Goal: Transaction & Acquisition: Purchase product/service

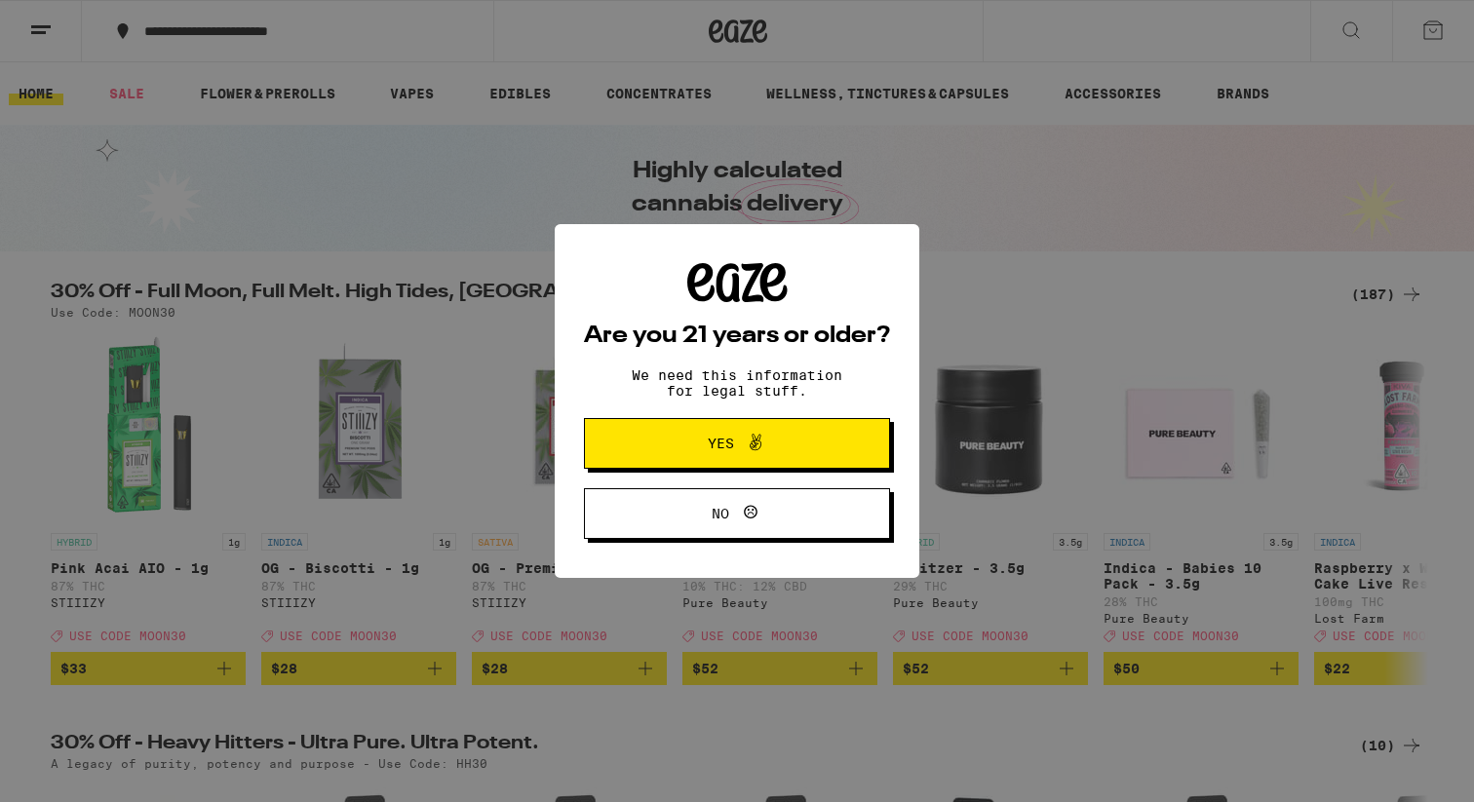
click at [722, 441] on span "Yes" at bounding box center [721, 444] width 26 height 14
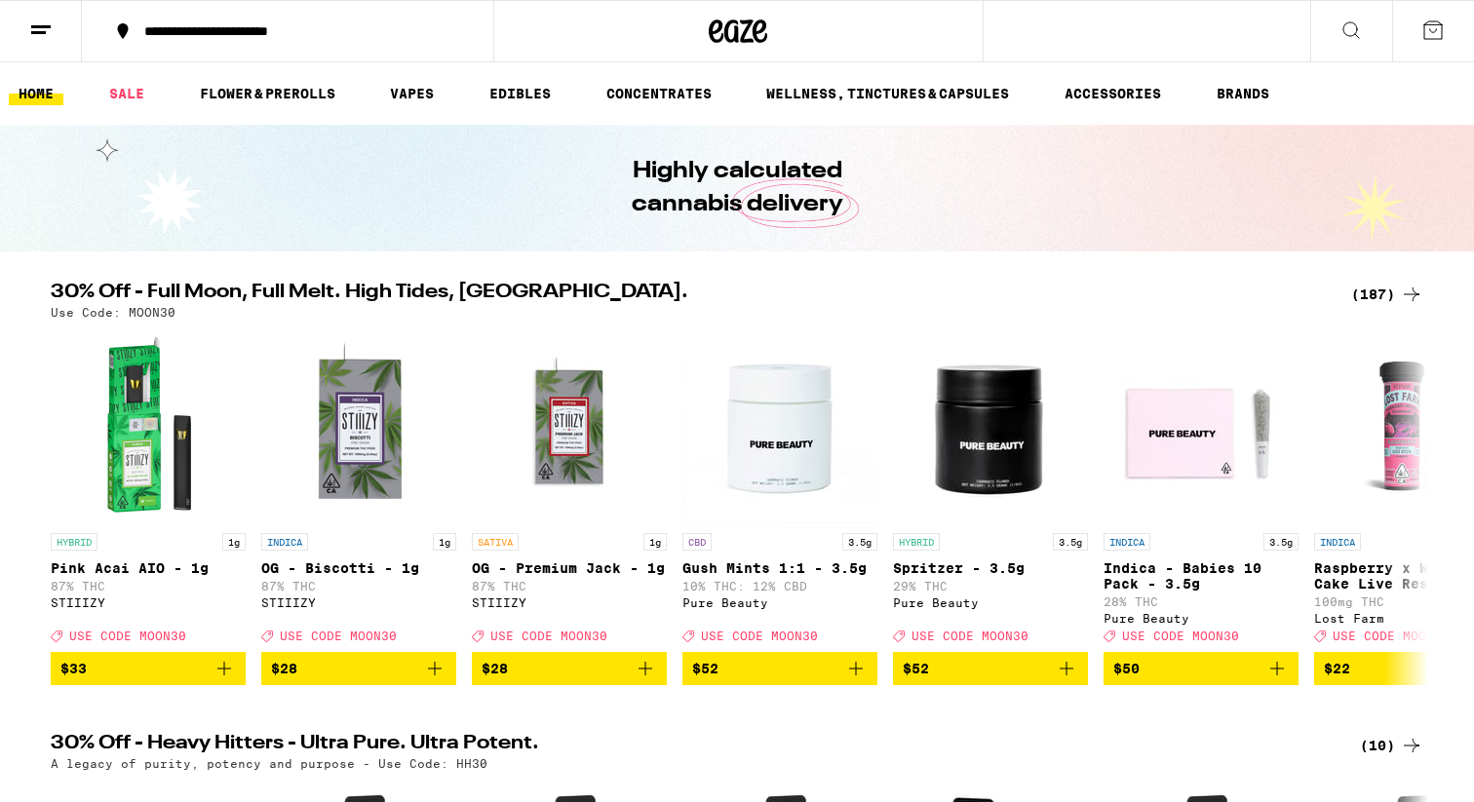
click at [1452, 31] on button at bounding box center [1433, 31] width 82 height 60
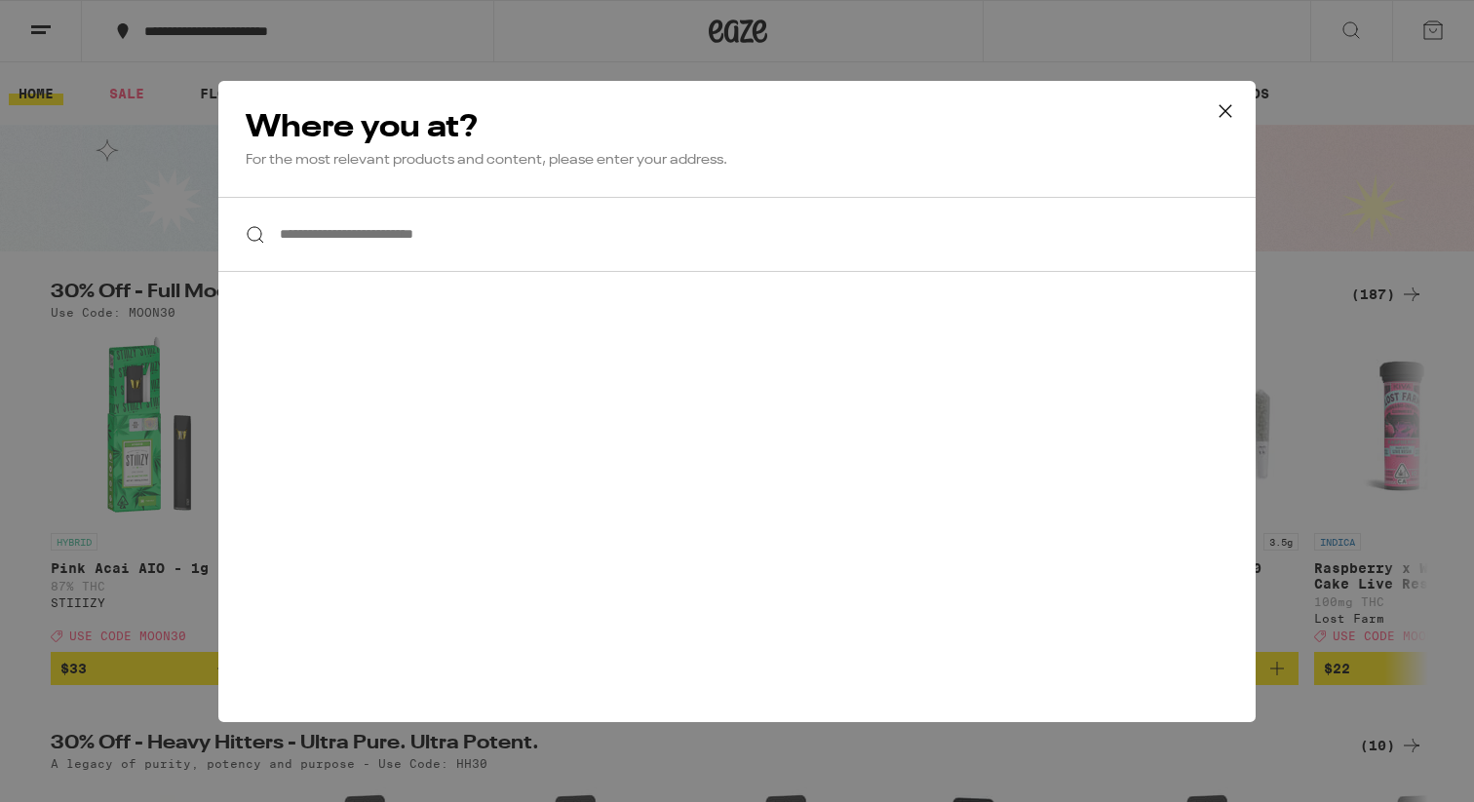
click at [1216, 109] on icon at bounding box center [1225, 110] width 29 height 29
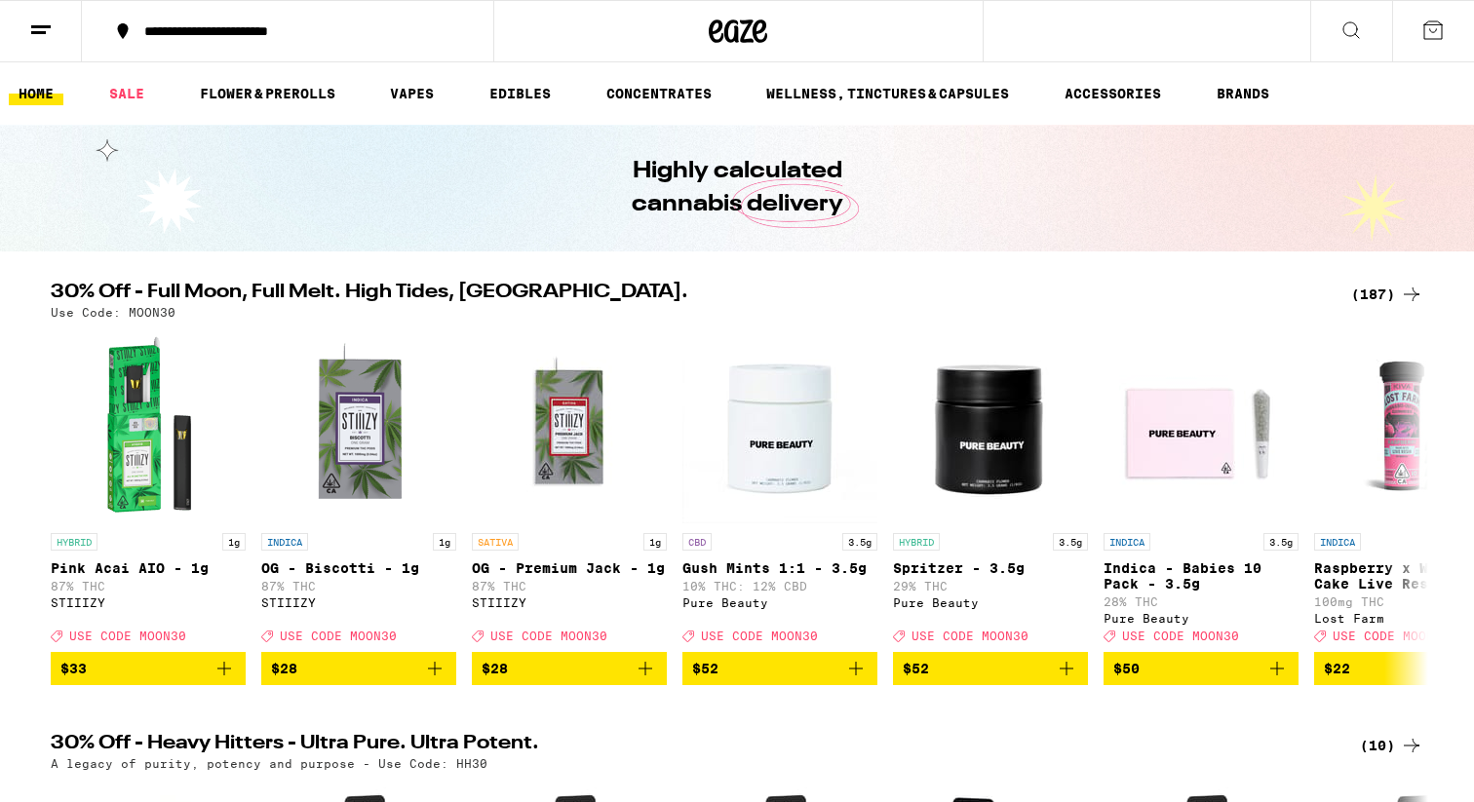
click at [28, 13] on button at bounding box center [41, 31] width 82 height 61
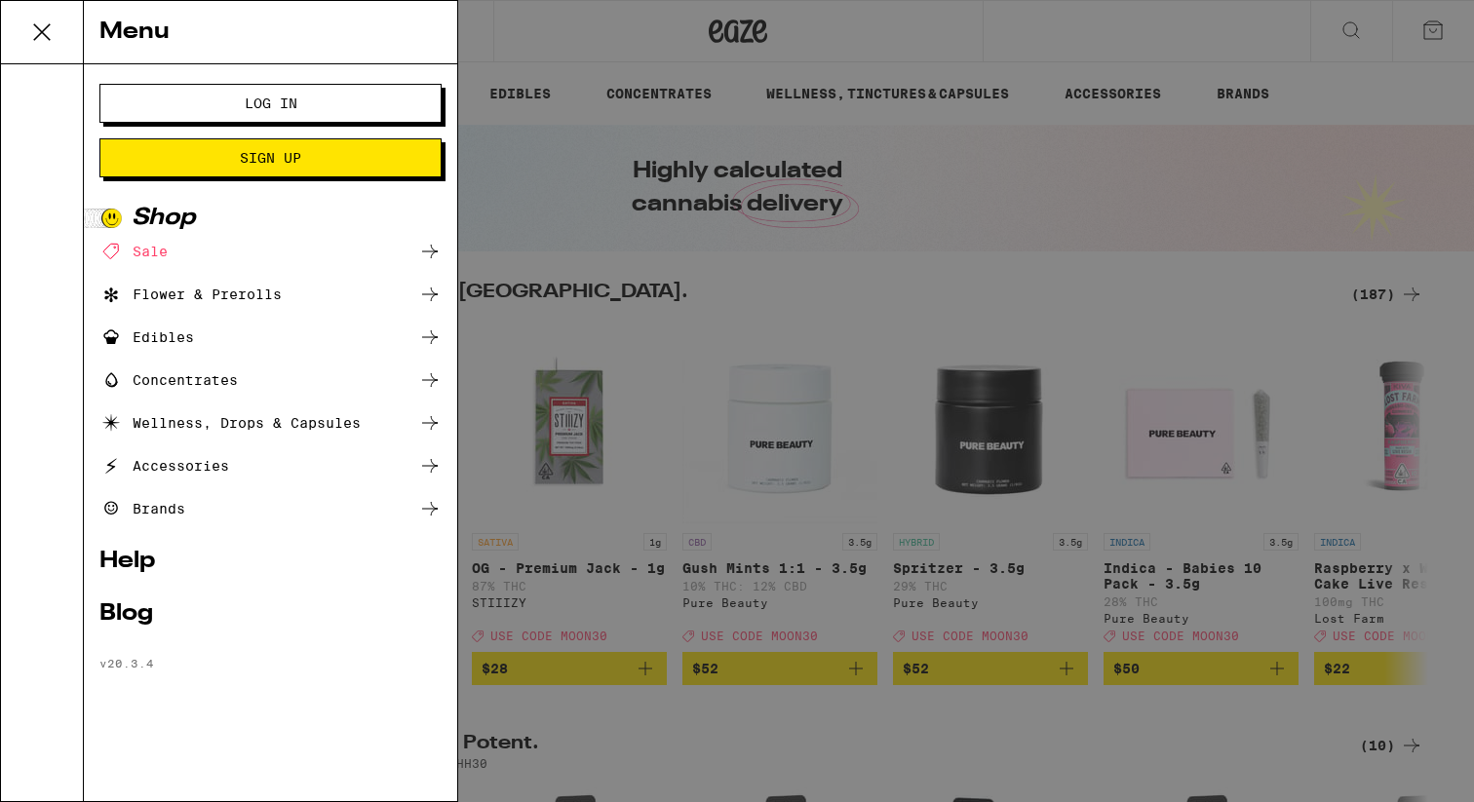
click at [273, 88] on button "Log In" at bounding box center [270, 103] width 342 height 39
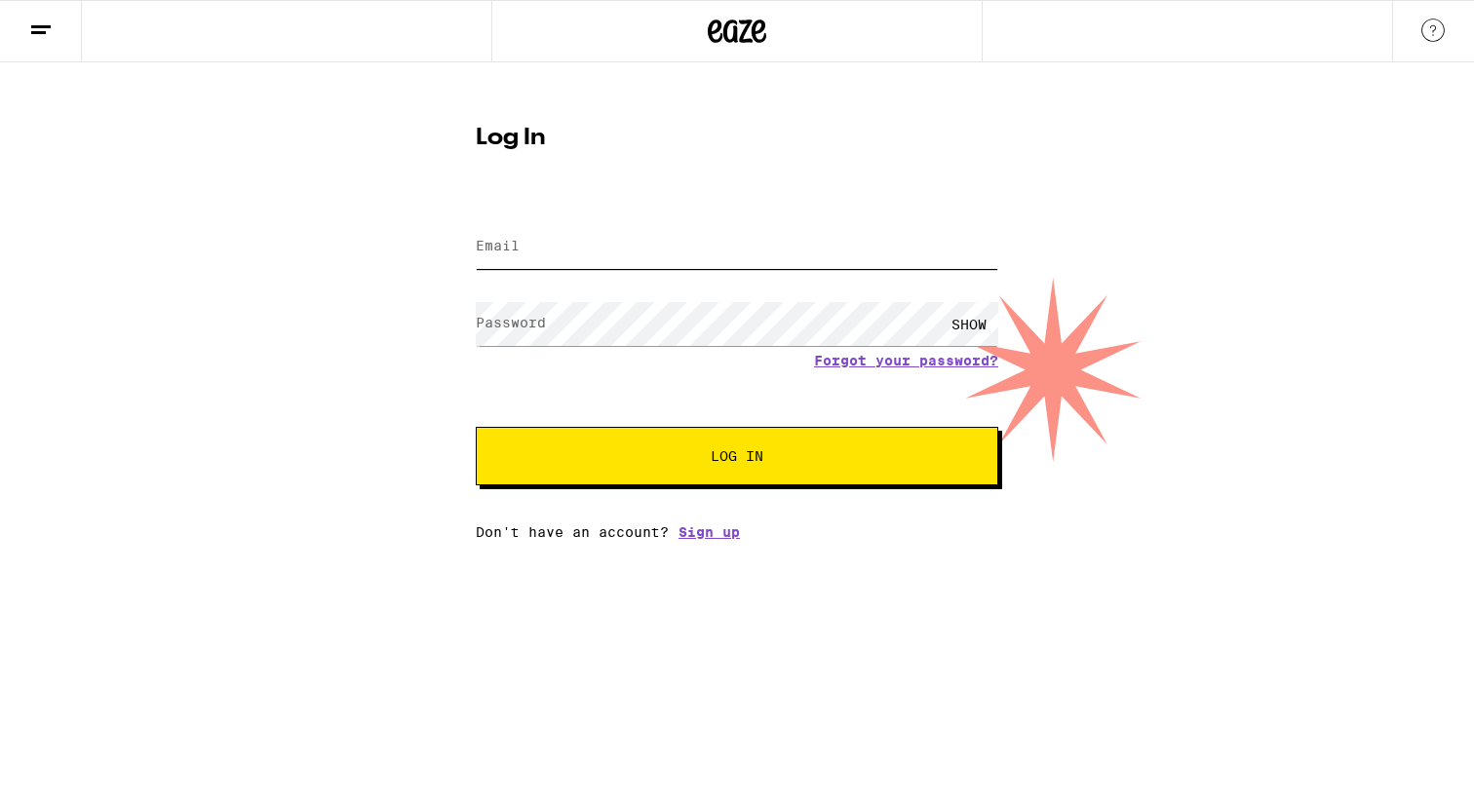
type input "[EMAIL_ADDRESS][DOMAIN_NAME]"
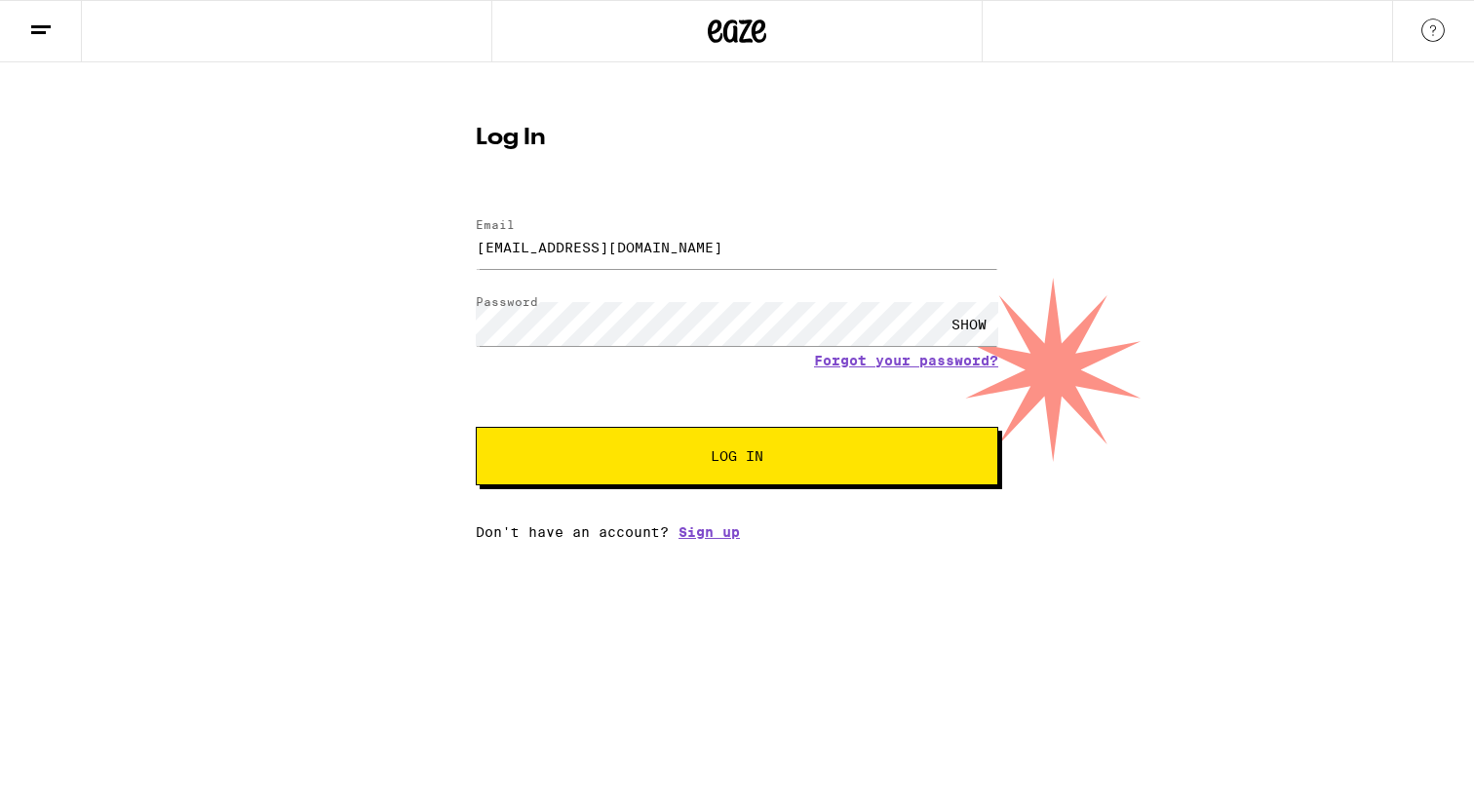
click at [566, 443] on button "Log In" at bounding box center [737, 456] width 522 height 58
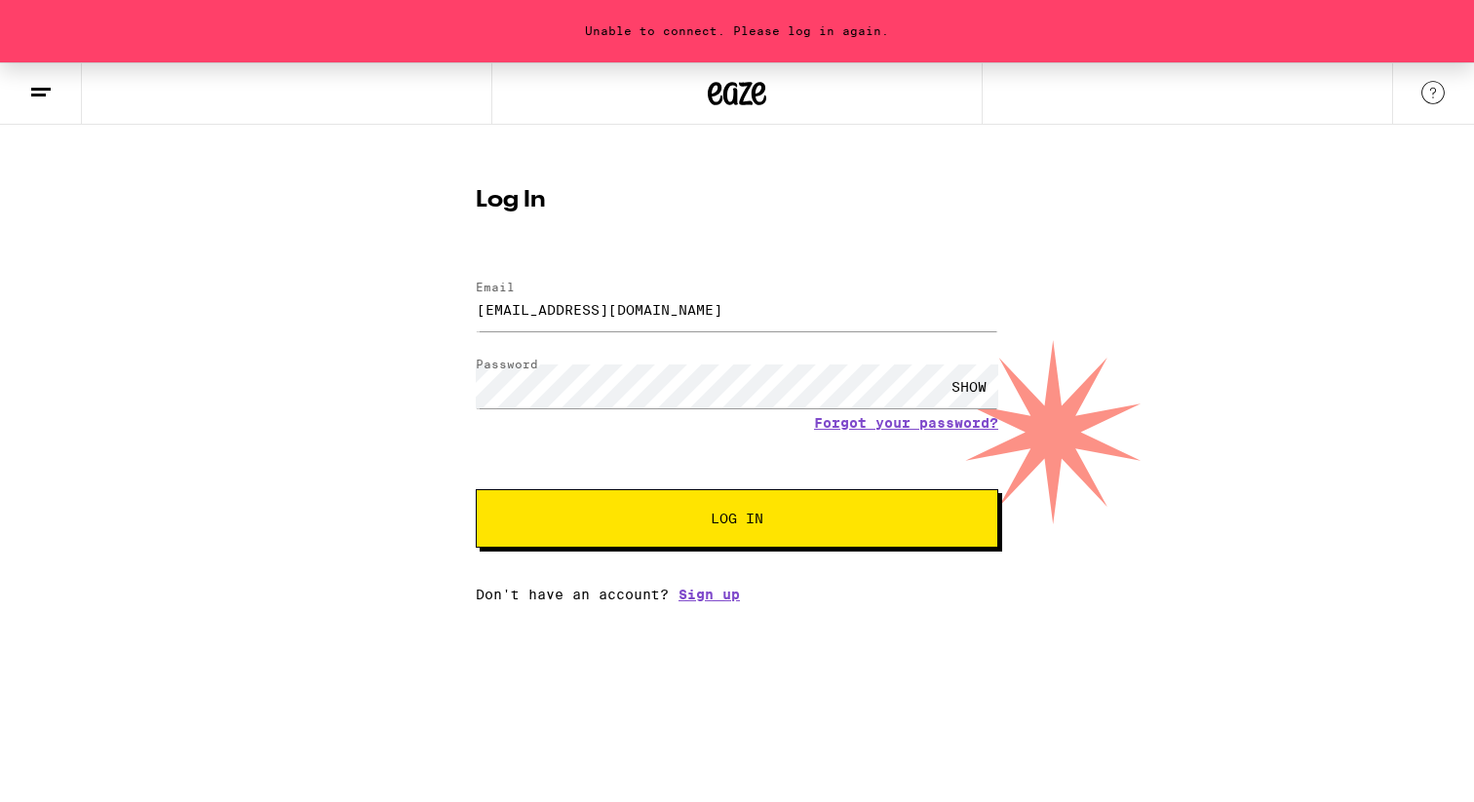
click at [679, 518] on span "Log In" at bounding box center [737, 519] width 365 height 14
click at [960, 389] on div "SHOW" at bounding box center [969, 387] width 58 height 44
click at [959, 389] on div "HIDE" at bounding box center [969, 387] width 58 height 44
click at [806, 541] on button "Log In" at bounding box center [737, 518] width 522 height 58
click at [47, 100] on icon at bounding box center [40, 92] width 23 height 23
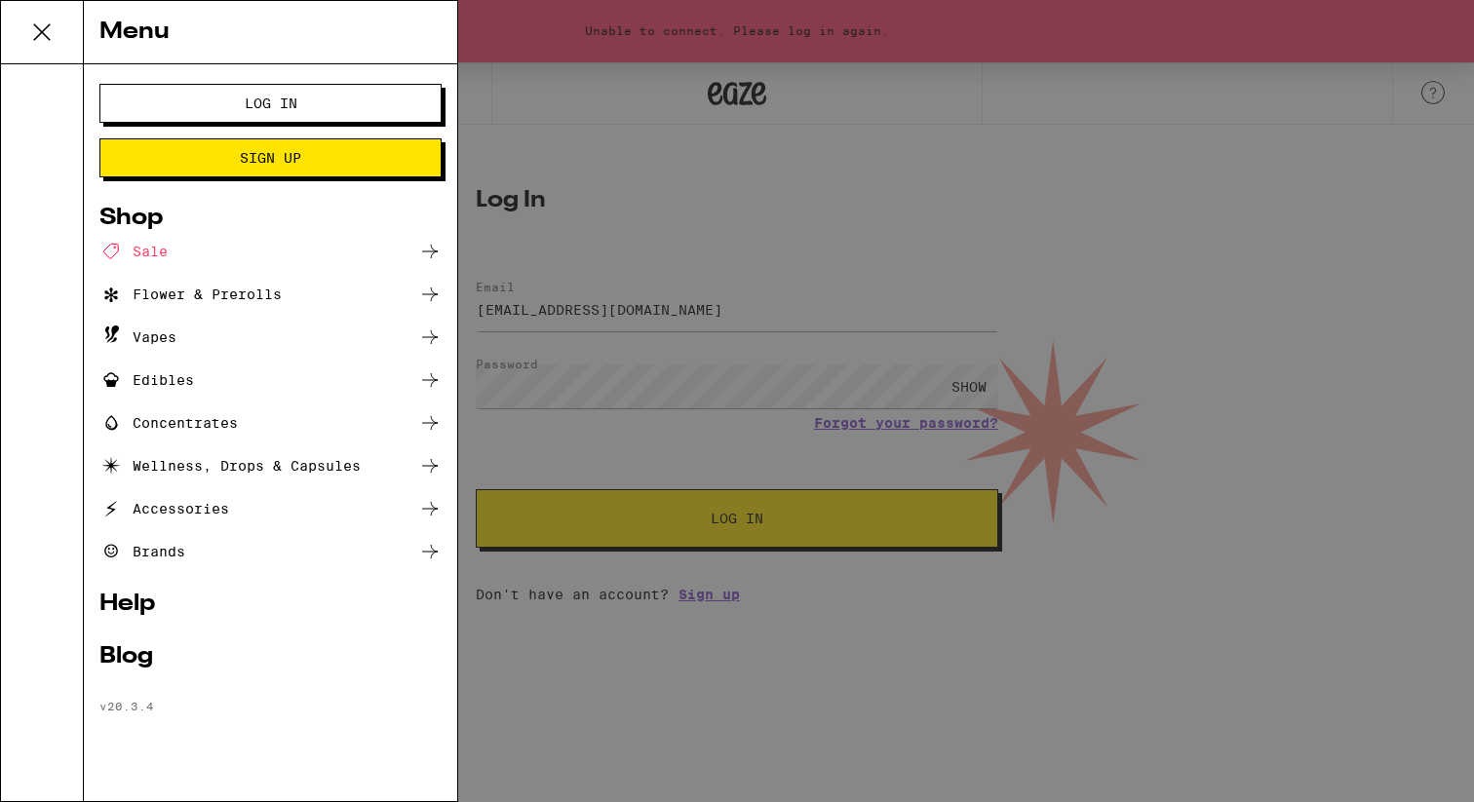
click at [180, 250] on div "Sale" at bounding box center [270, 251] width 342 height 23
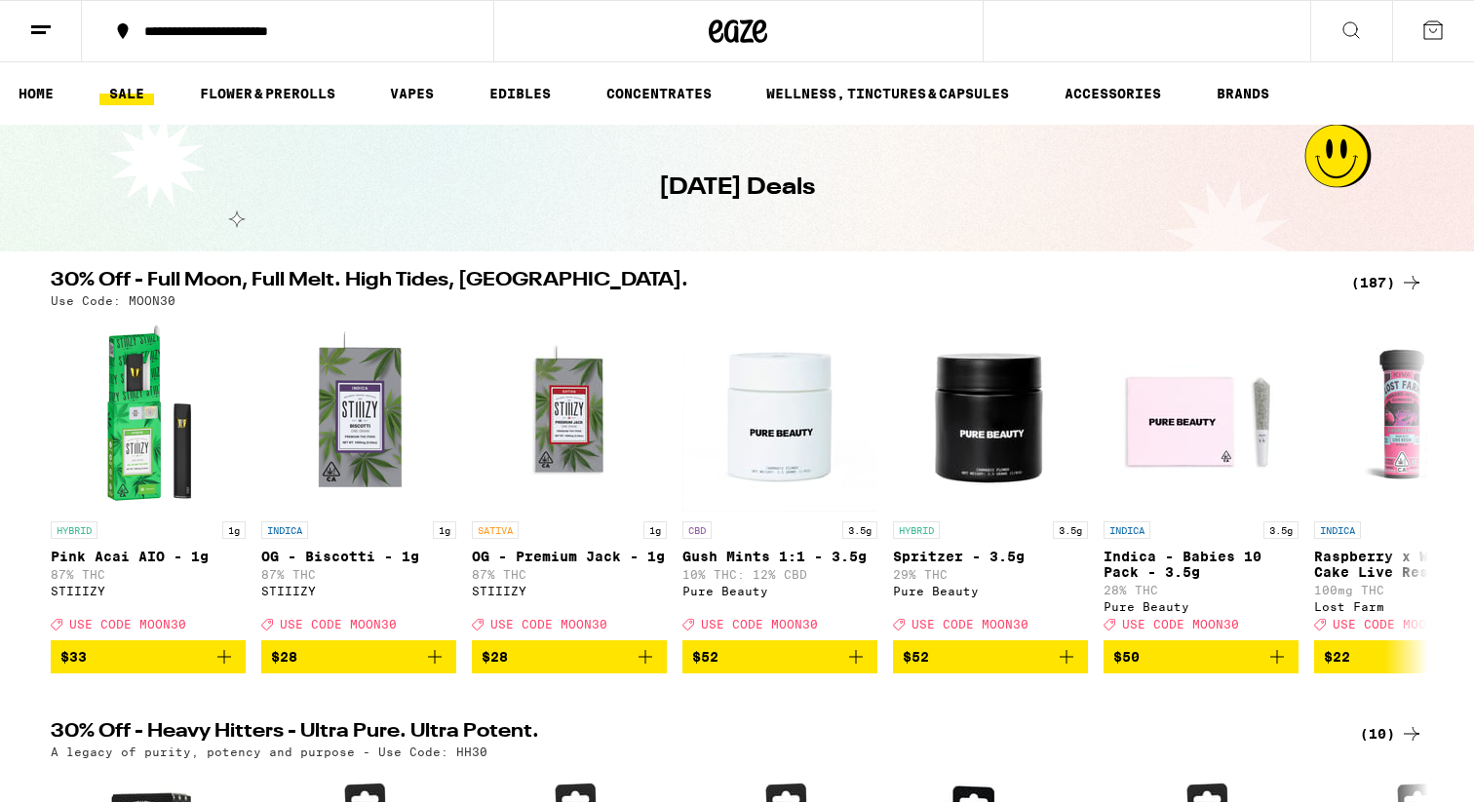
click at [35, 28] on icon at bounding box center [40, 30] width 23 height 23
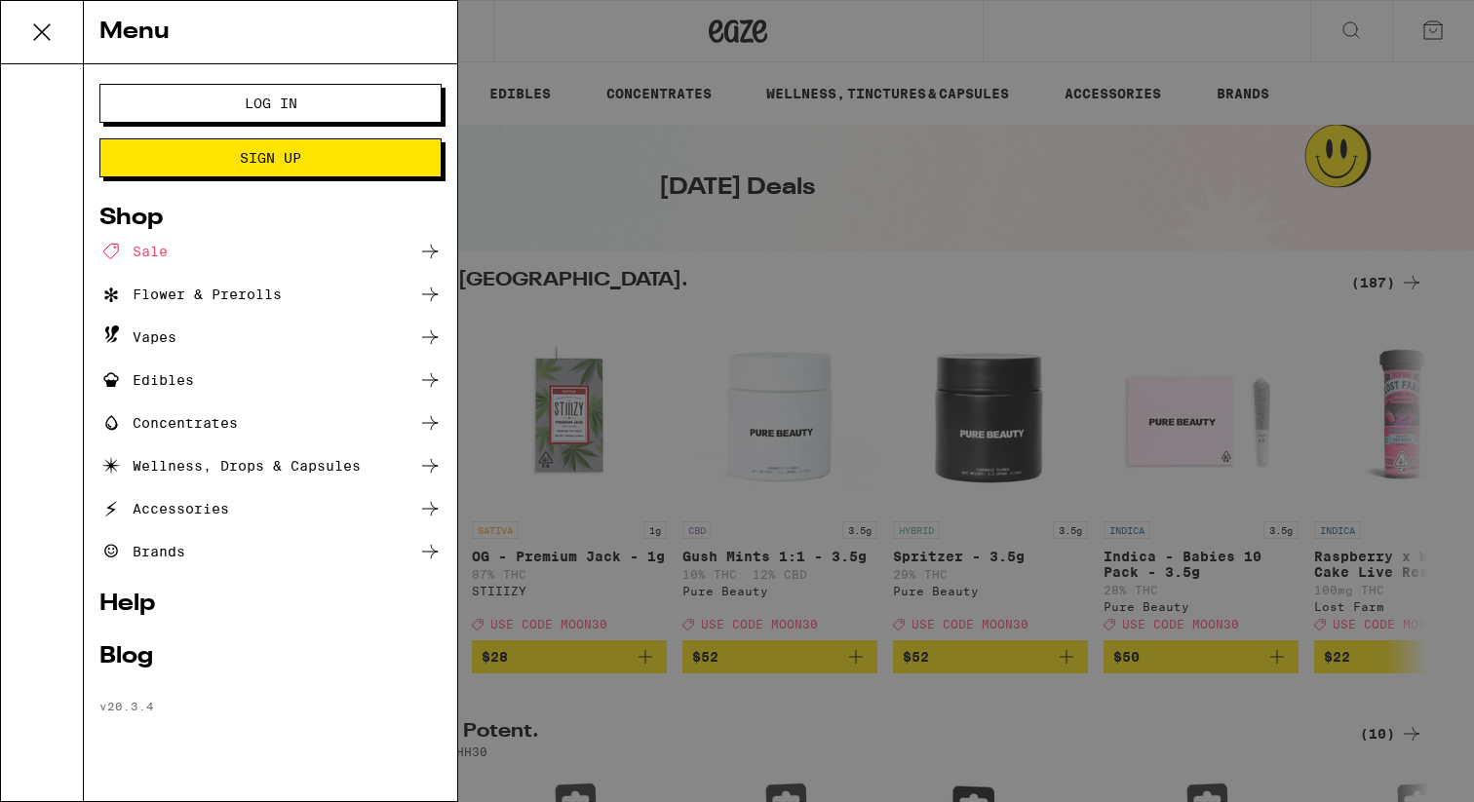
click at [306, 94] on button "Log In" at bounding box center [270, 103] width 342 height 39
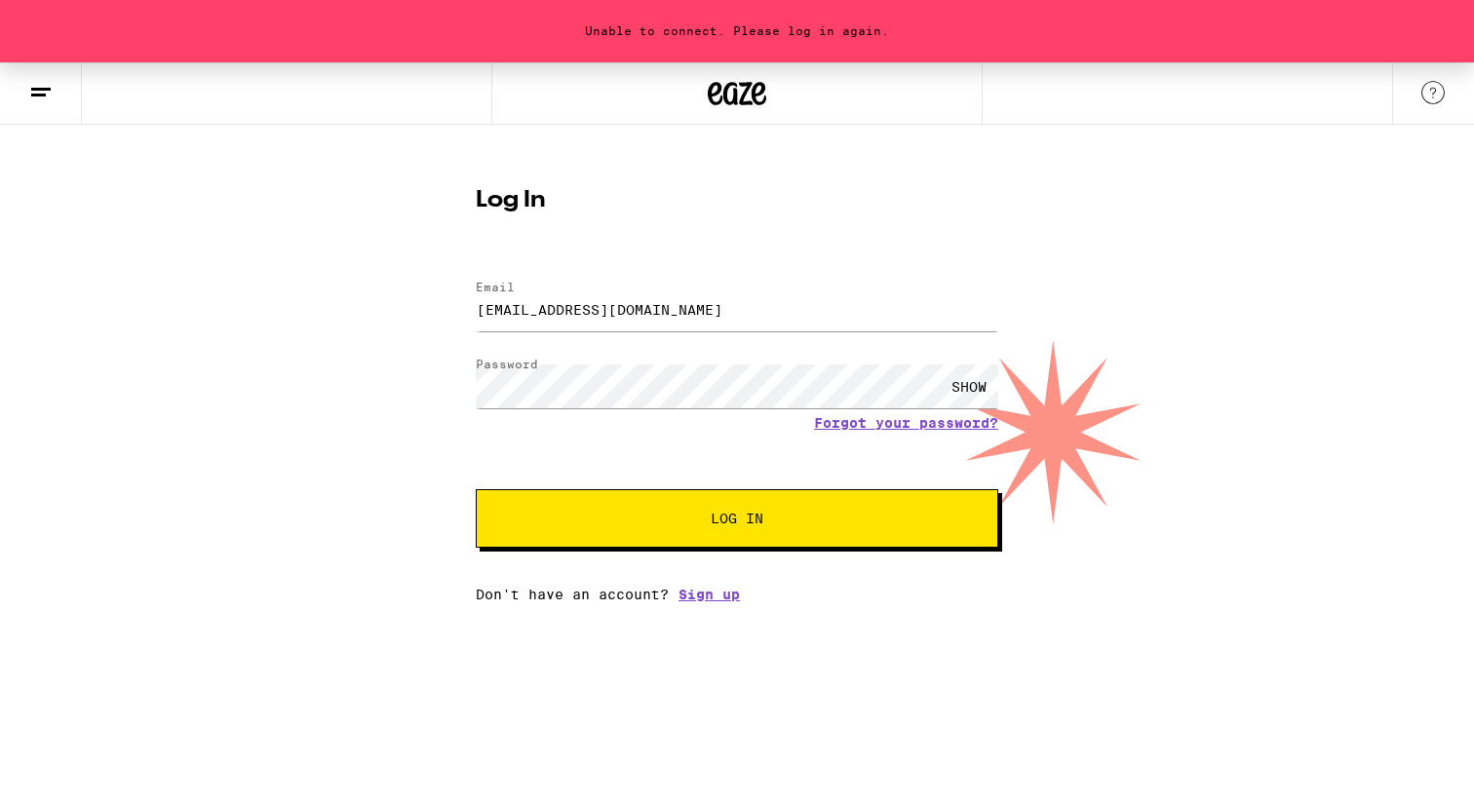
click at [664, 517] on span "Log In" at bounding box center [737, 519] width 365 height 14
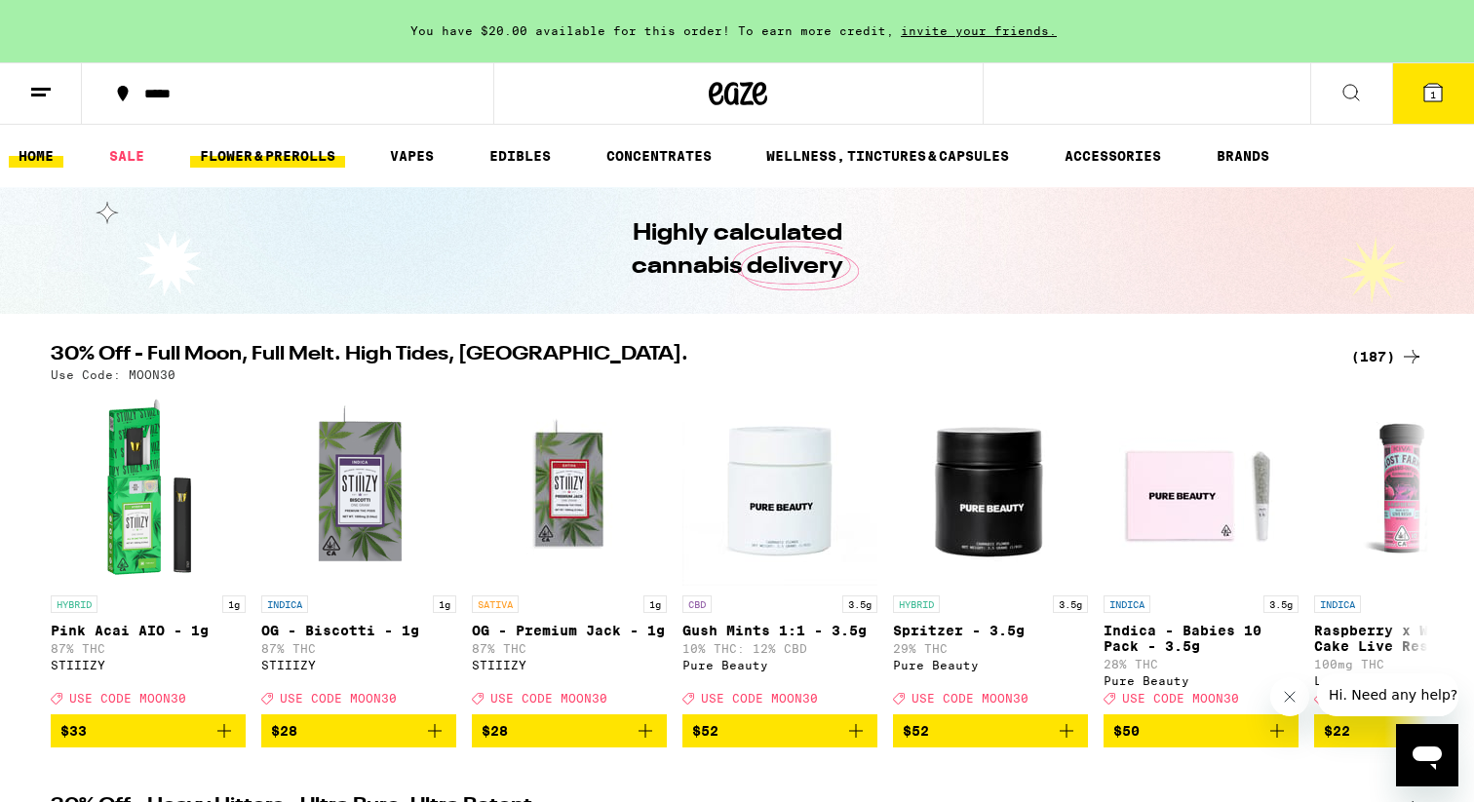
click at [283, 154] on link "FLOWER & PREROLLS" at bounding box center [267, 155] width 155 height 23
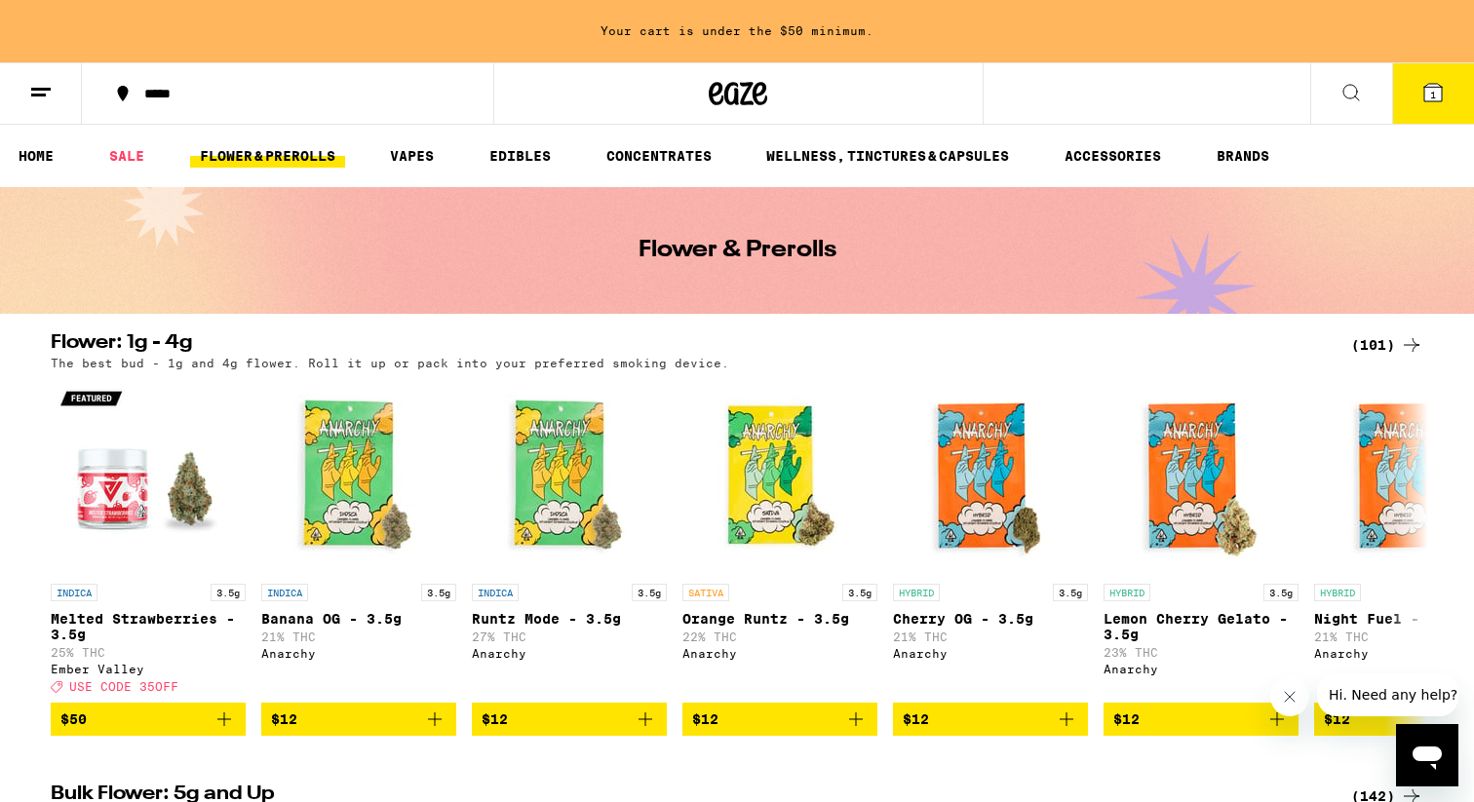
click at [1440, 93] on icon at bounding box center [1433, 93] width 18 height 18
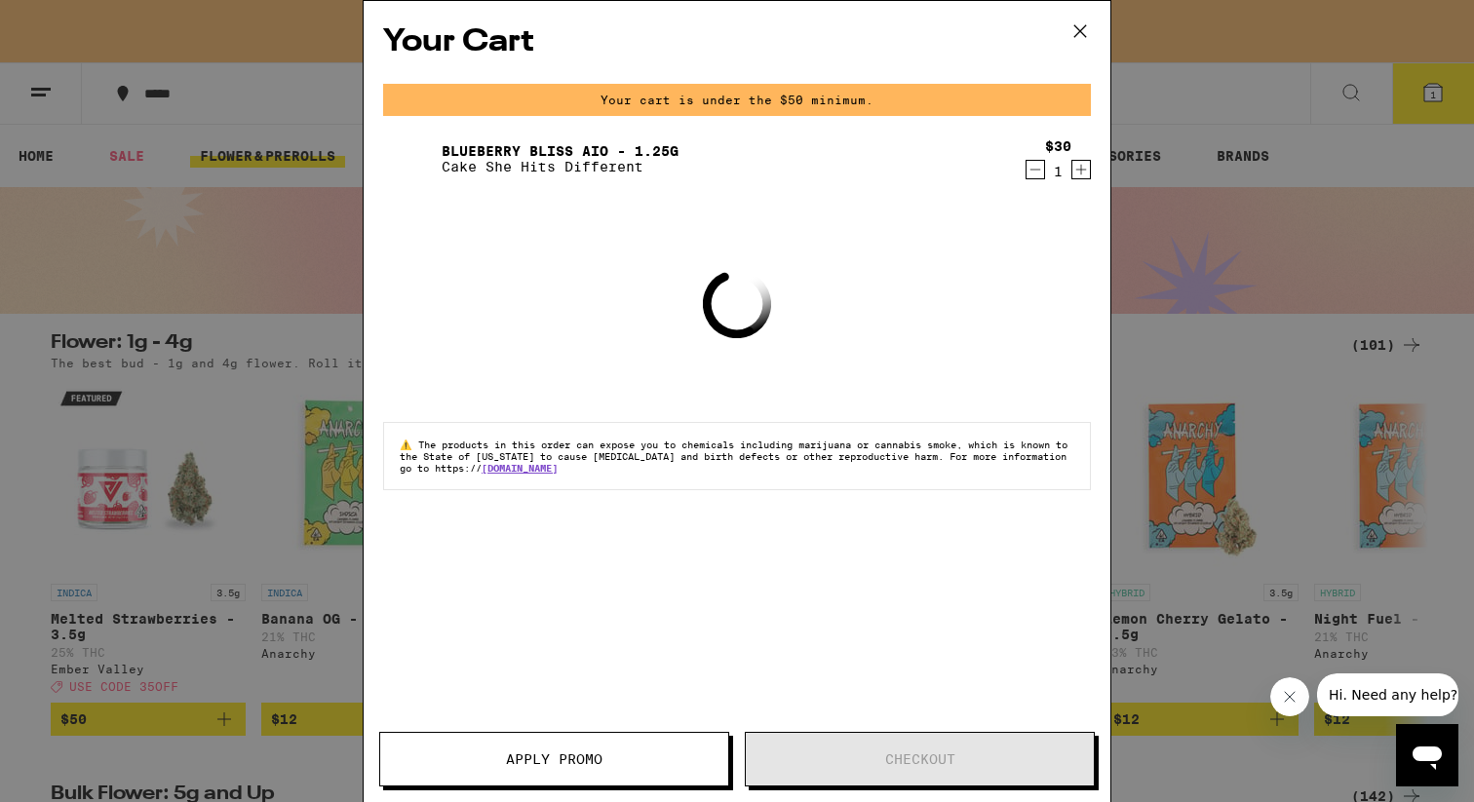
click at [1031, 165] on icon "Decrement" at bounding box center [1035, 169] width 18 height 23
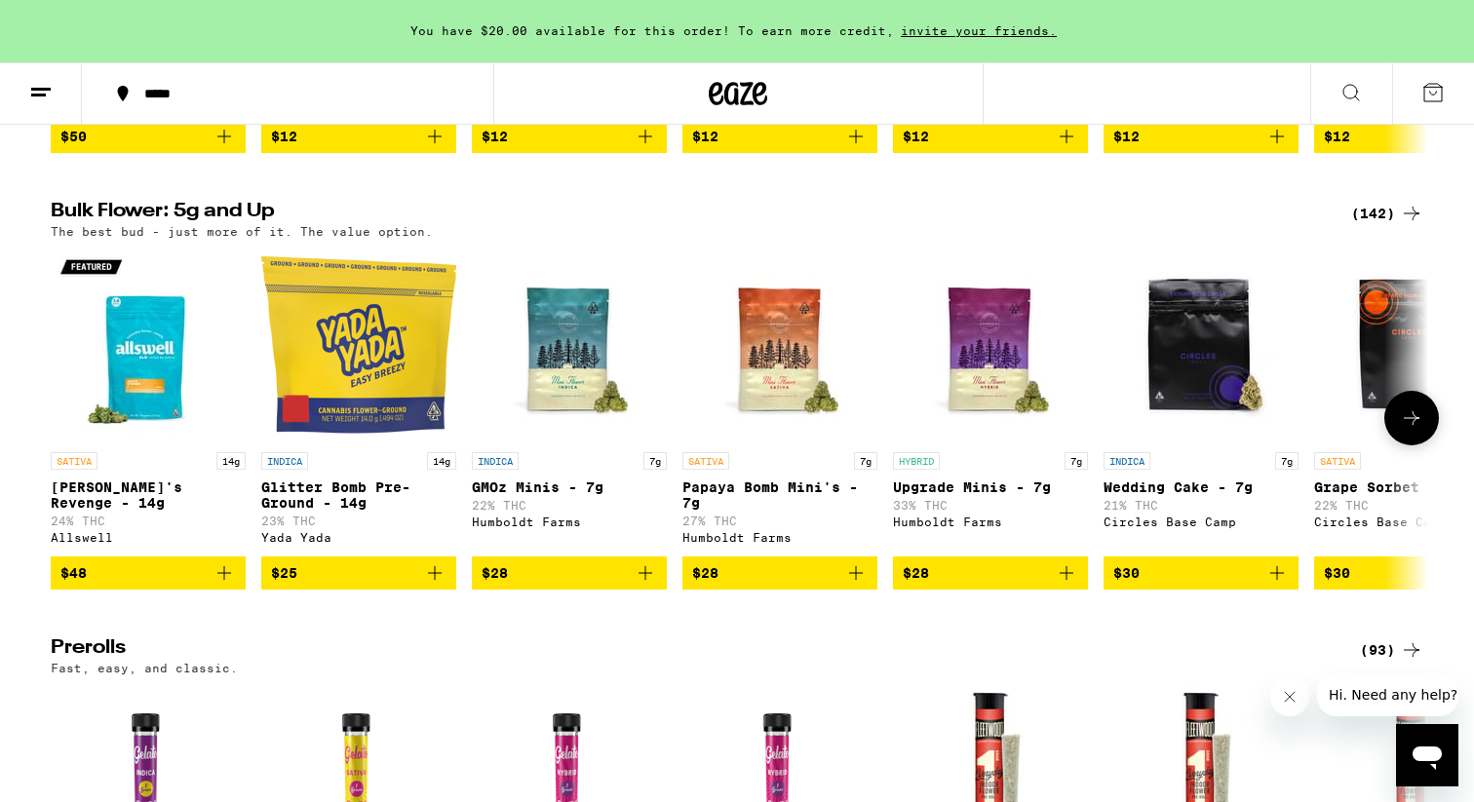
scroll to position [586, 0]
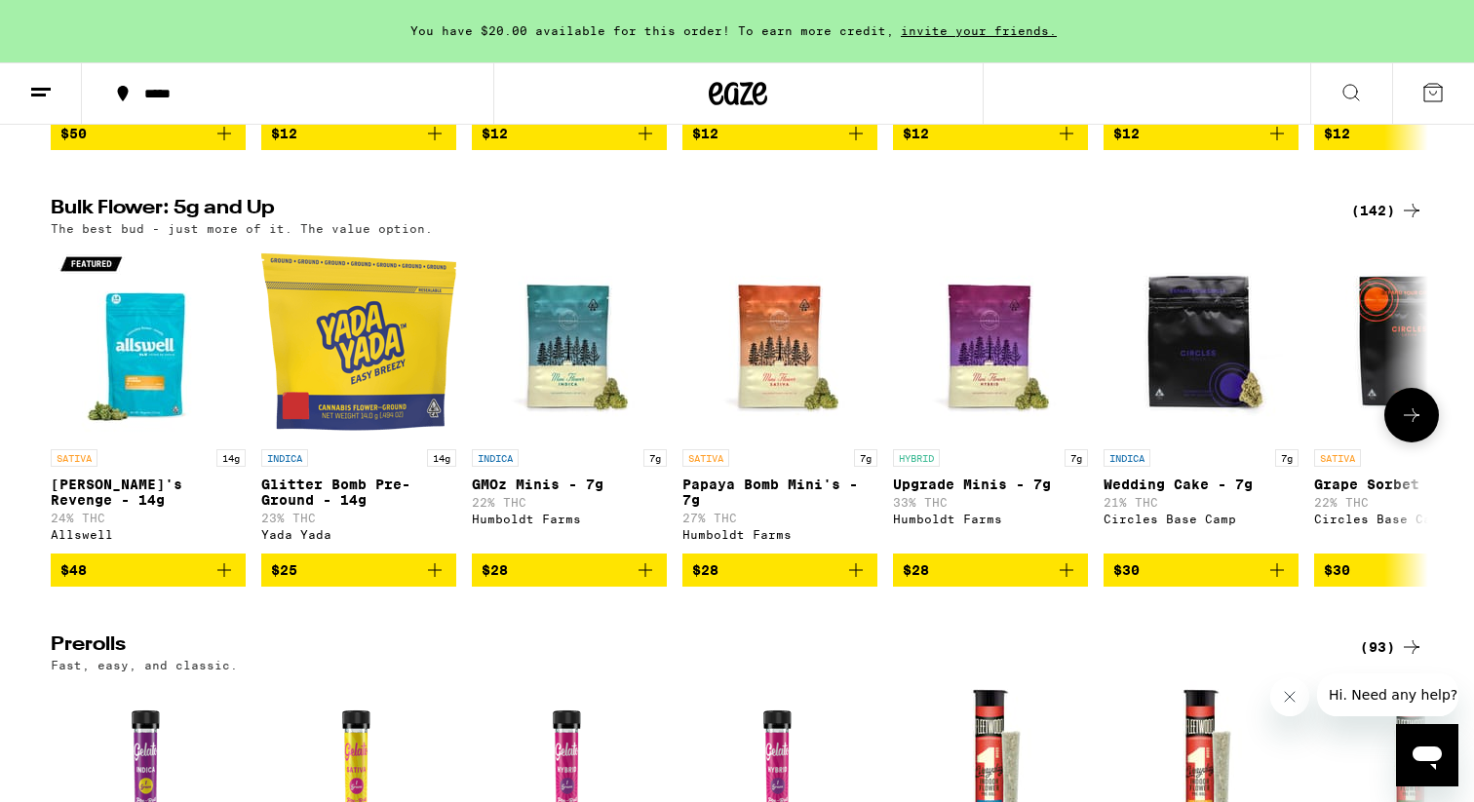
click at [1414, 427] on icon at bounding box center [1411, 415] width 23 height 23
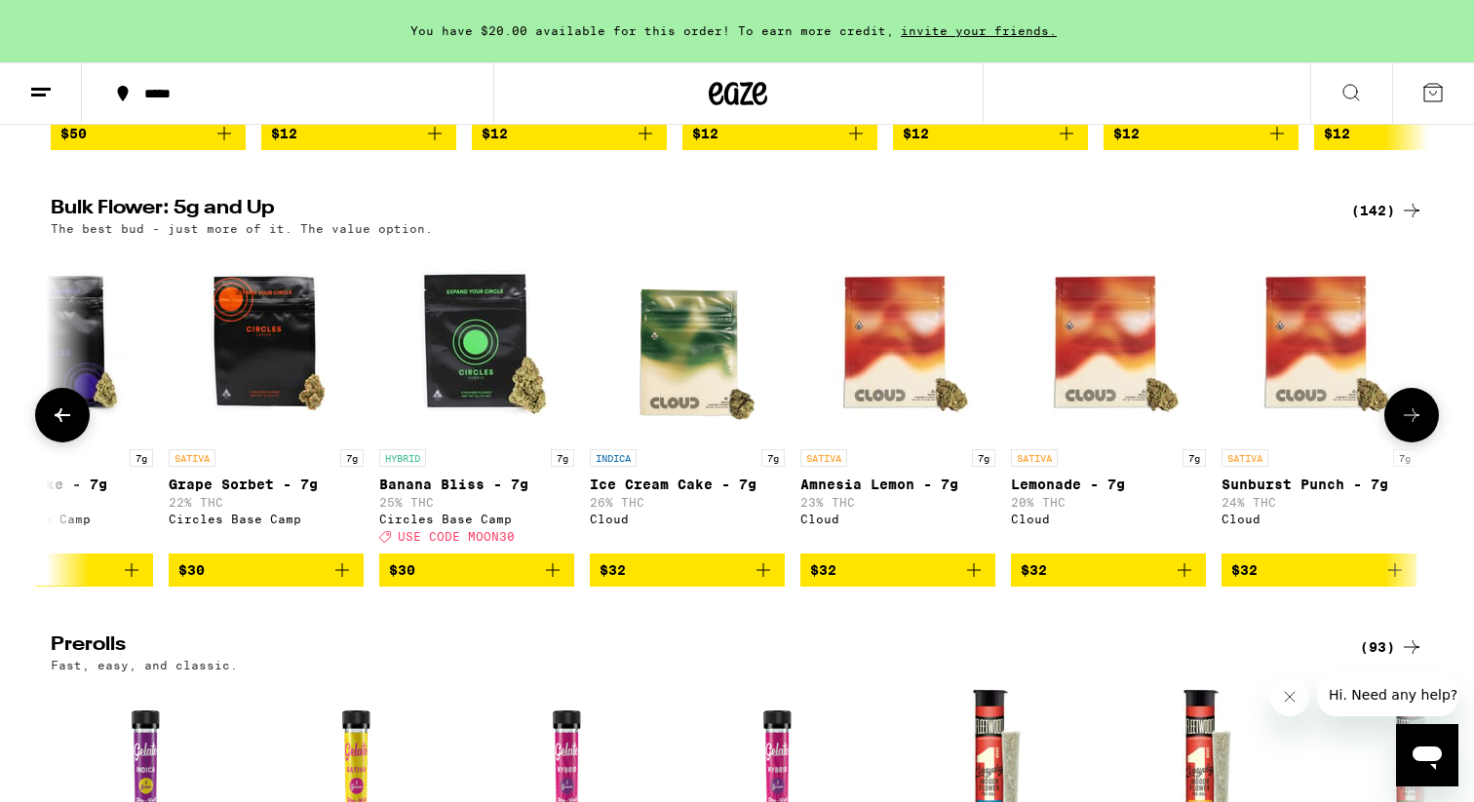
scroll to position [0, 1160]
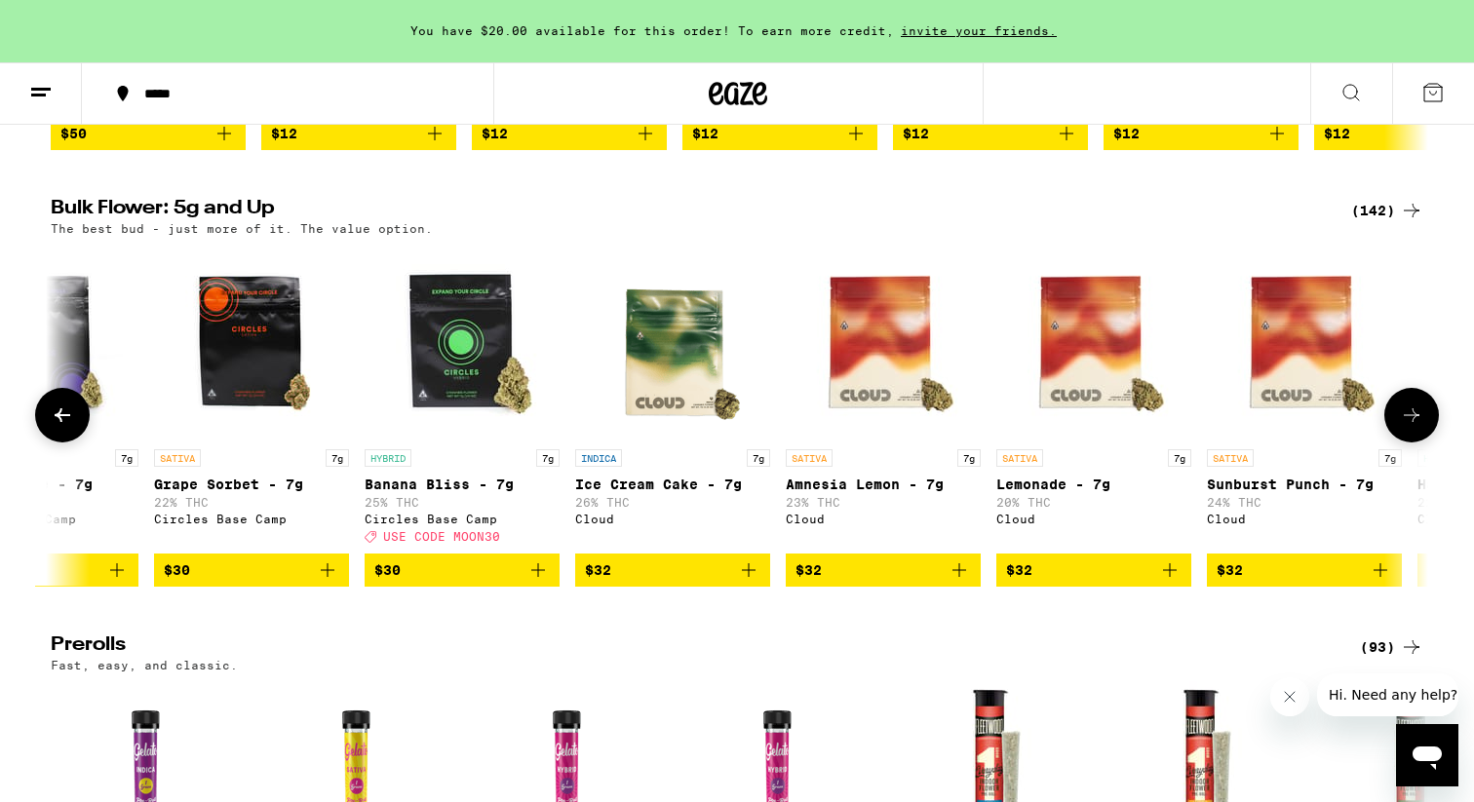
click at [1413, 427] on icon at bounding box center [1411, 415] width 23 height 23
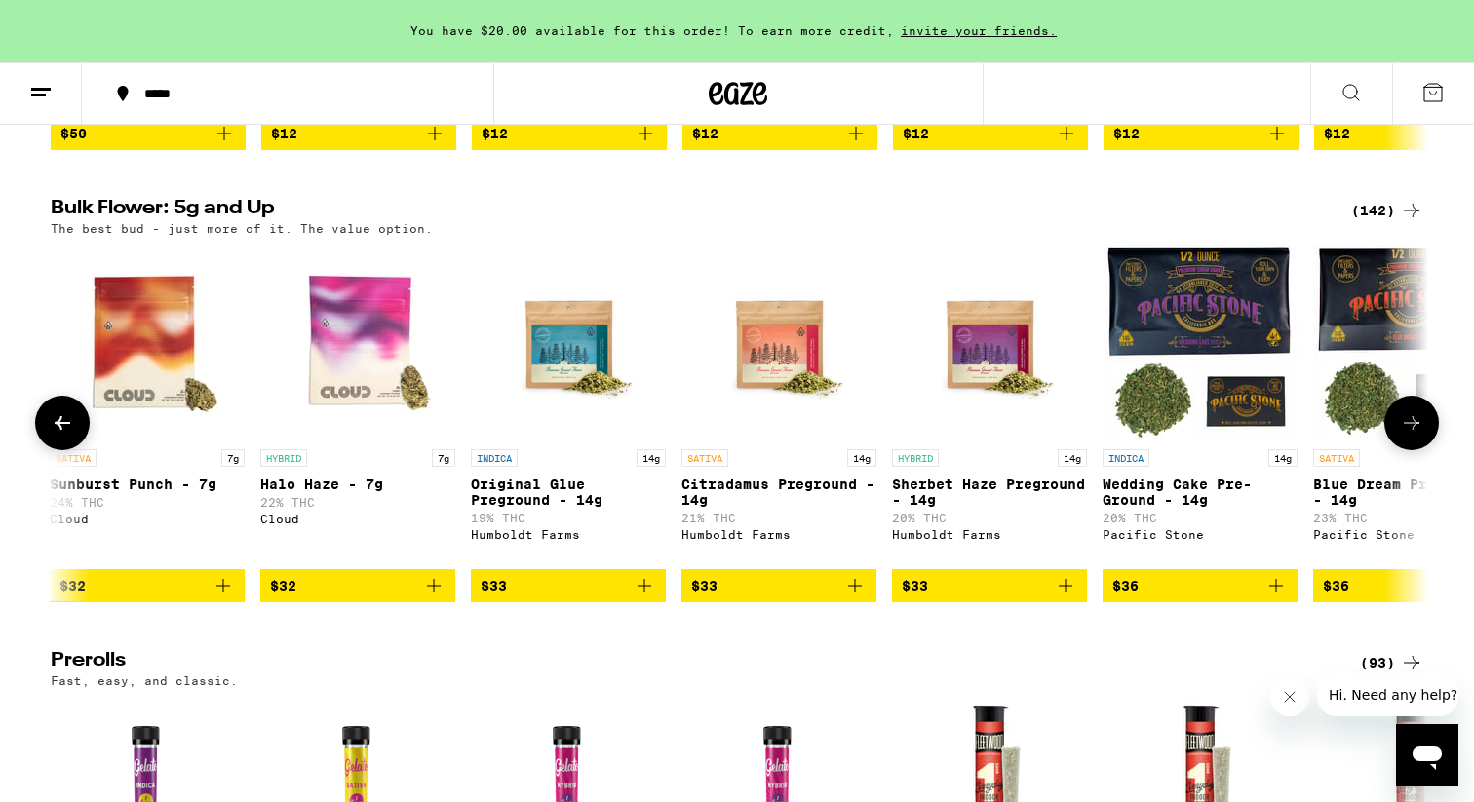
scroll to position [0, 2320]
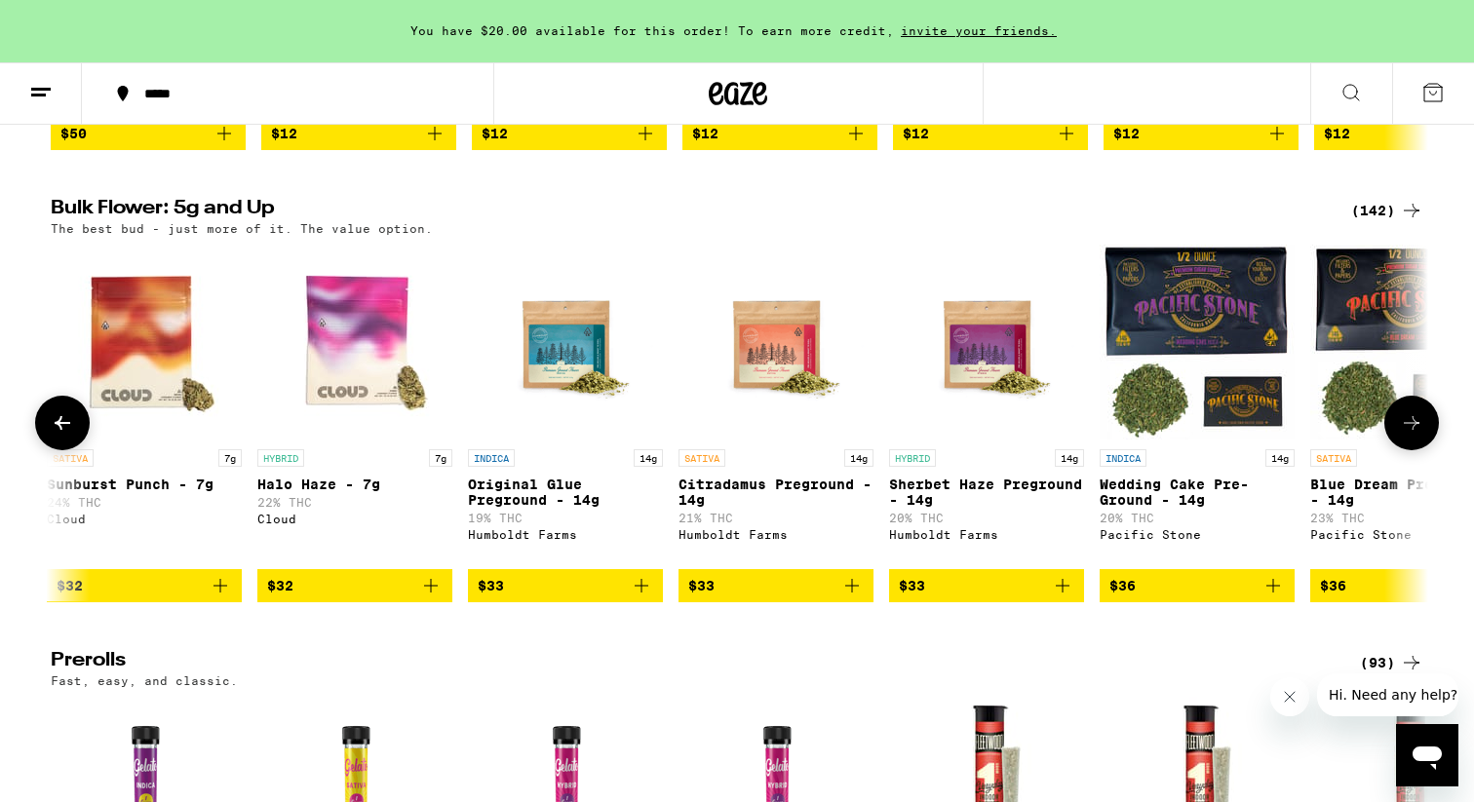
click at [1413, 435] on icon at bounding box center [1411, 422] width 23 height 23
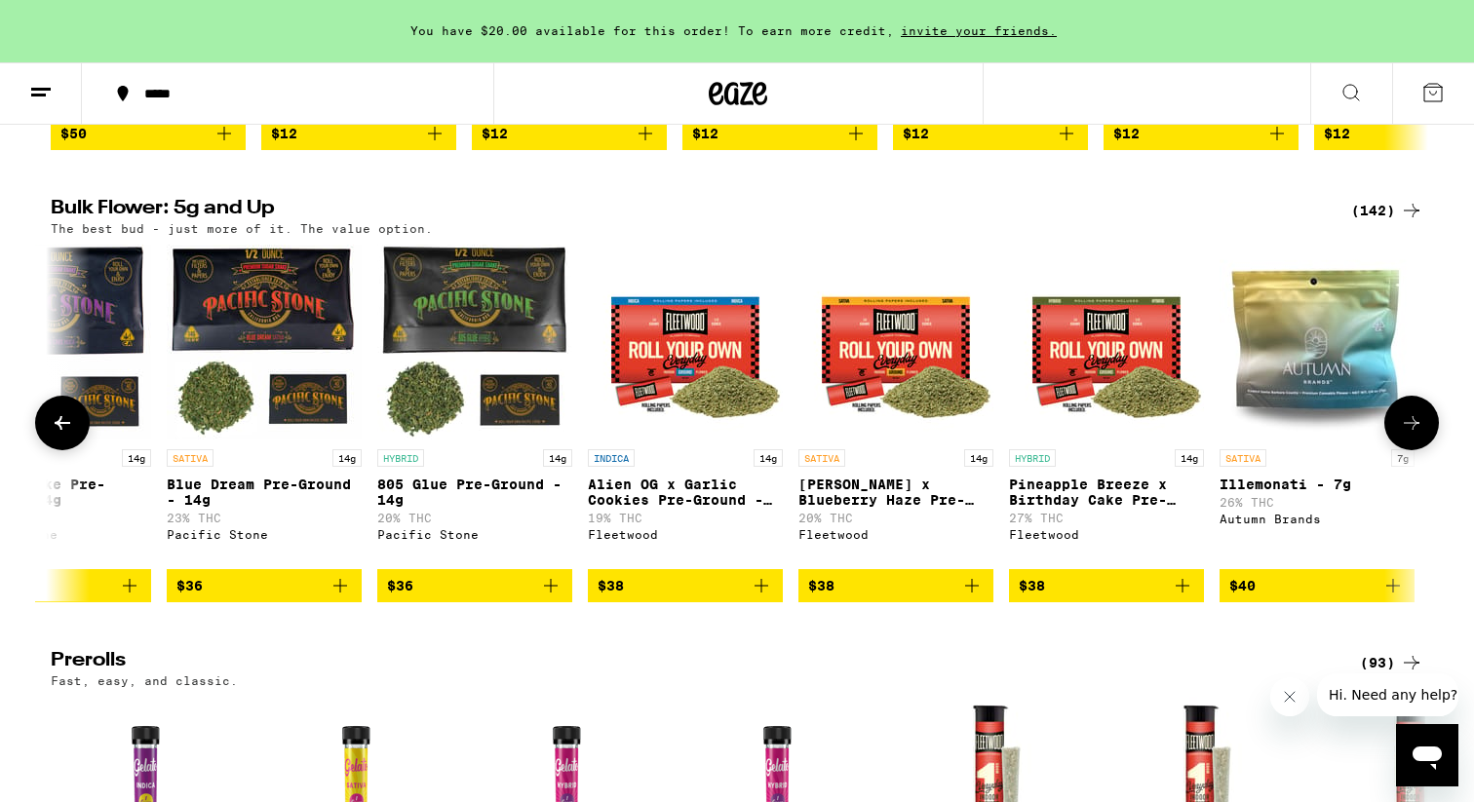
scroll to position [0, 3480]
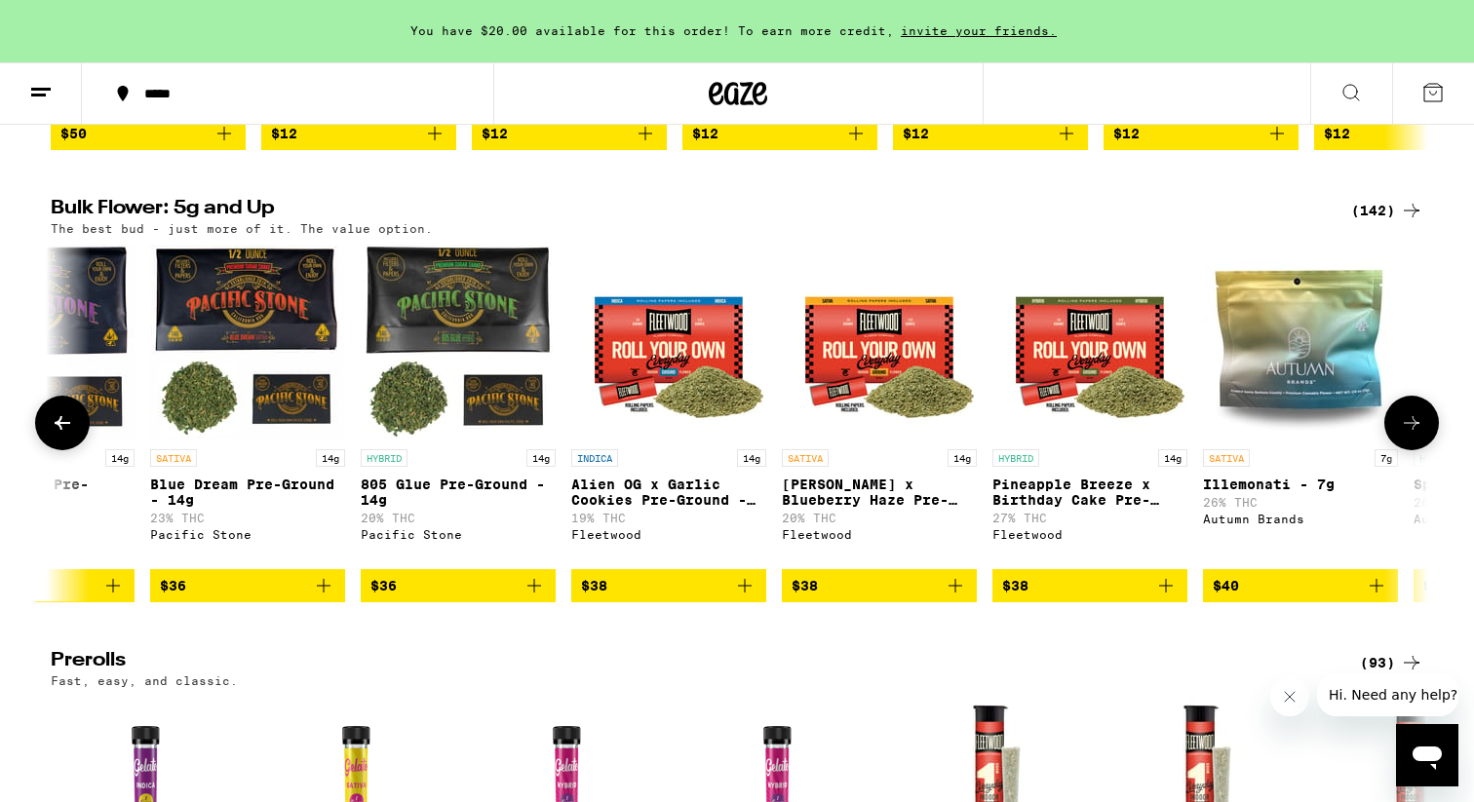
click at [1413, 435] on icon at bounding box center [1411, 422] width 23 height 23
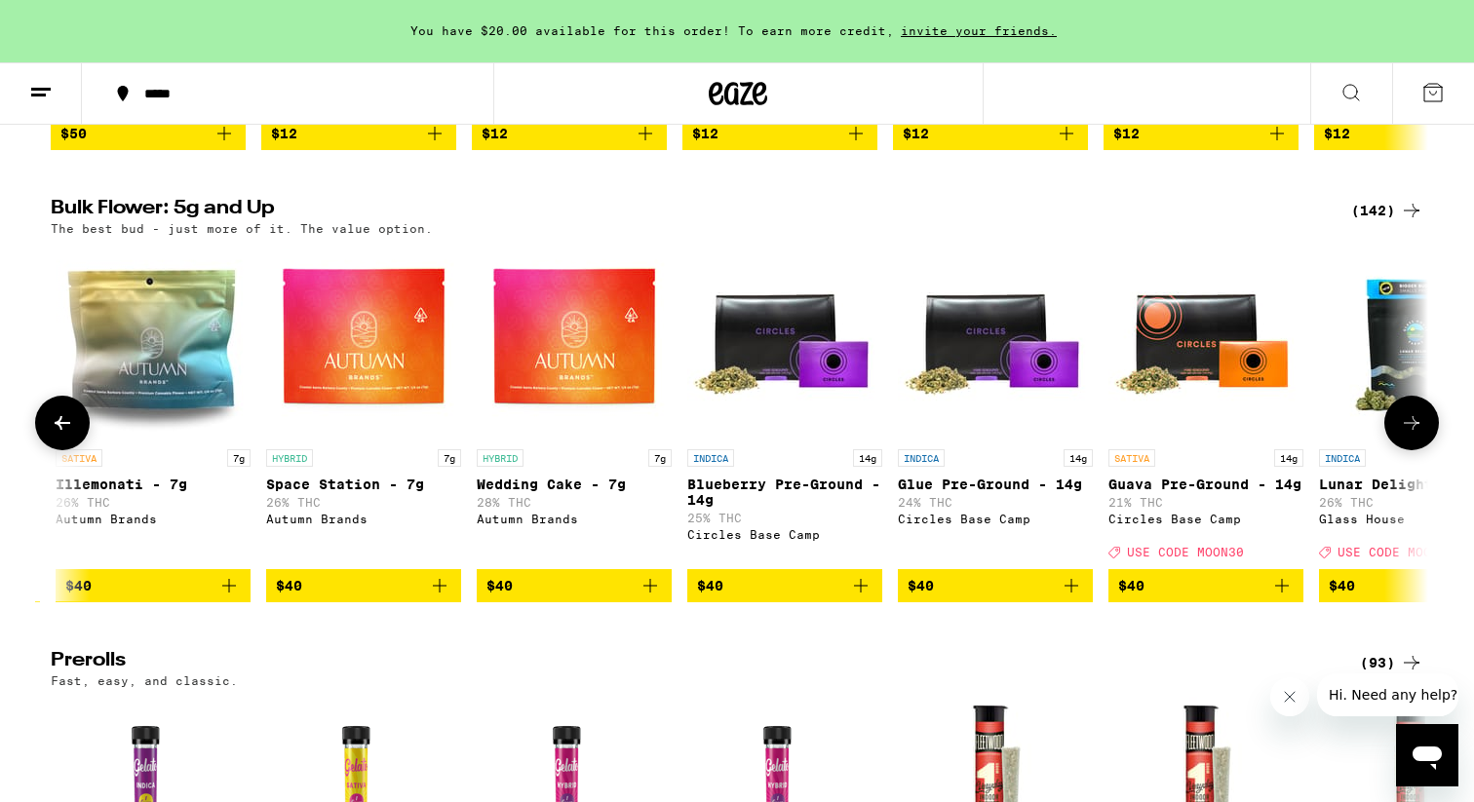
scroll to position [0, 4639]
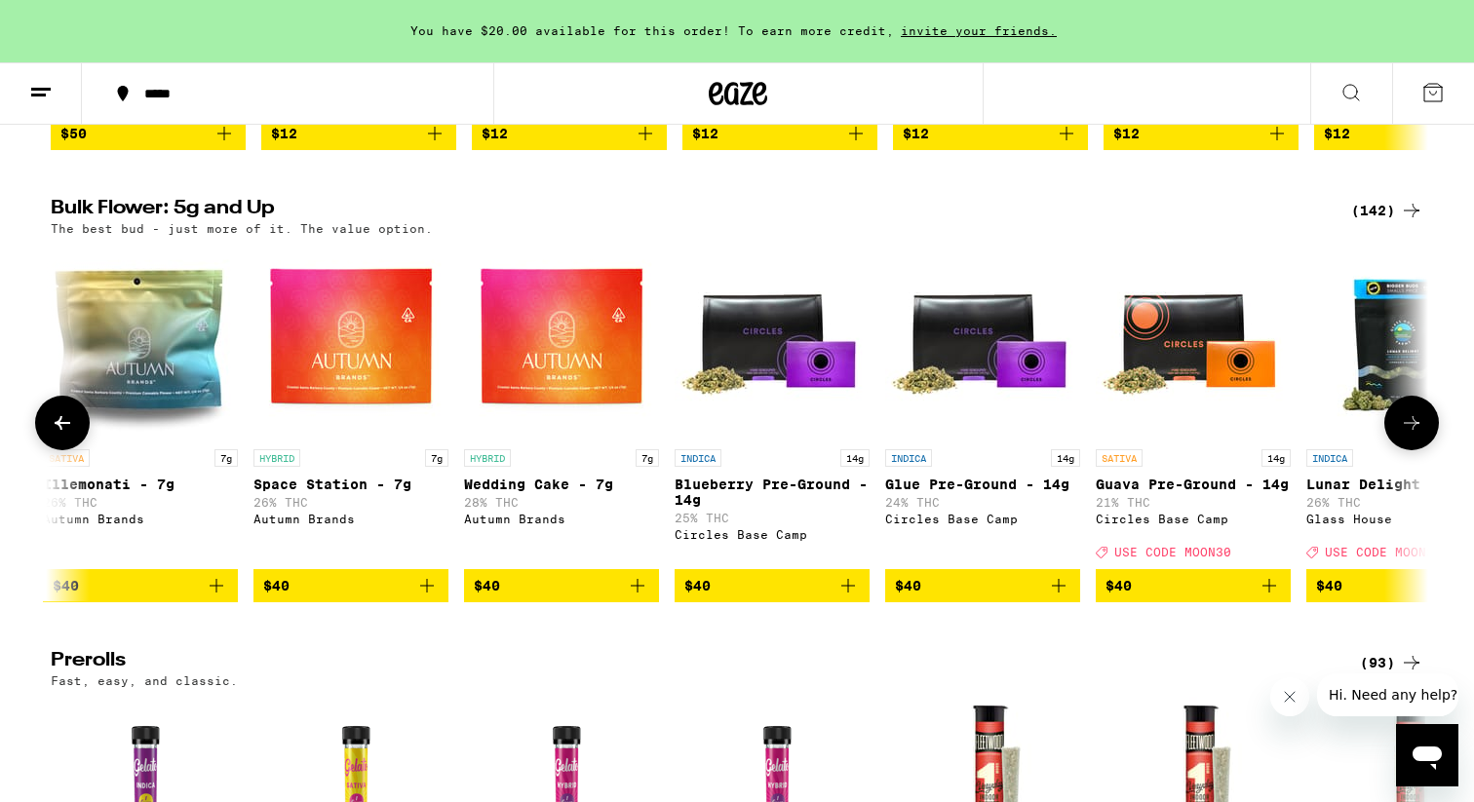
click at [1413, 435] on icon at bounding box center [1411, 422] width 23 height 23
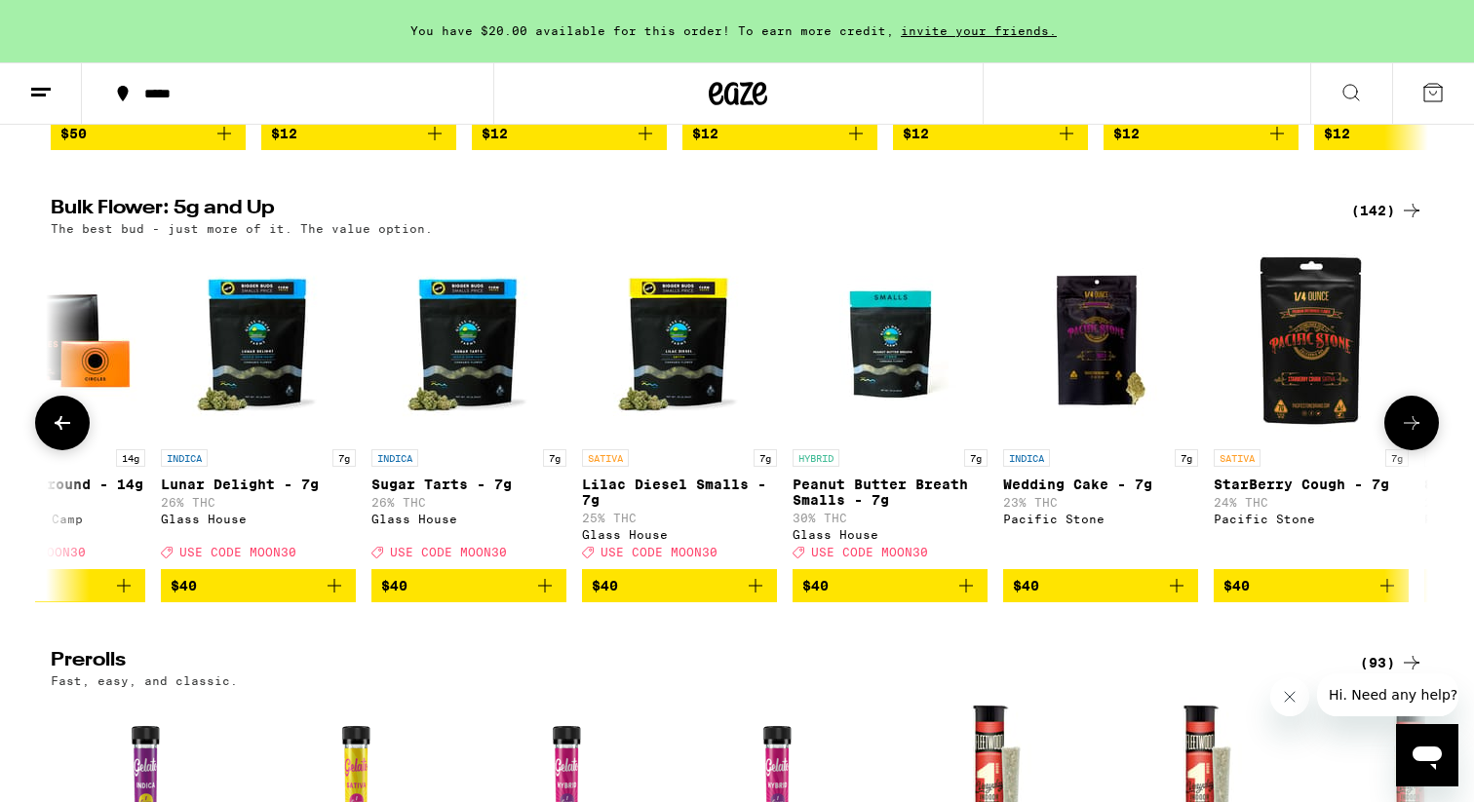
scroll to position [0, 5799]
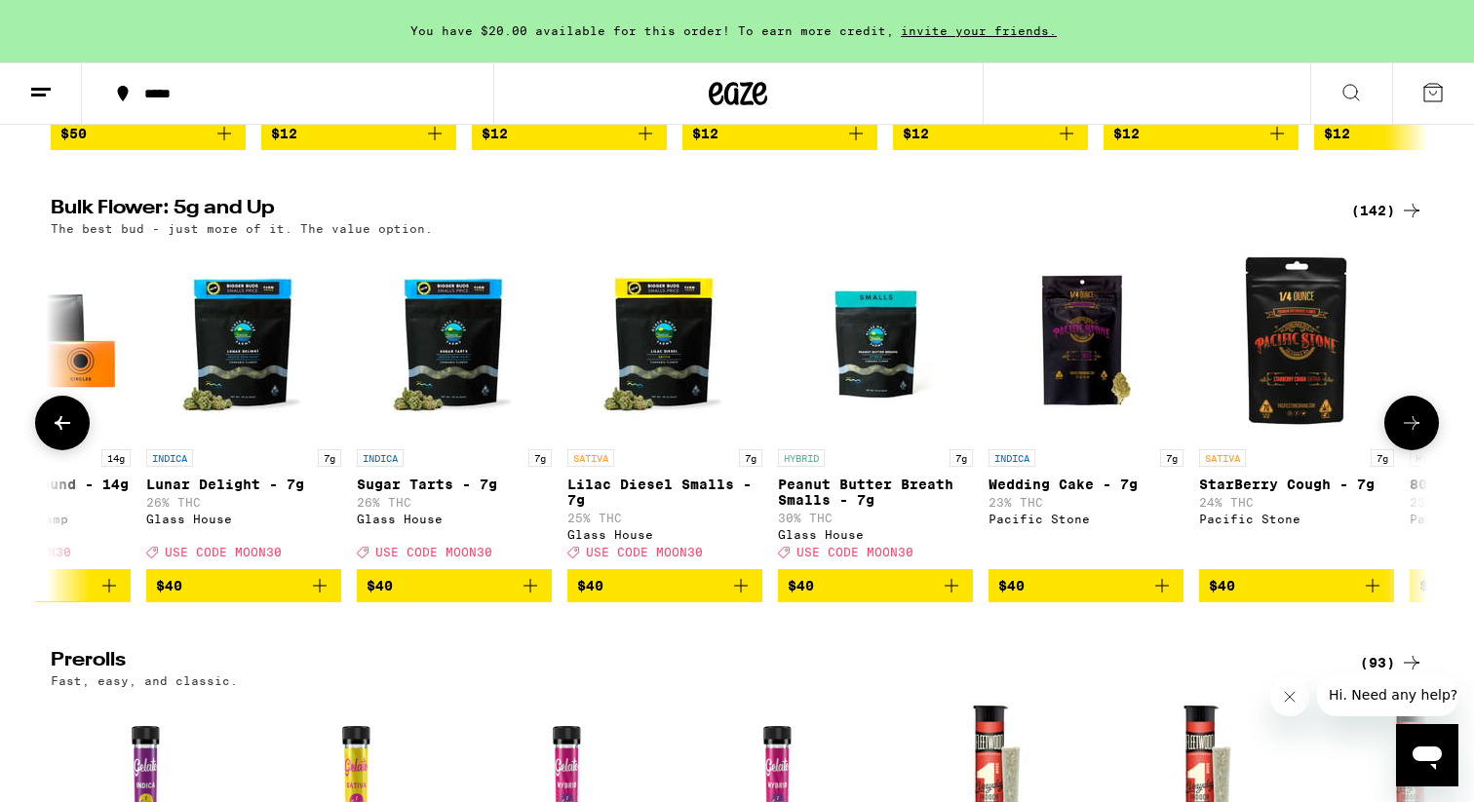
click at [65, 435] on icon at bounding box center [62, 422] width 23 height 23
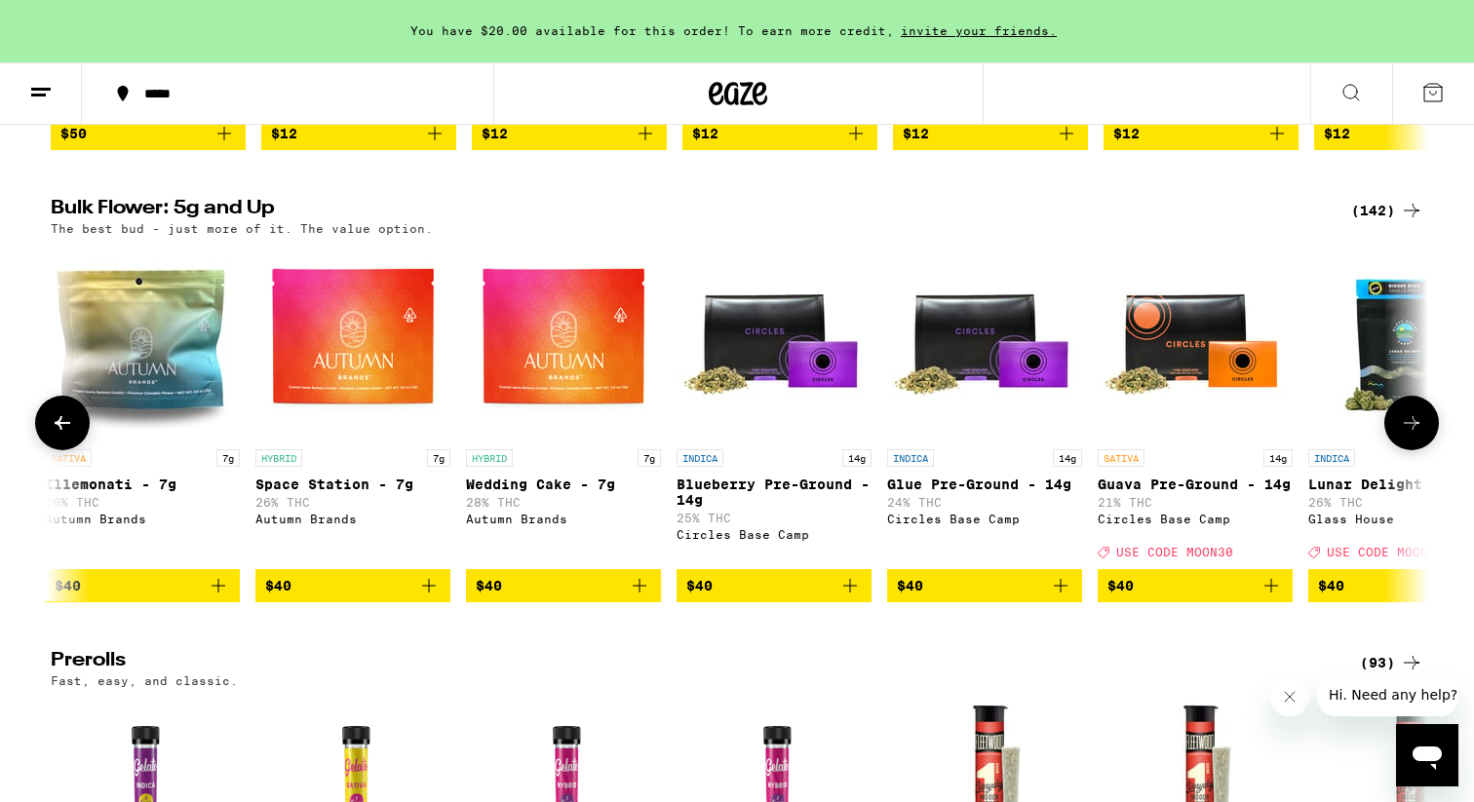
click at [65, 435] on icon at bounding box center [62, 422] width 23 height 23
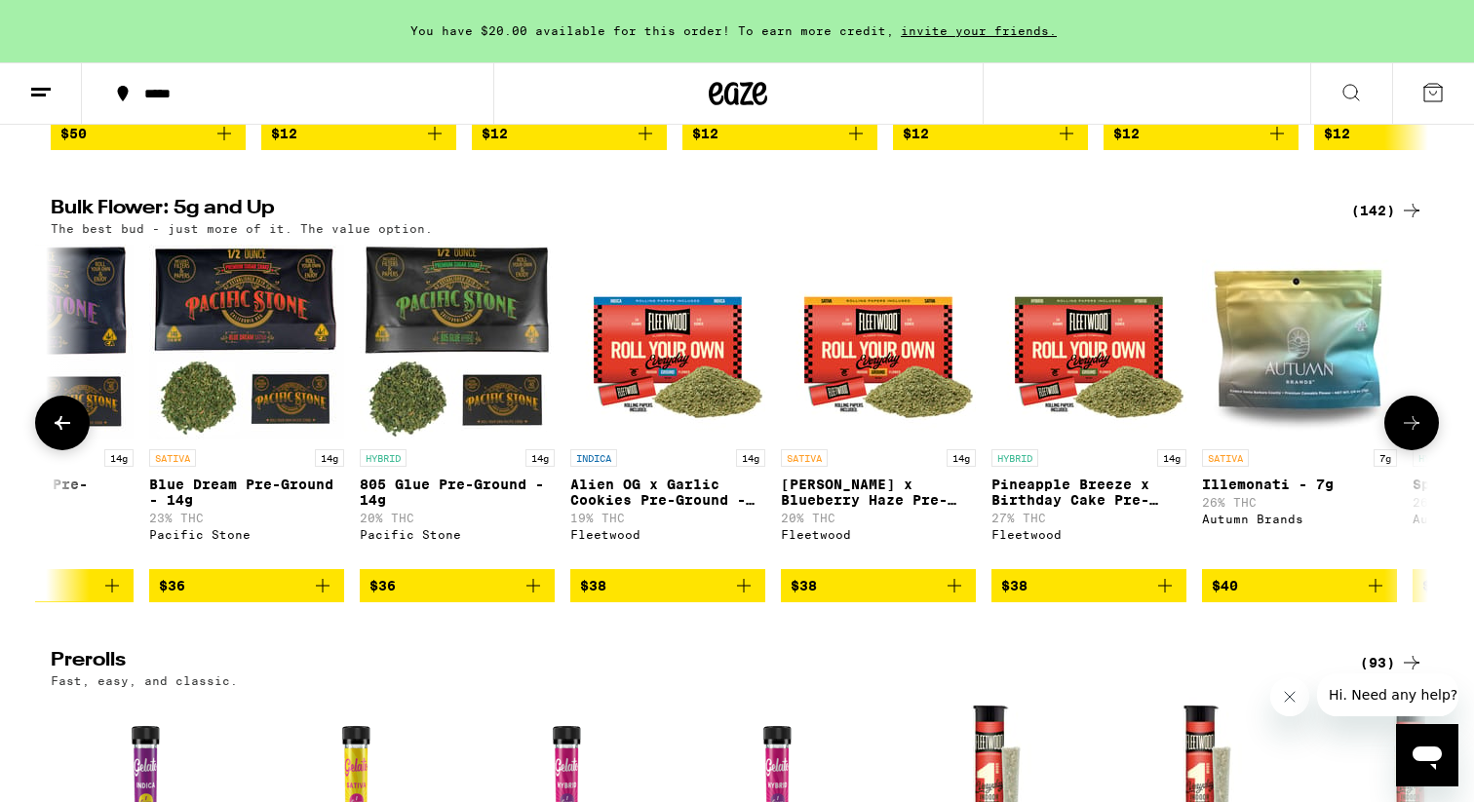
click at [65, 435] on icon at bounding box center [62, 422] width 23 height 23
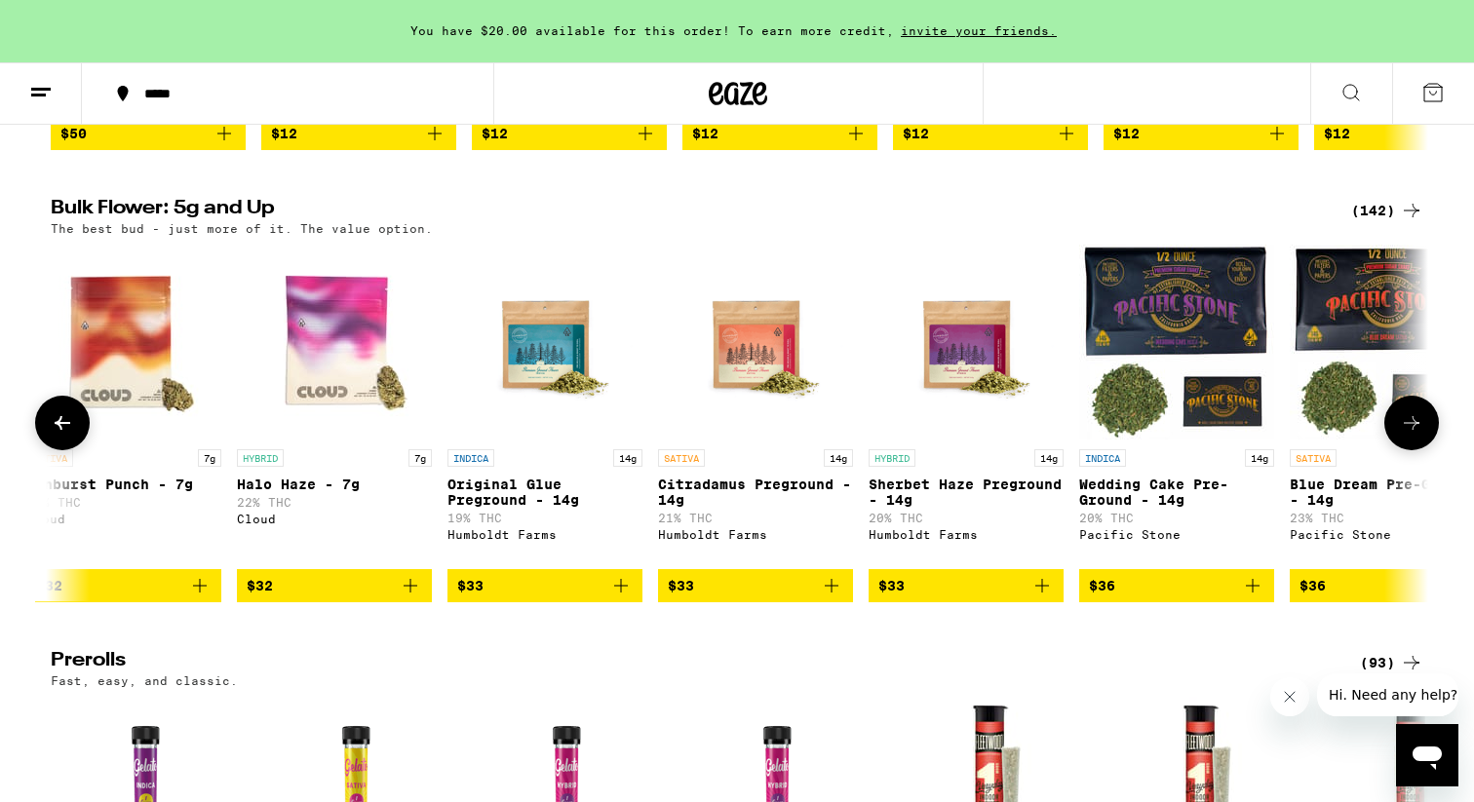
scroll to position [0, 2321]
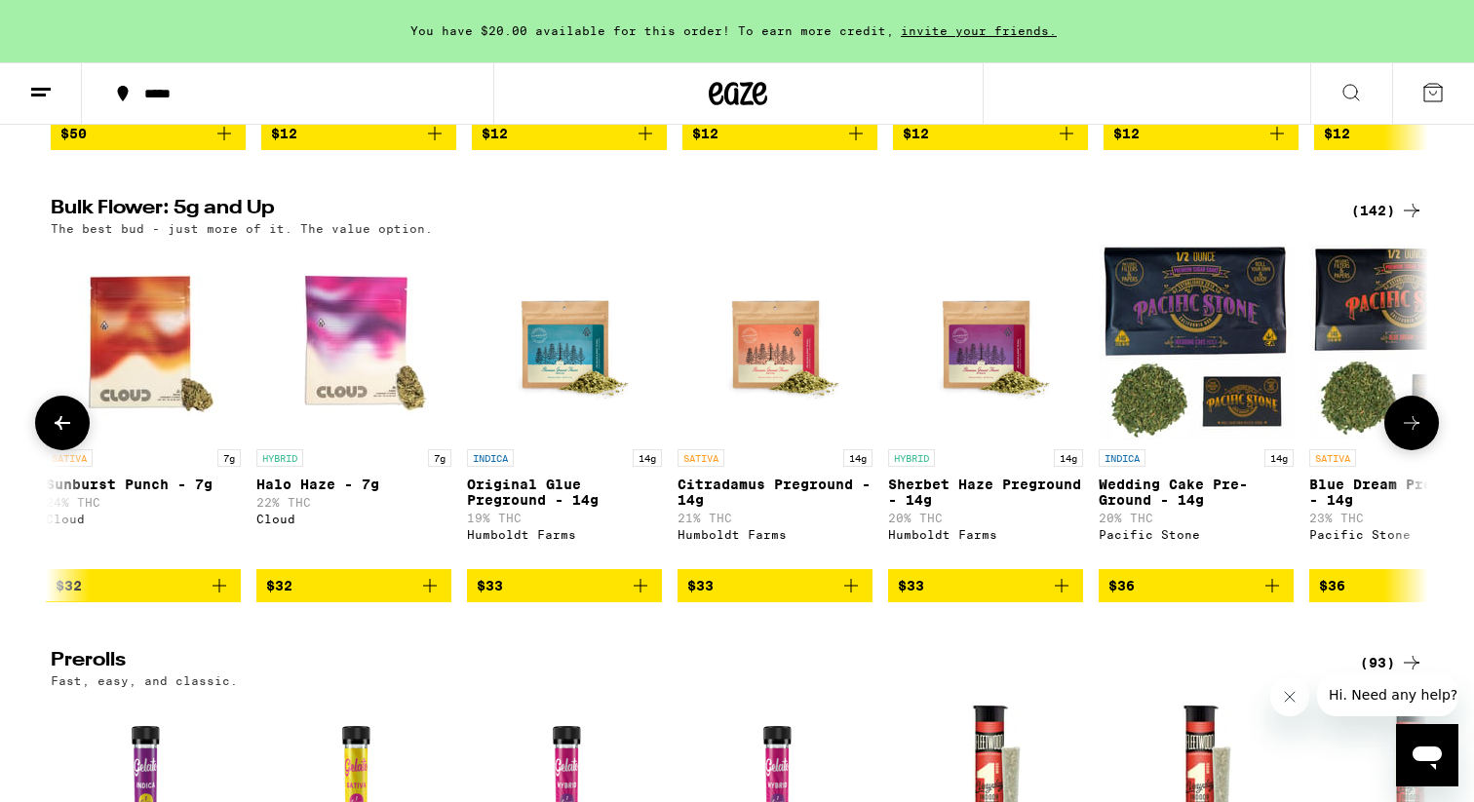
click at [54, 435] on icon at bounding box center [62, 422] width 23 height 23
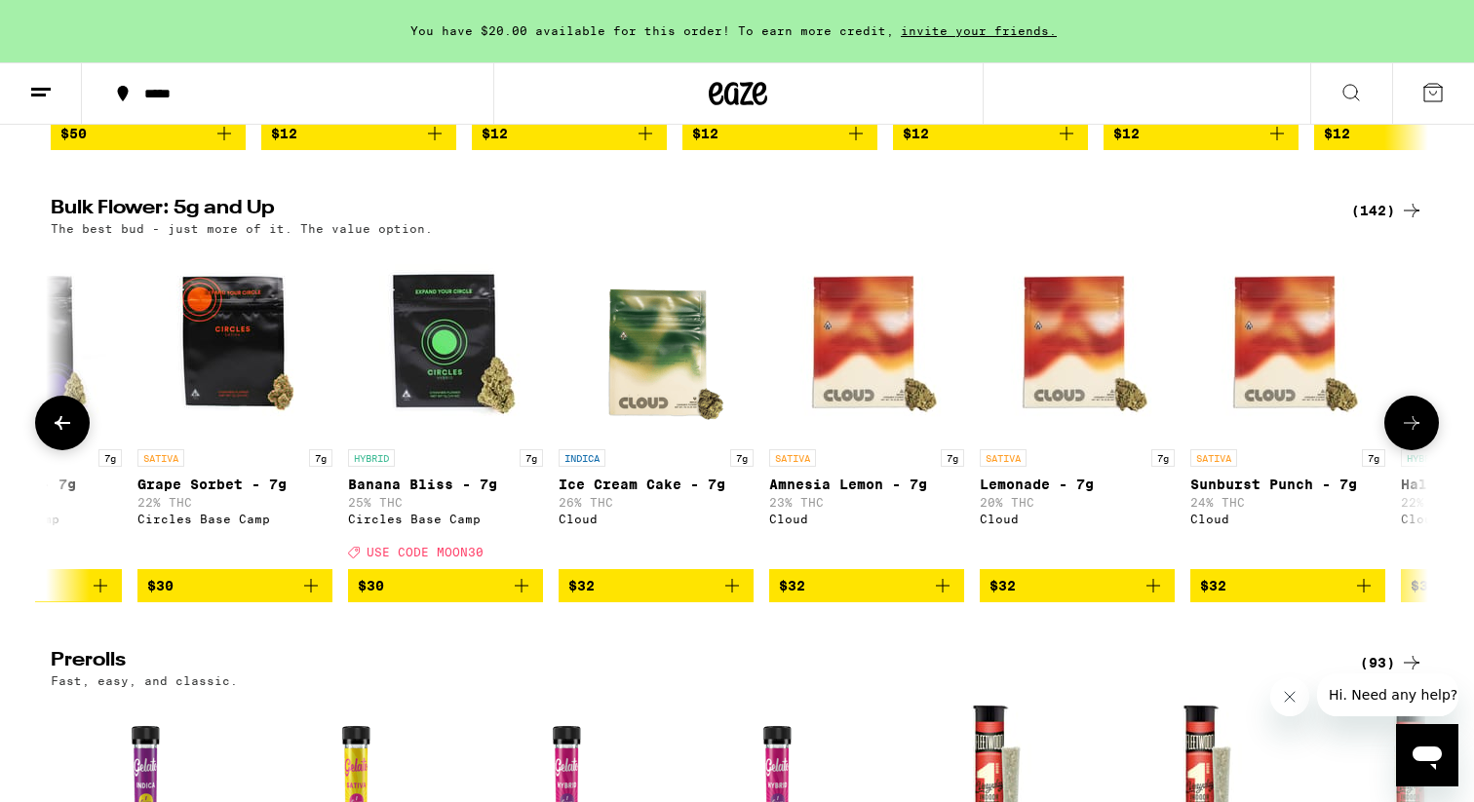
scroll to position [0, 1161]
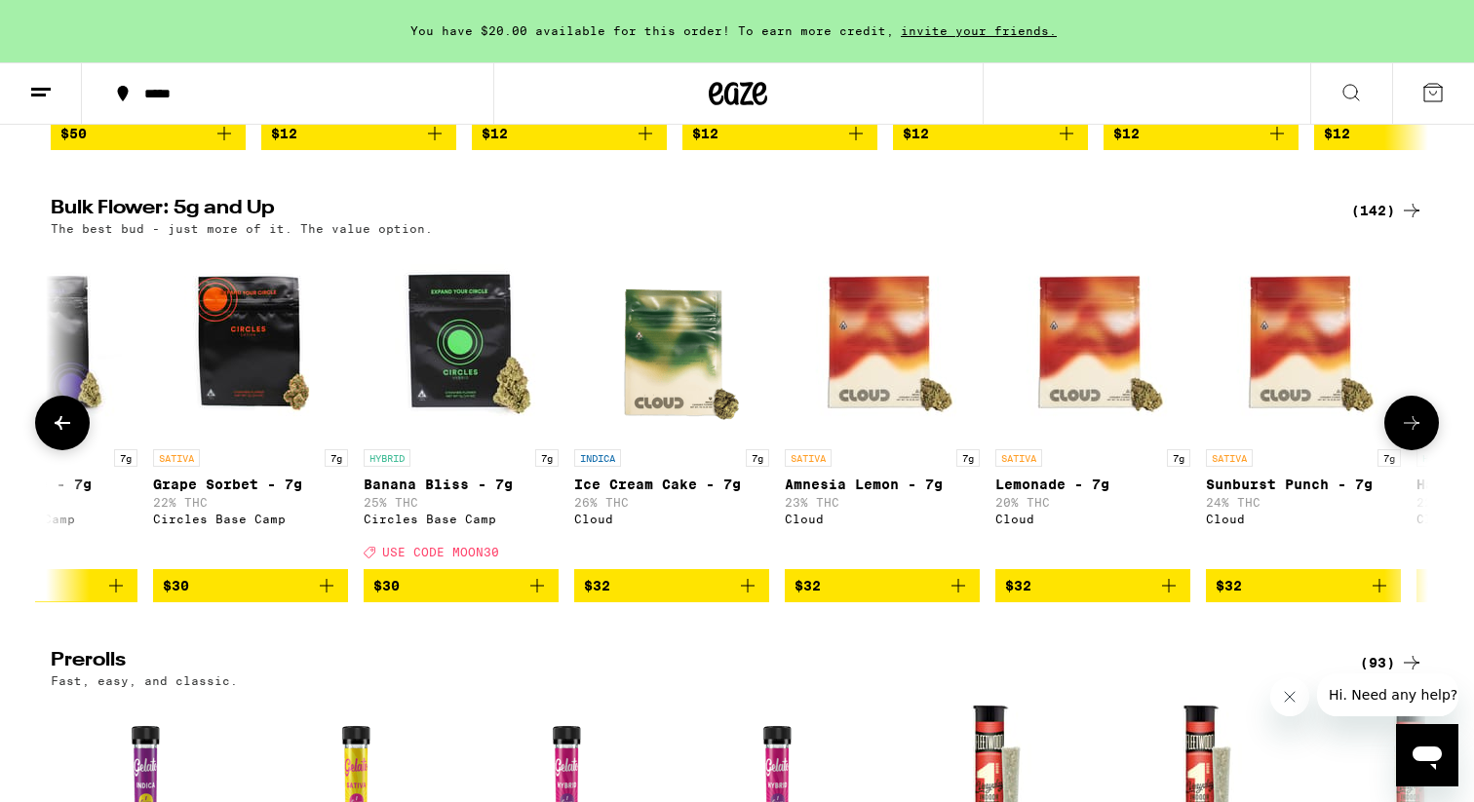
click at [54, 435] on icon at bounding box center [62, 422] width 23 height 23
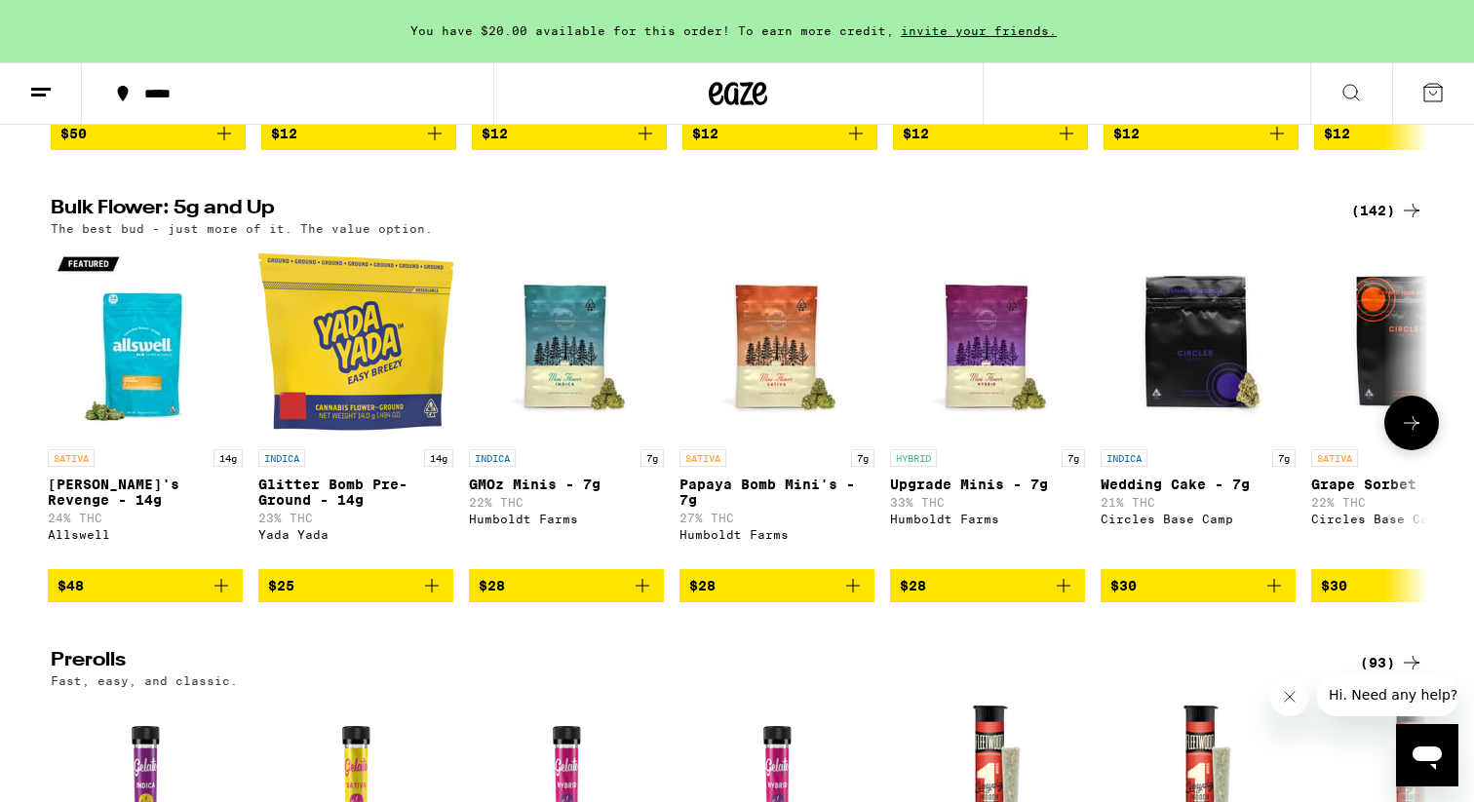
scroll to position [0, 1]
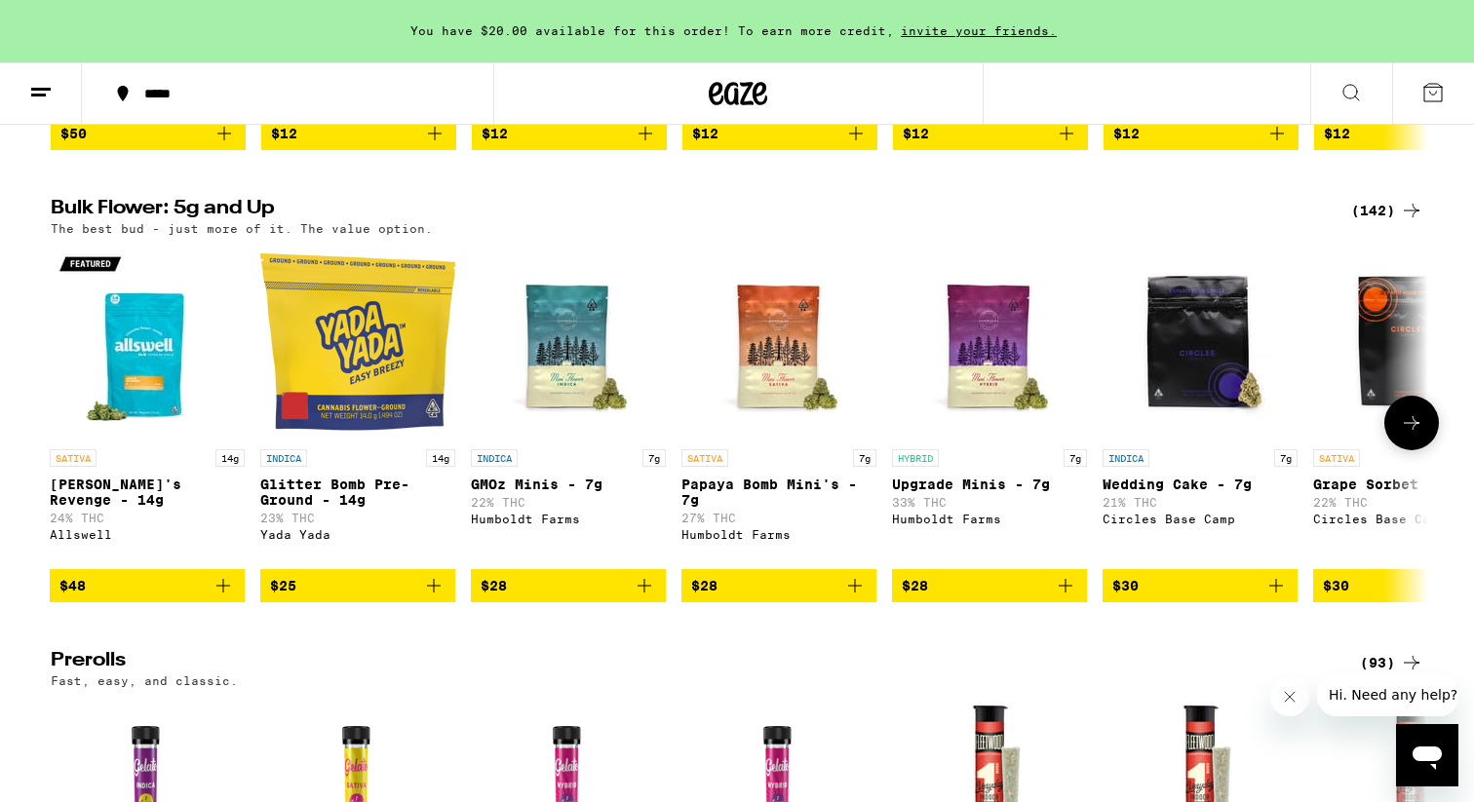
click at [869, 602] on button "$28" at bounding box center [778, 585] width 195 height 33
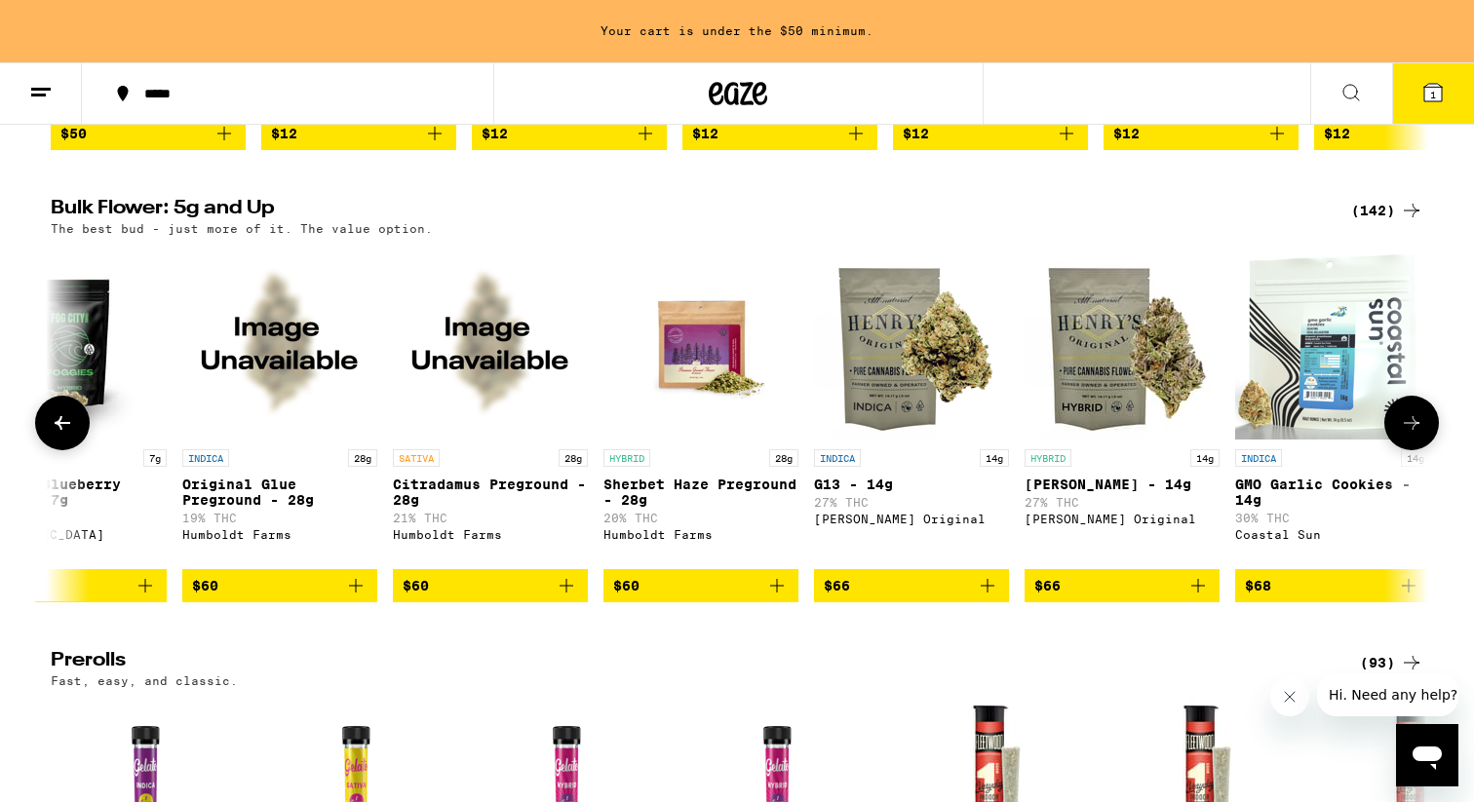
scroll to position [0, 15027]
click at [928, 367] on img "Open page for G13 - 14g from Henry's Original" at bounding box center [910, 342] width 195 height 195
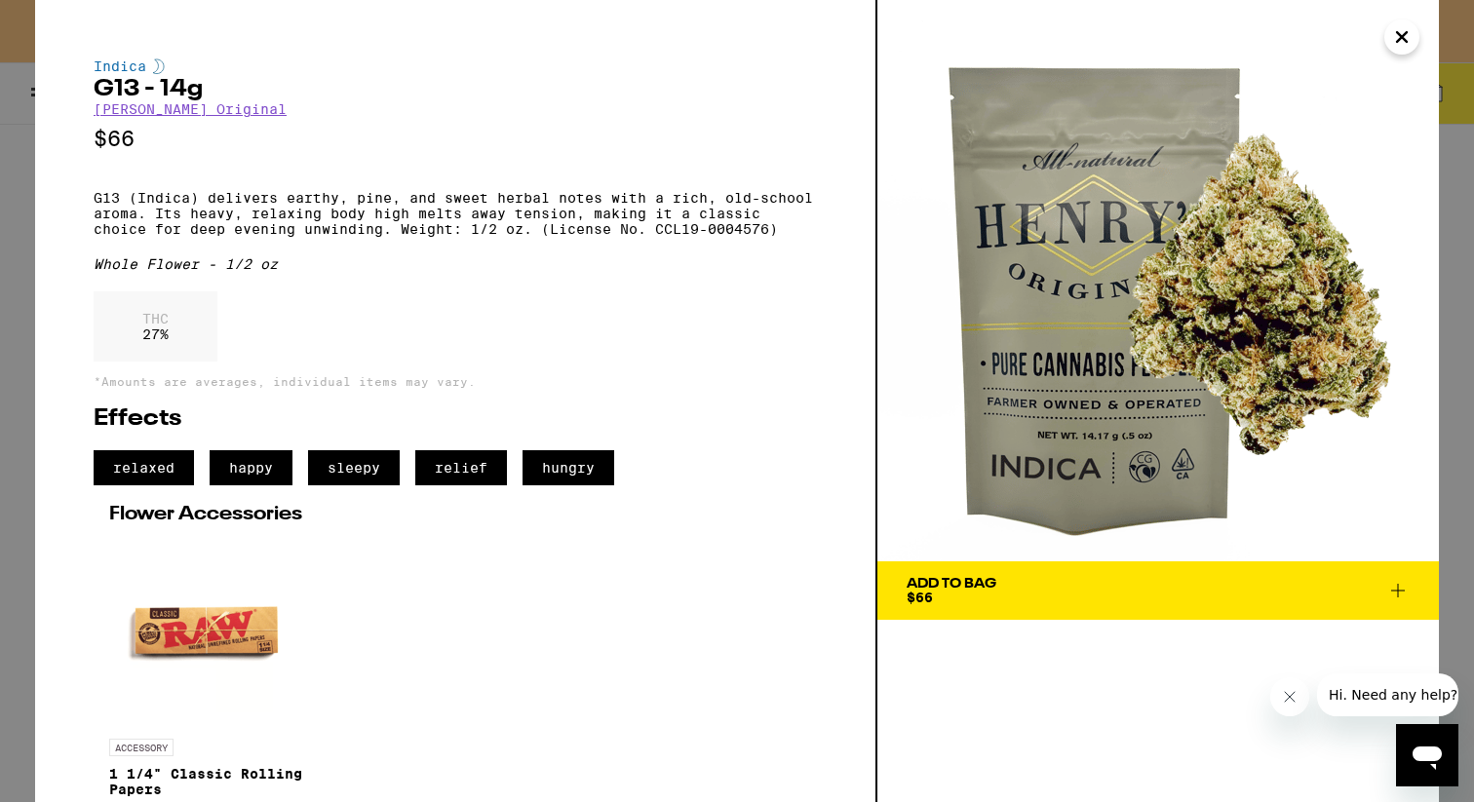
click at [1407, 33] on icon "Close" at bounding box center [1401, 36] width 23 height 29
click at [1400, 19] on button "Close" at bounding box center [1401, 36] width 35 height 35
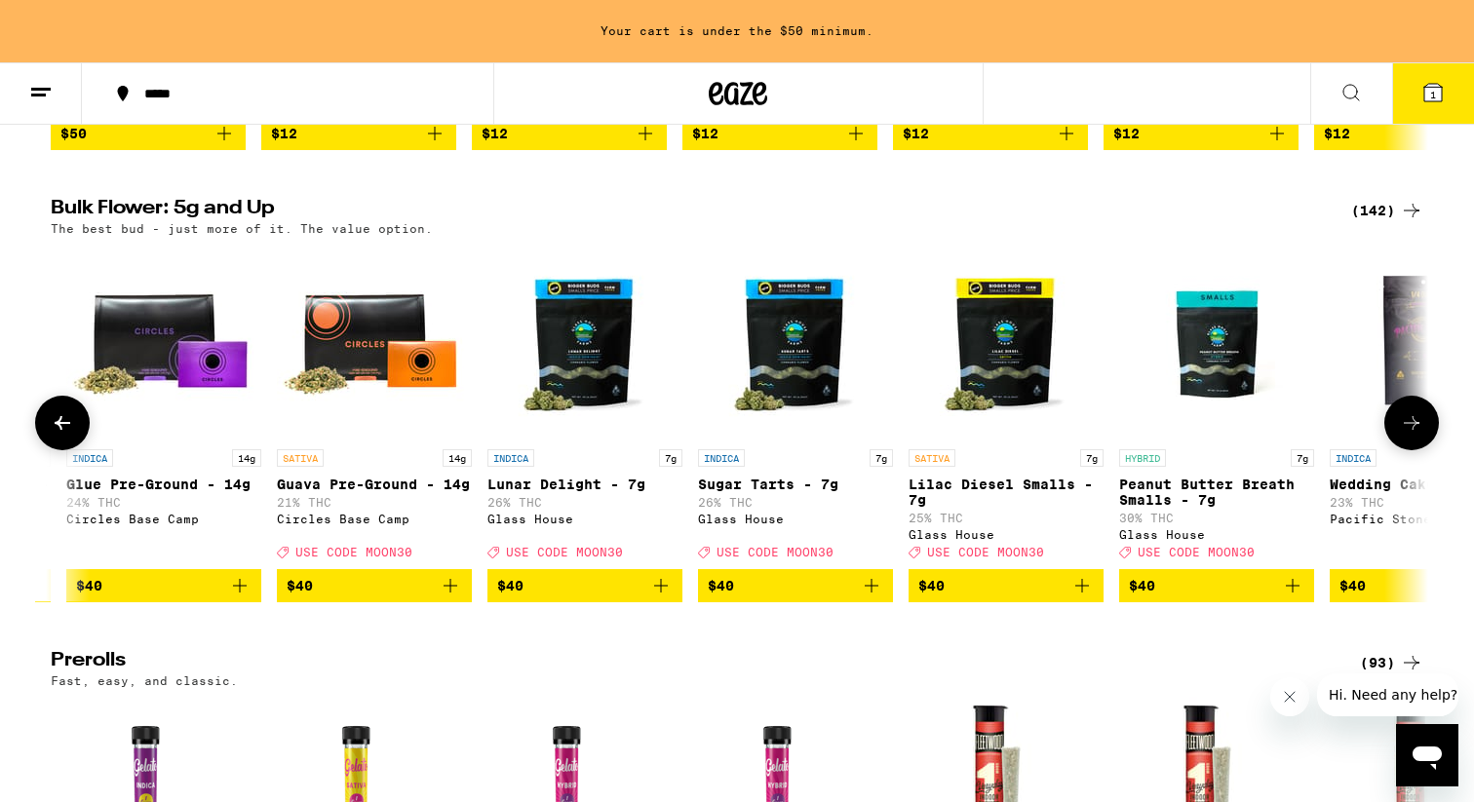
scroll to position [0, 5479]
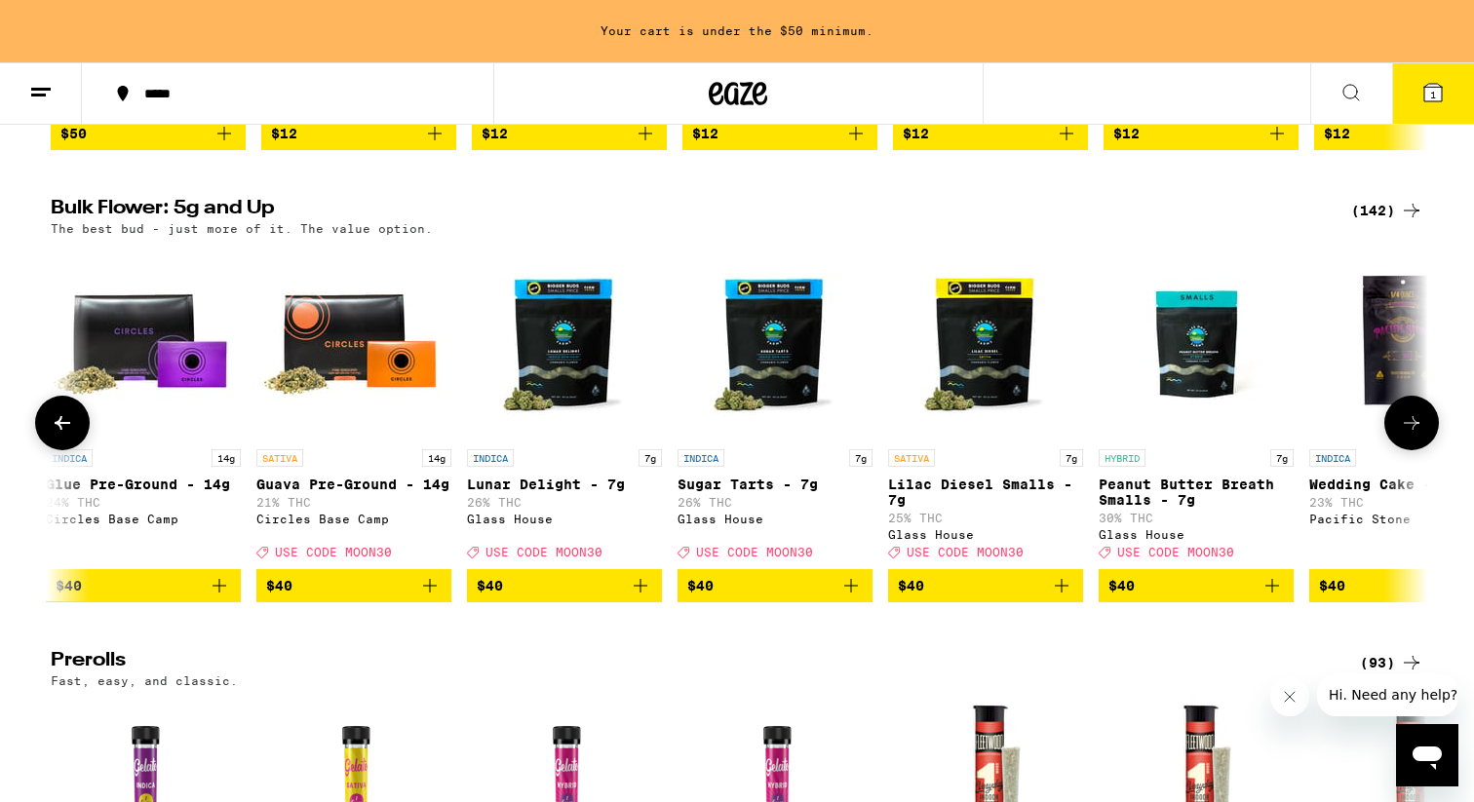
click at [635, 597] on icon "Add to bag" at bounding box center [640, 585] width 23 height 23
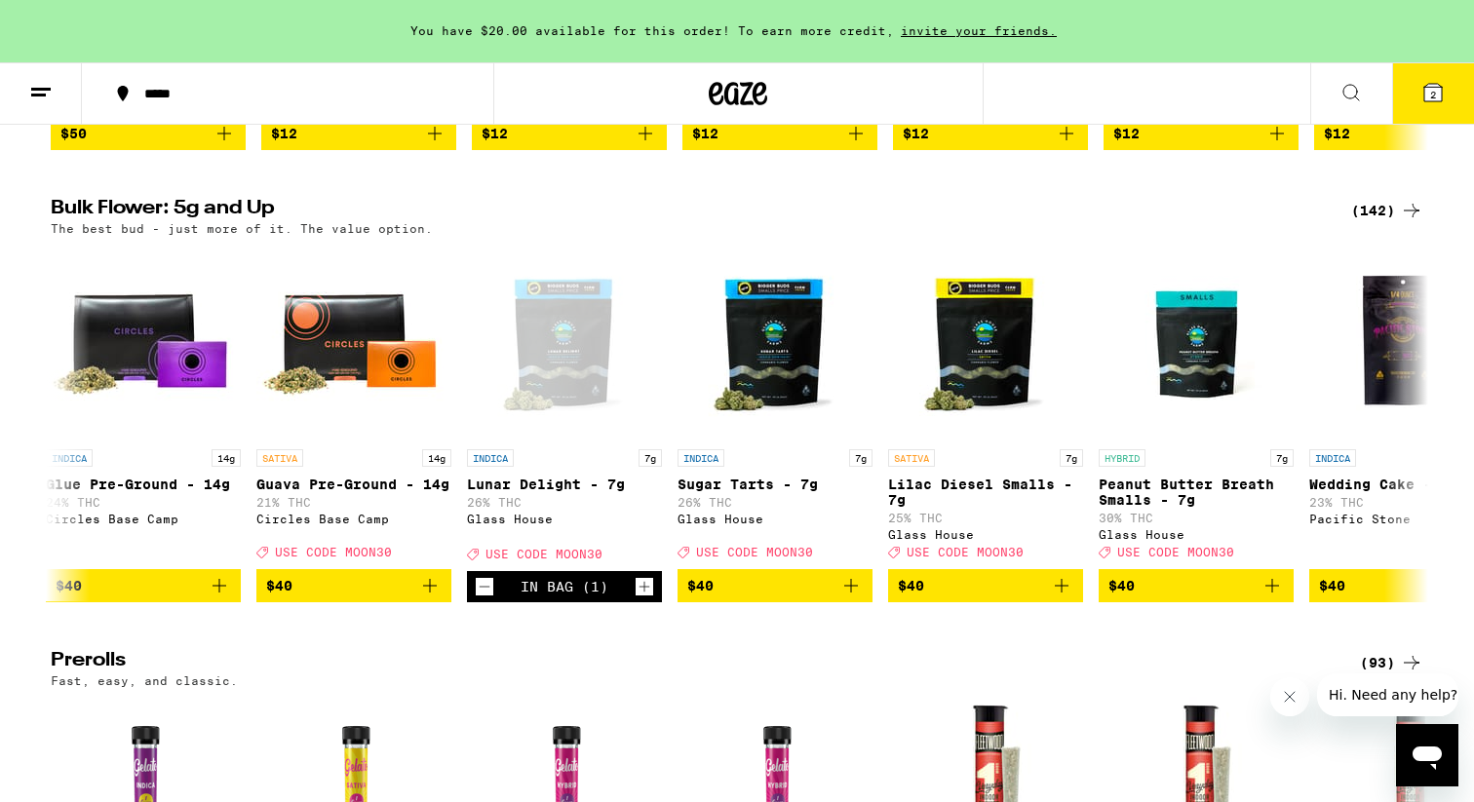
click at [1439, 96] on icon at bounding box center [1433, 93] width 18 height 18
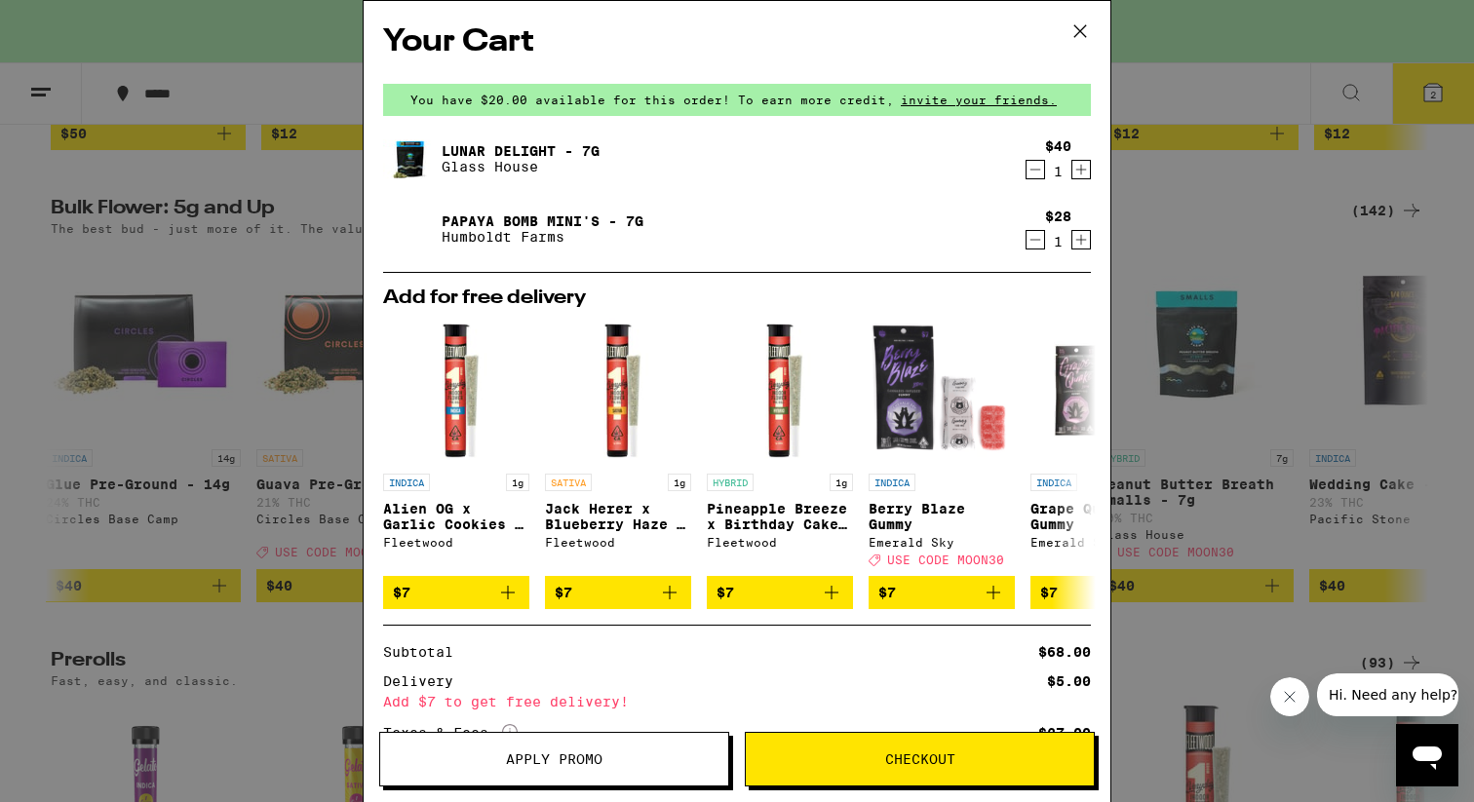
click at [574, 775] on button "Apply Promo" at bounding box center [554, 759] width 350 height 55
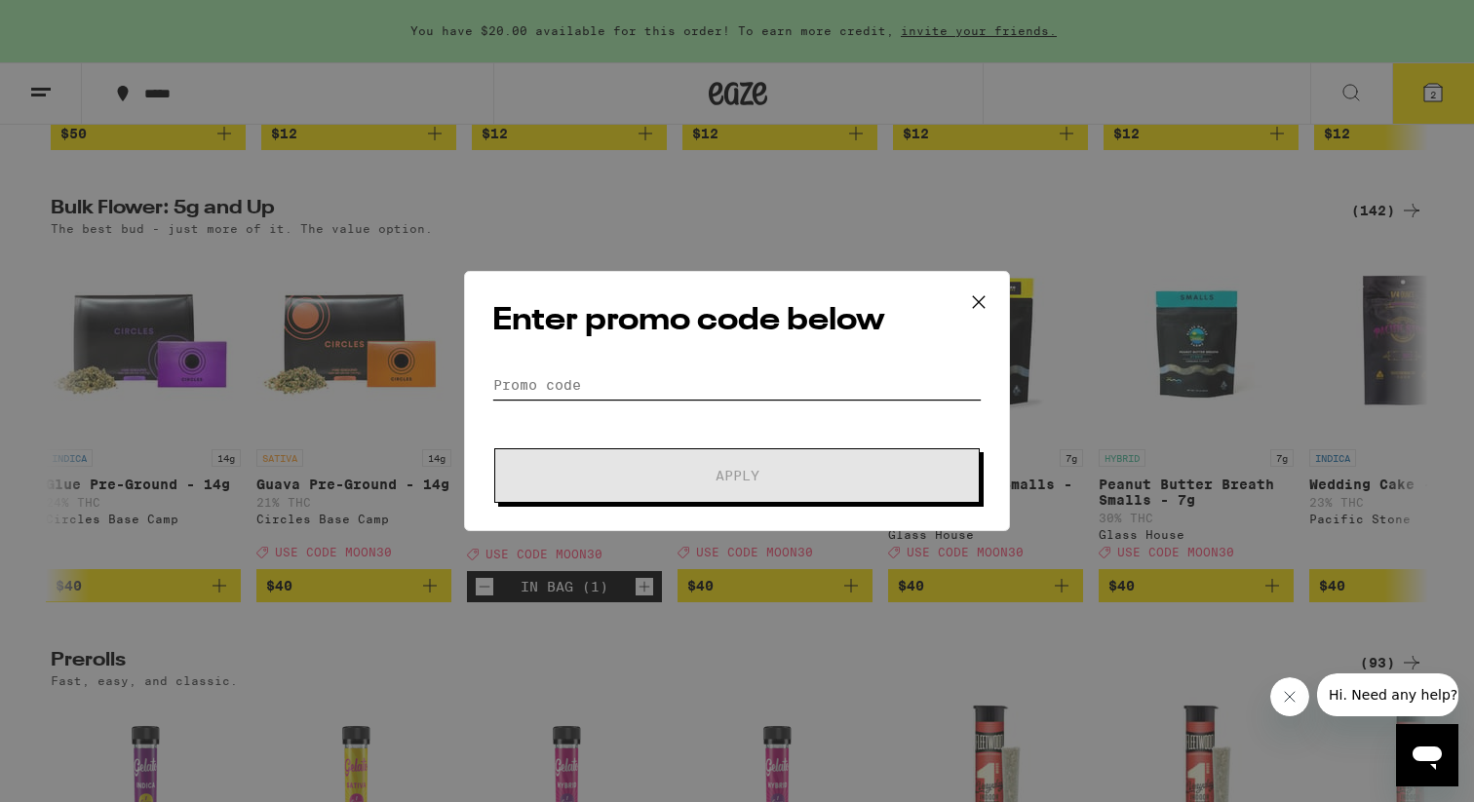
click at [588, 382] on input "Promo Code" at bounding box center [736, 384] width 489 height 29
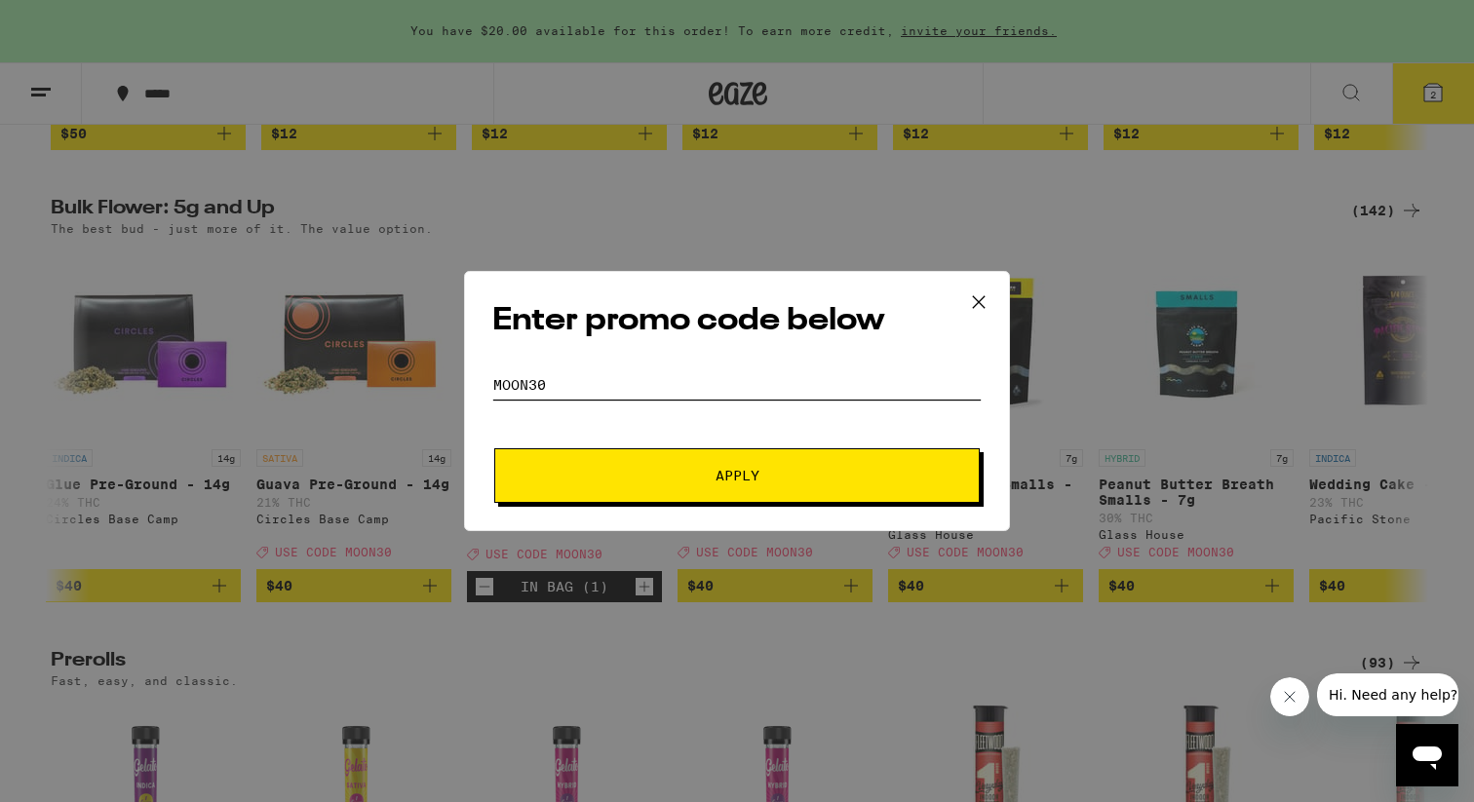
type input "MOON30"
click at [562, 475] on span "Apply" at bounding box center [736, 476] width 351 height 14
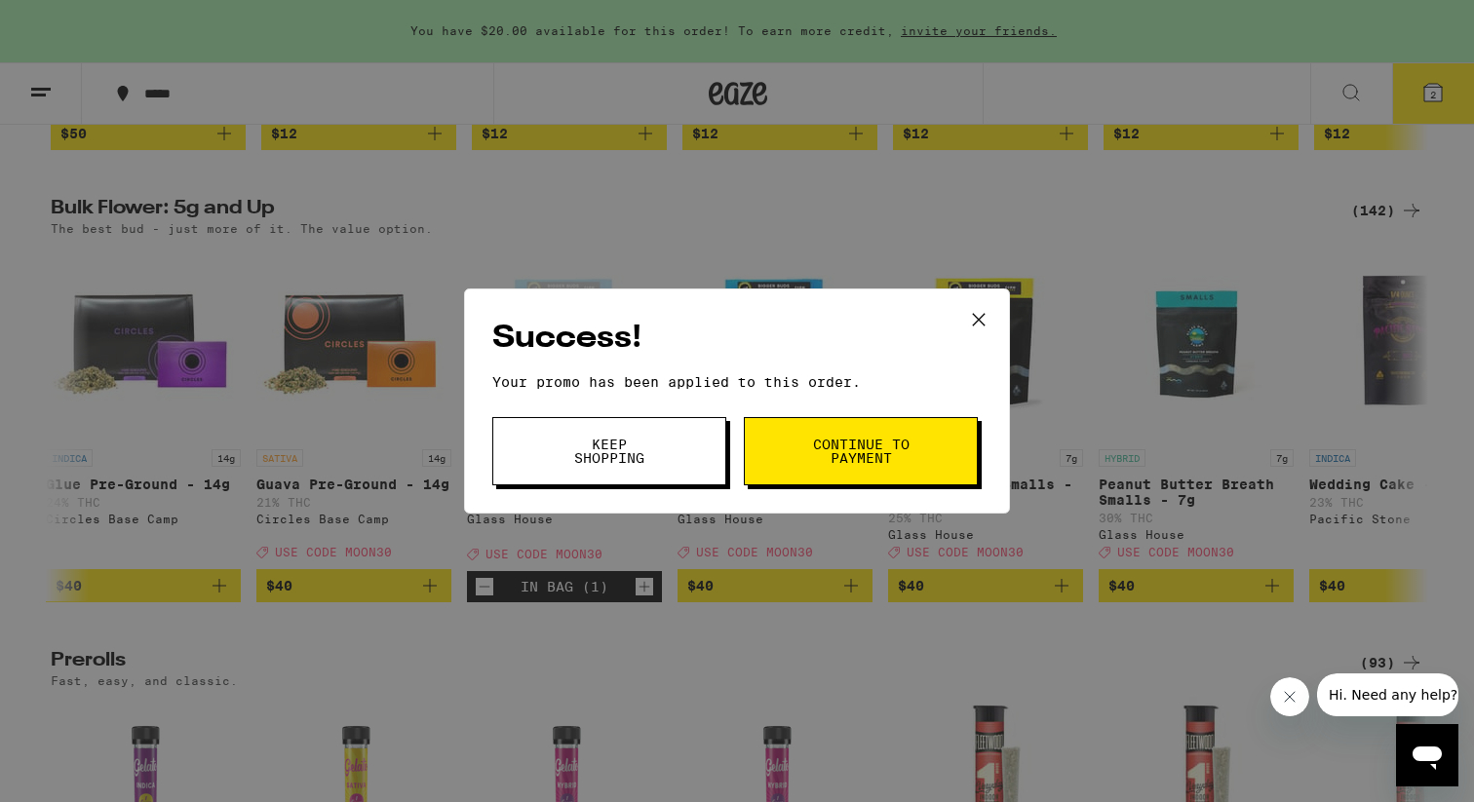
click at [600, 449] on span "Keep Shopping" at bounding box center [608, 451] width 99 height 27
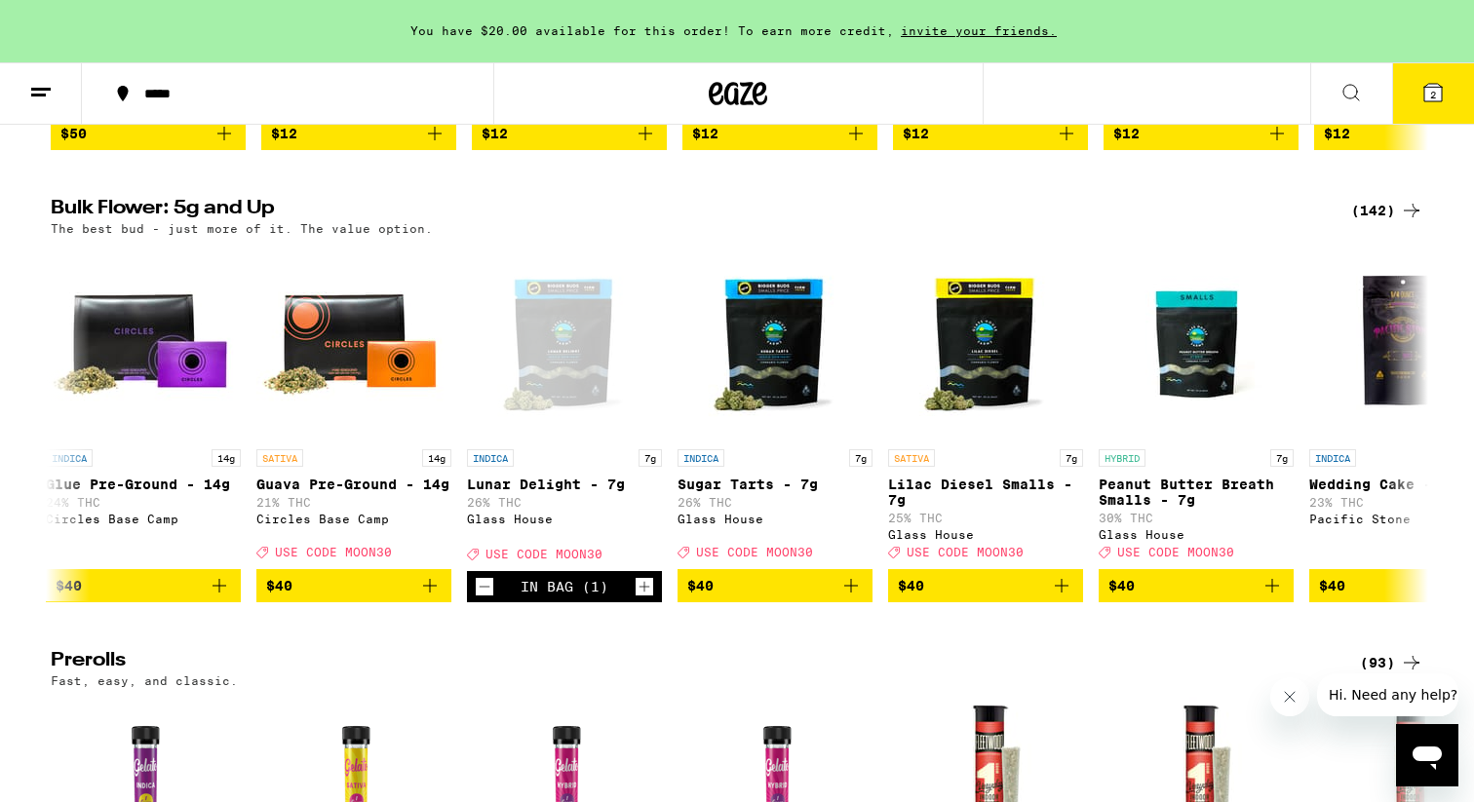
click at [35, 96] on icon at bounding box center [40, 92] width 23 height 23
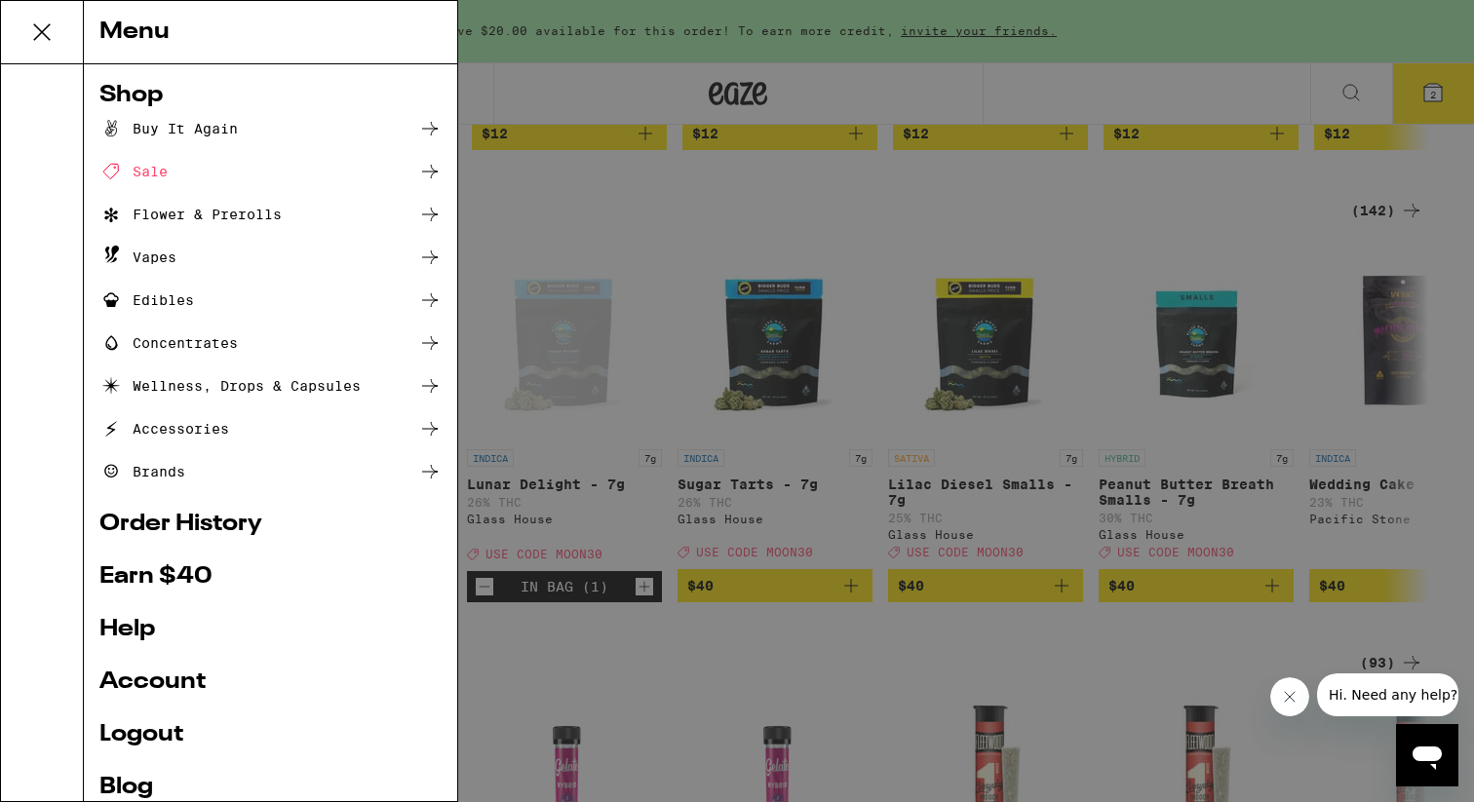
click at [184, 206] on div "Flower & Prerolls" at bounding box center [190, 214] width 182 height 23
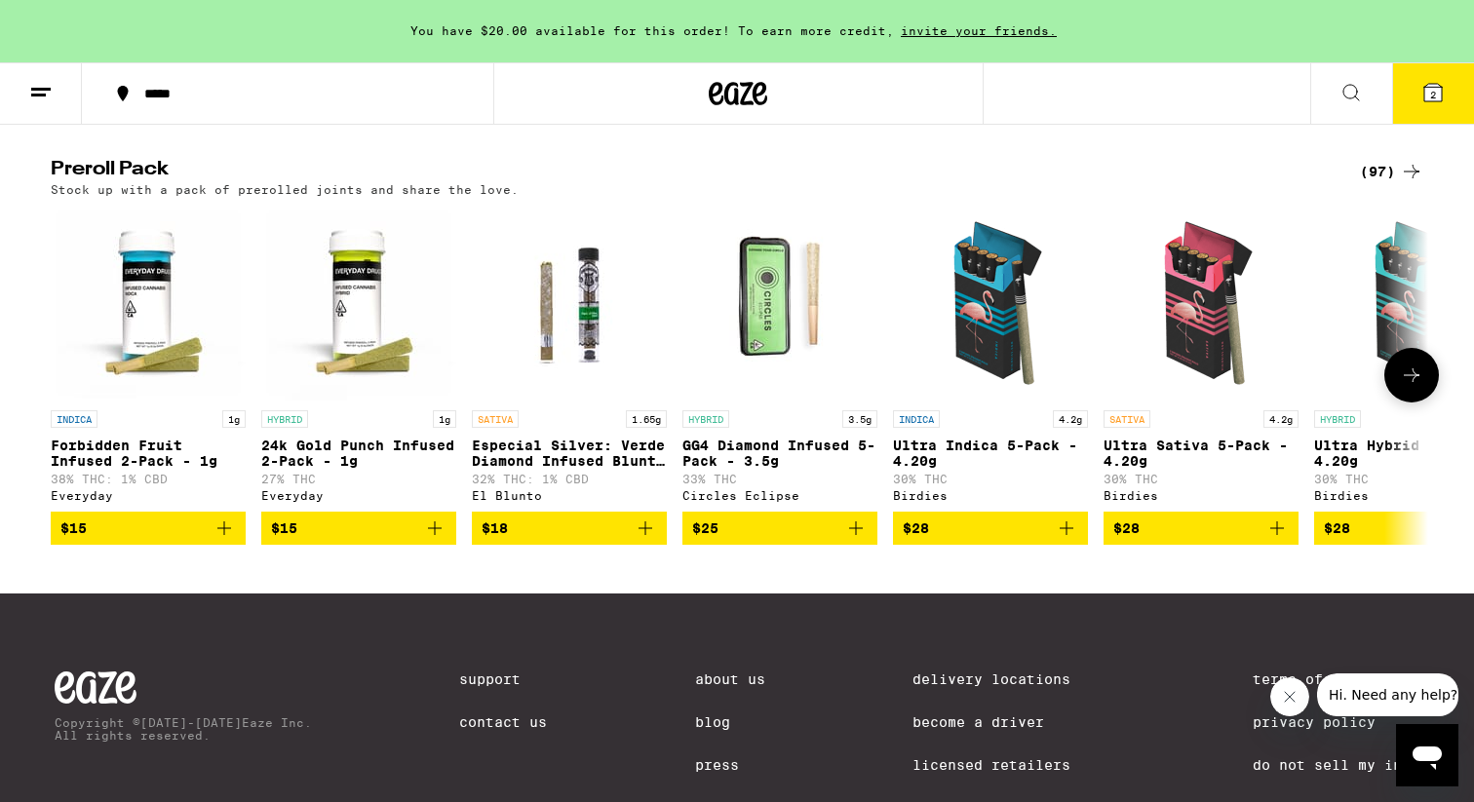
scroll to position [1479, 0]
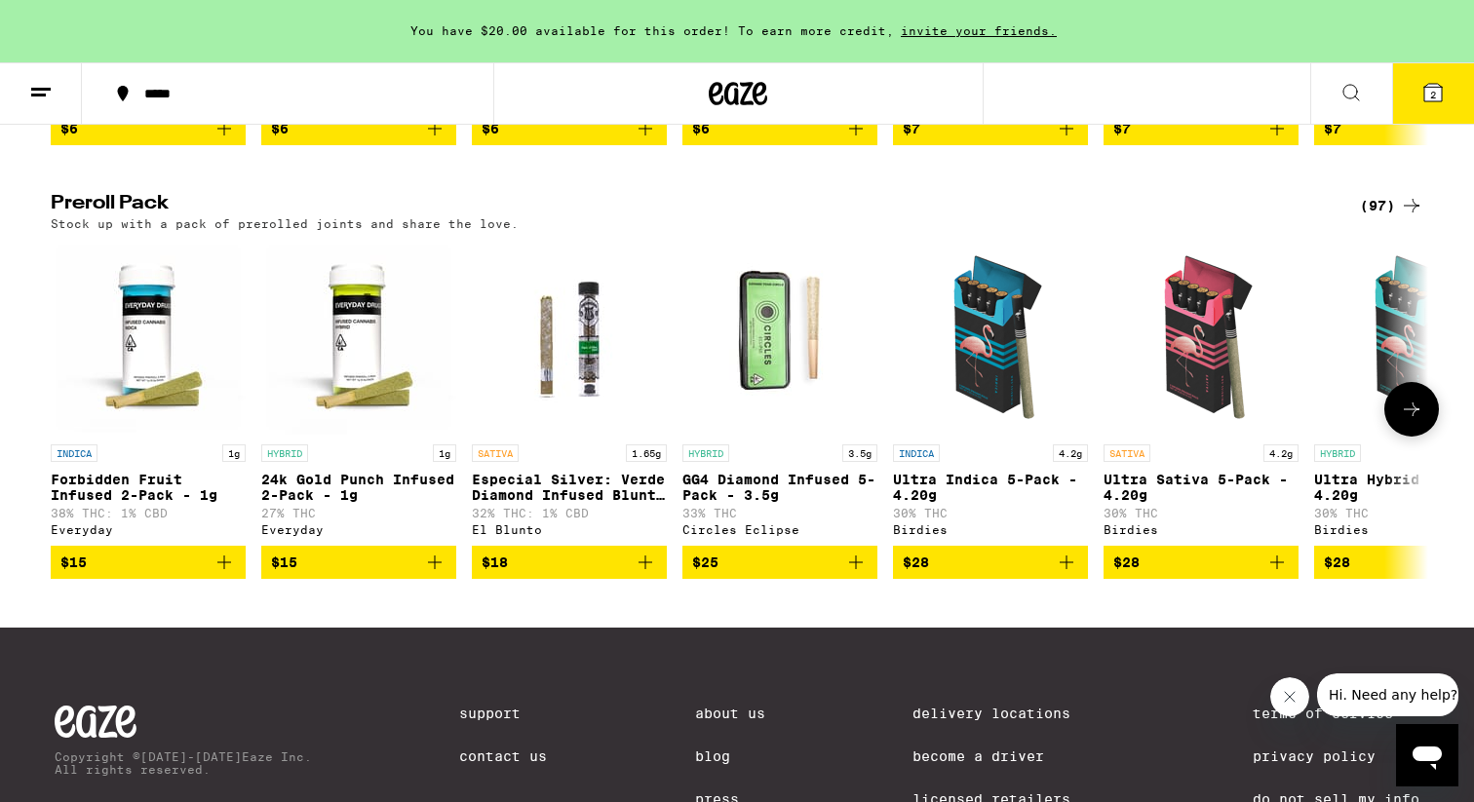
click at [1419, 421] on icon at bounding box center [1411, 409] width 23 height 23
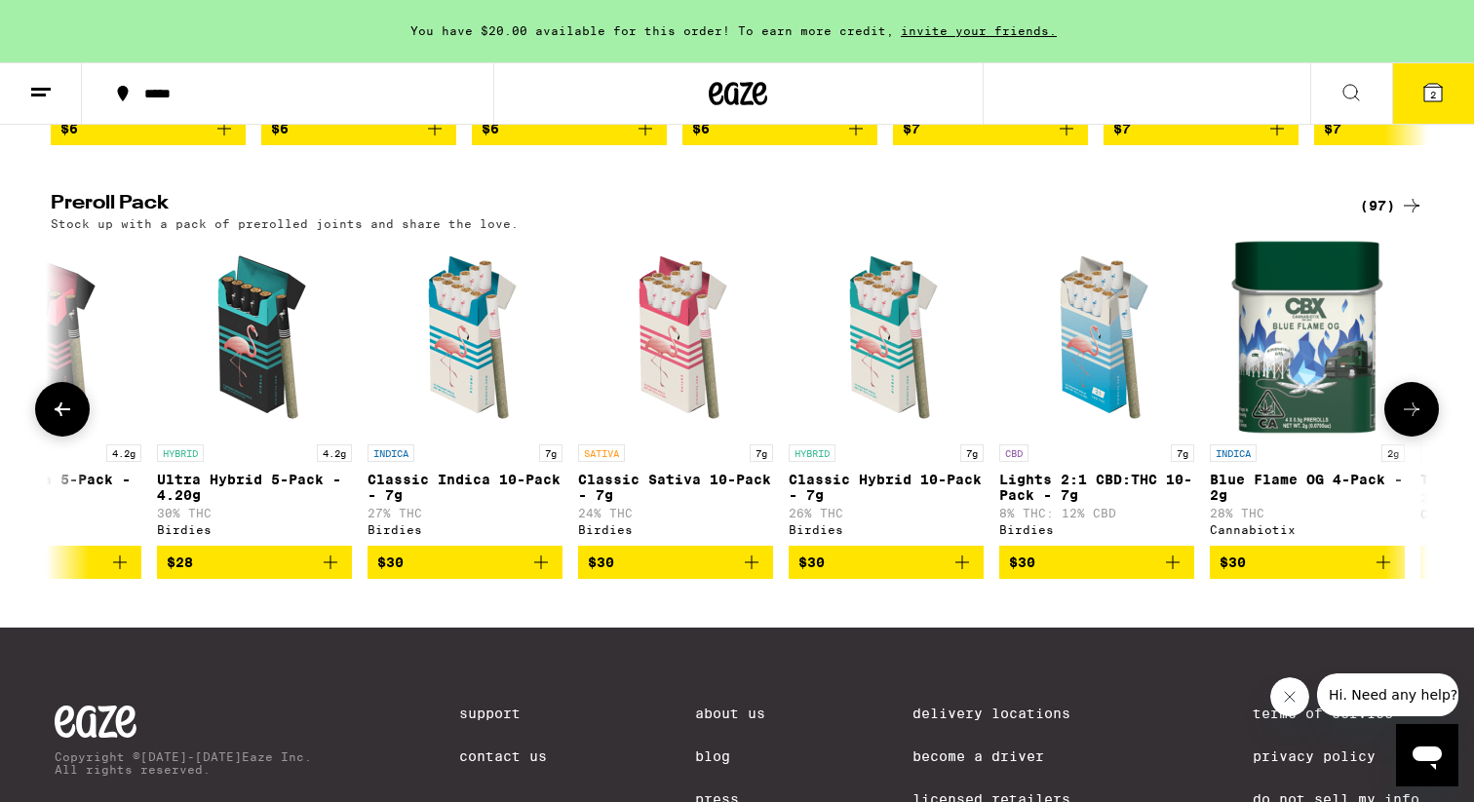
scroll to position [0, 1160]
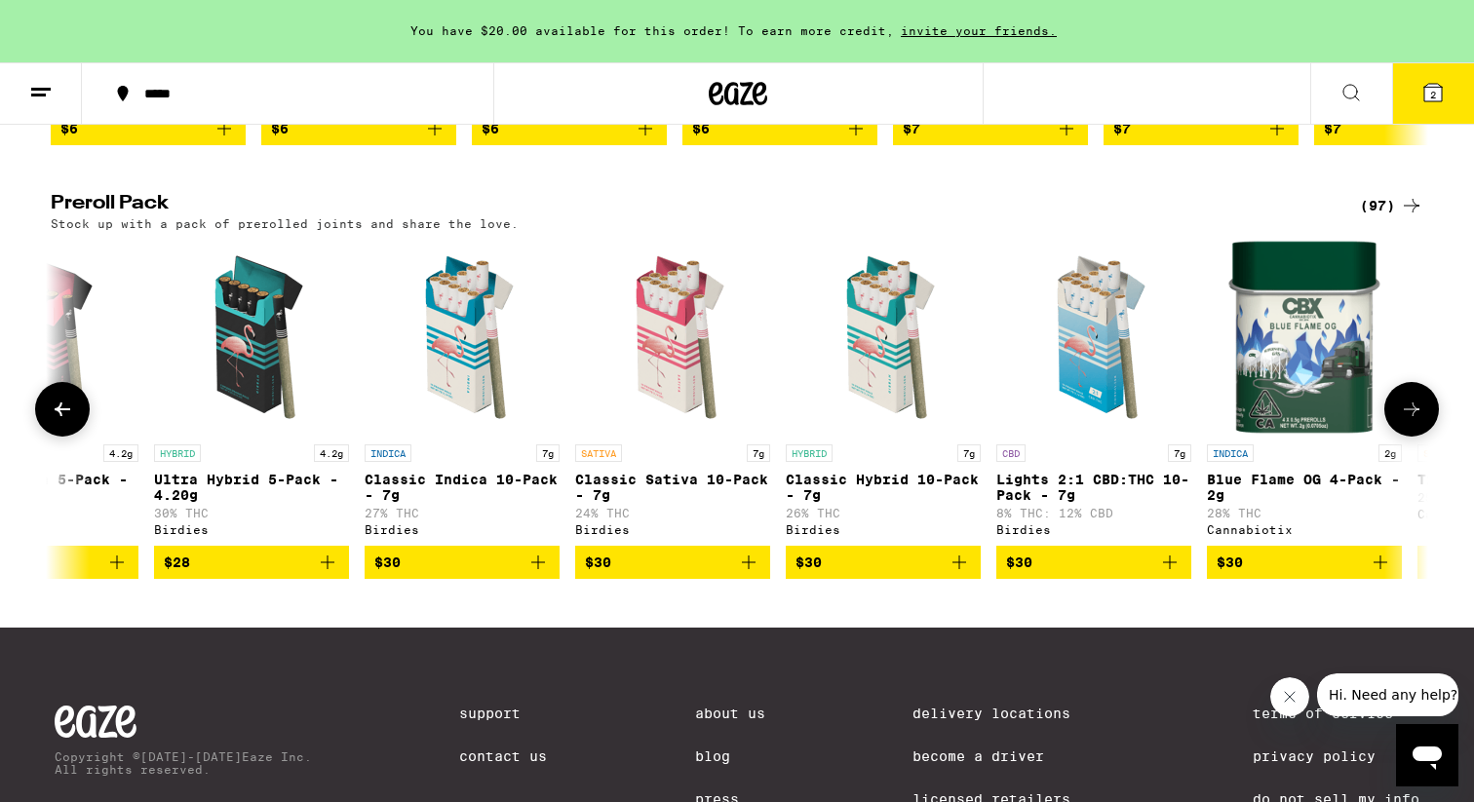
click at [1419, 421] on icon at bounding box center [1411, 409] width 23 height 23
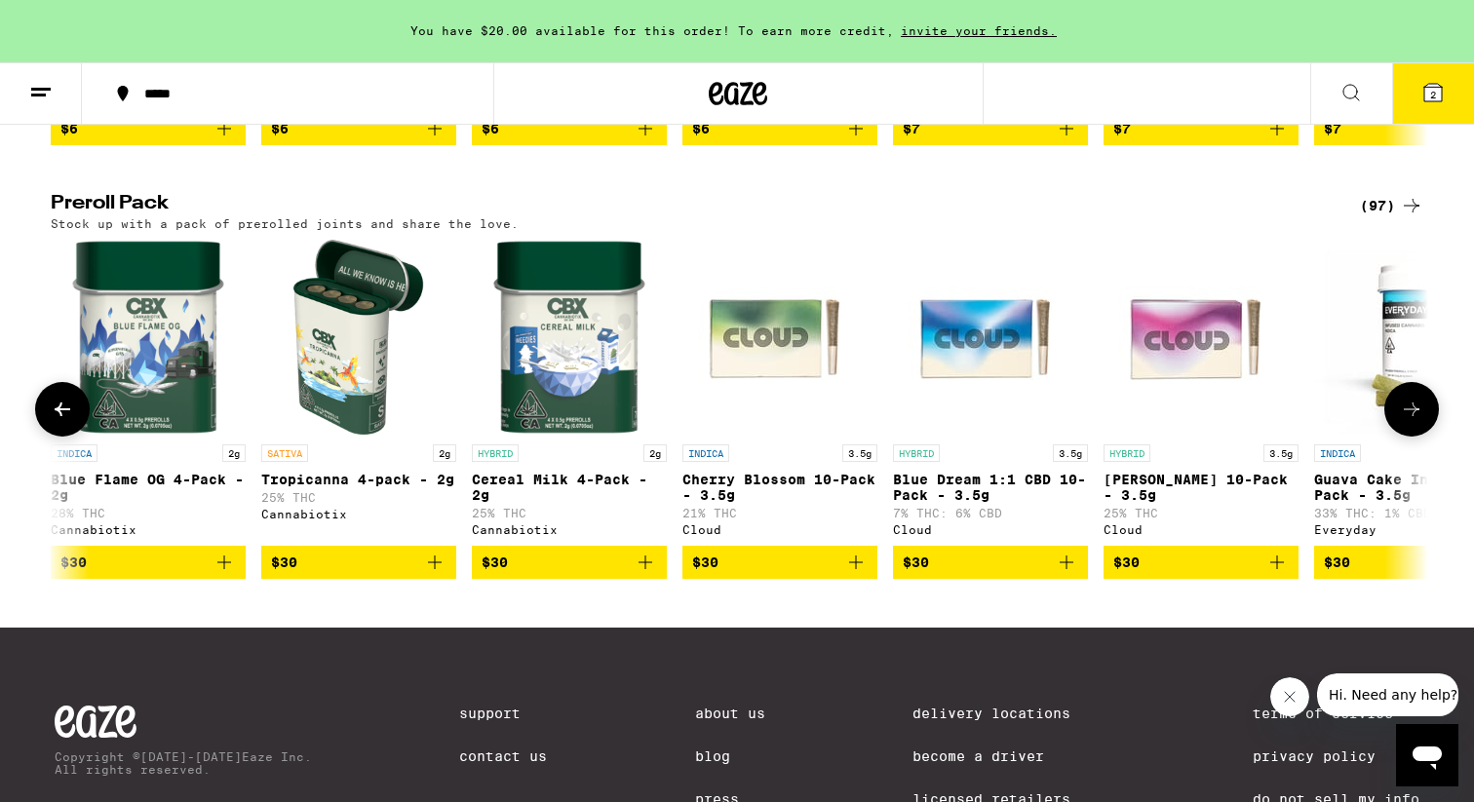
scroll to position [0, 2320]
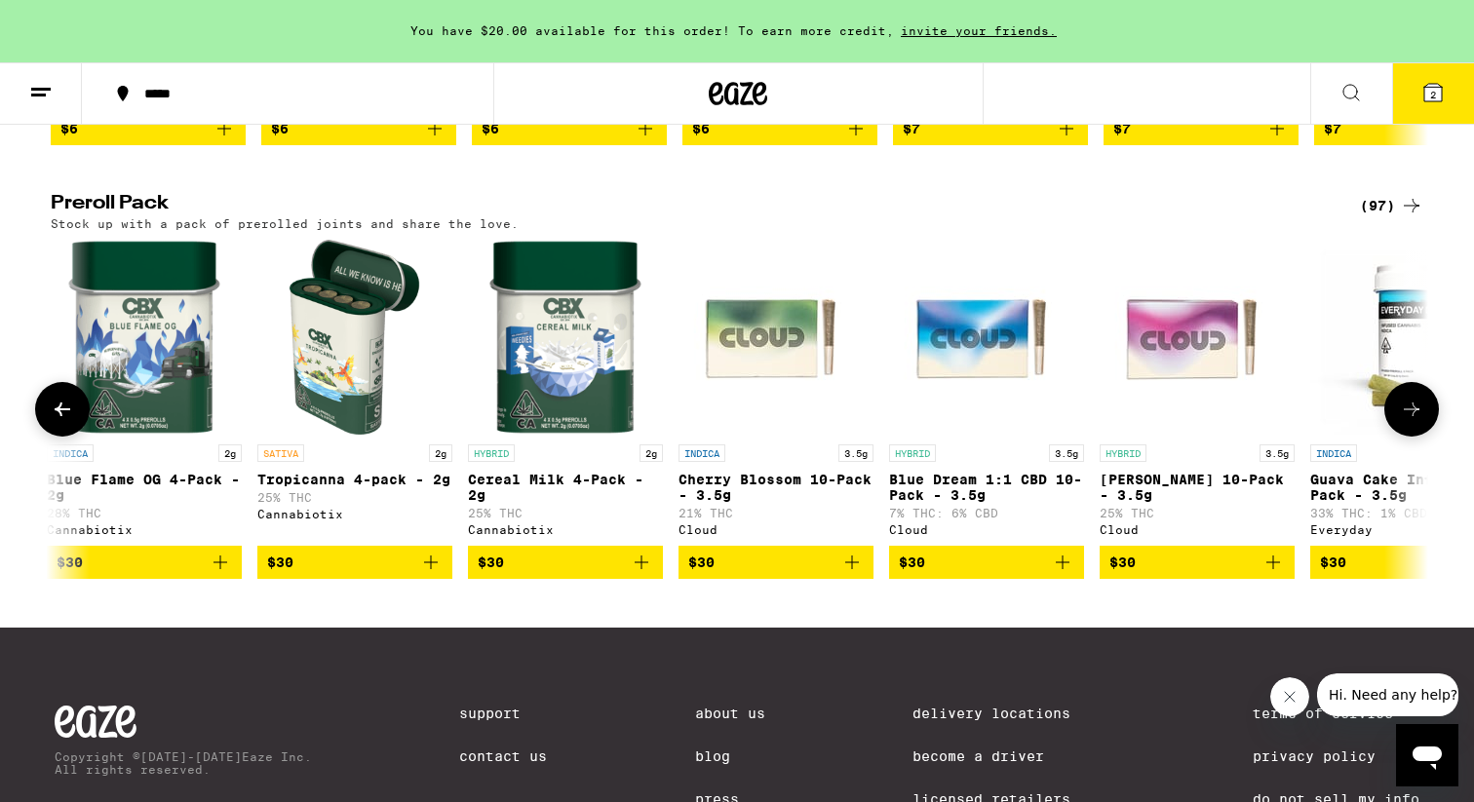
click at [1419, 421] on icon at bounding box center [1411, 409] width 23 height 23
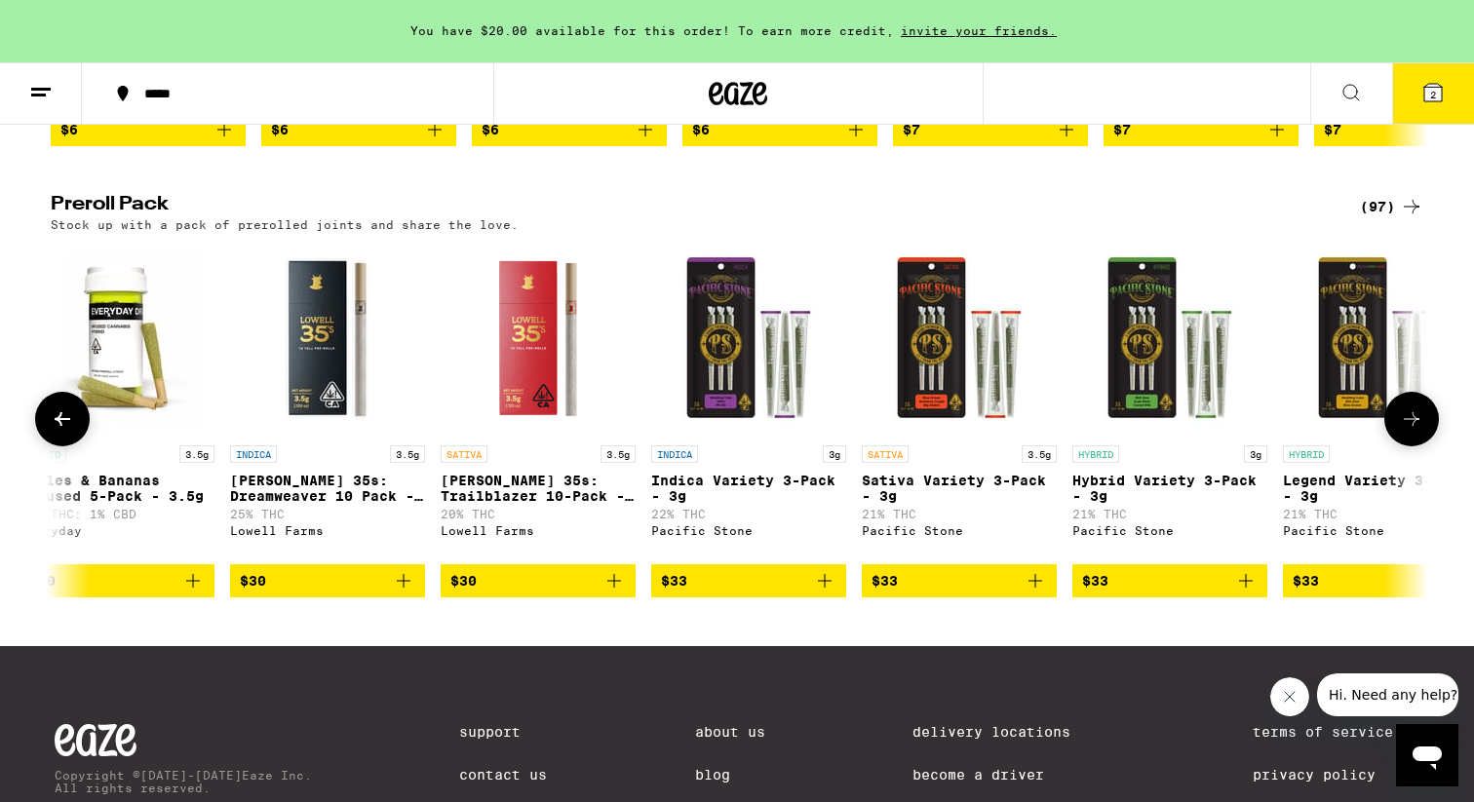
scroll to position [0, 3780]
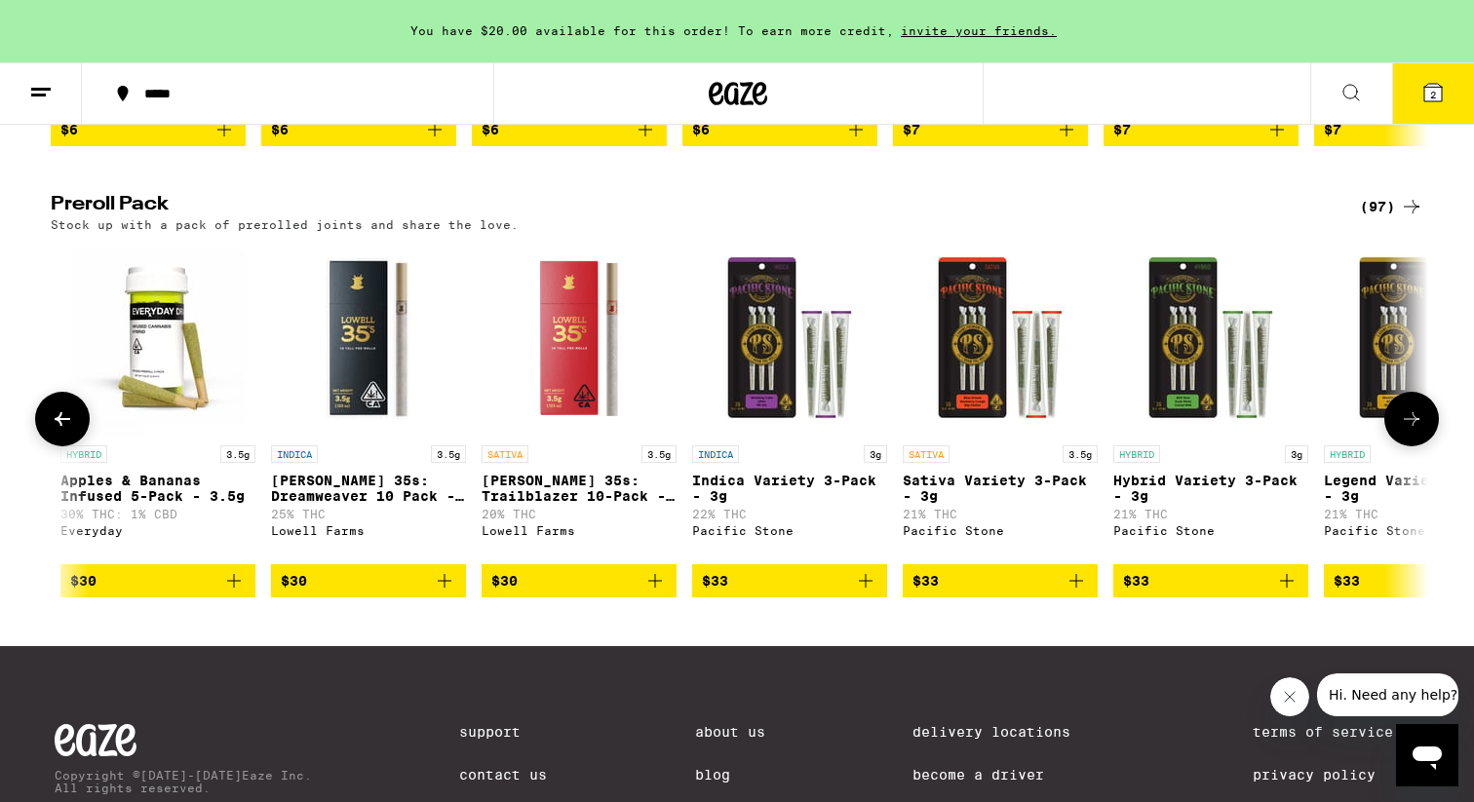
click at [548, 593] on span "$30" at bounding box center [578, 580] width 175 height 23
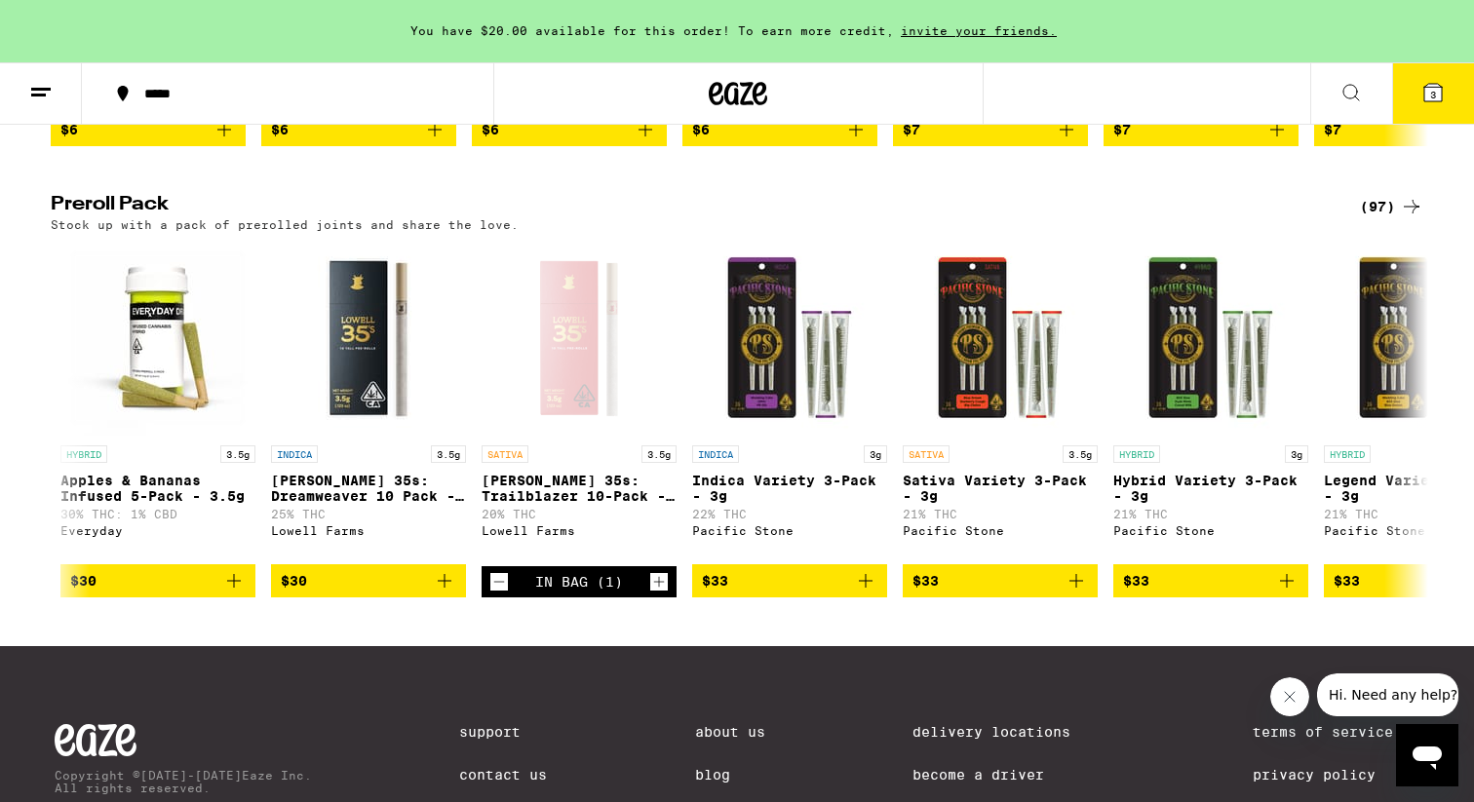
click at [45, 92] on icon at bounding box center [40, 92] width 23 height 23
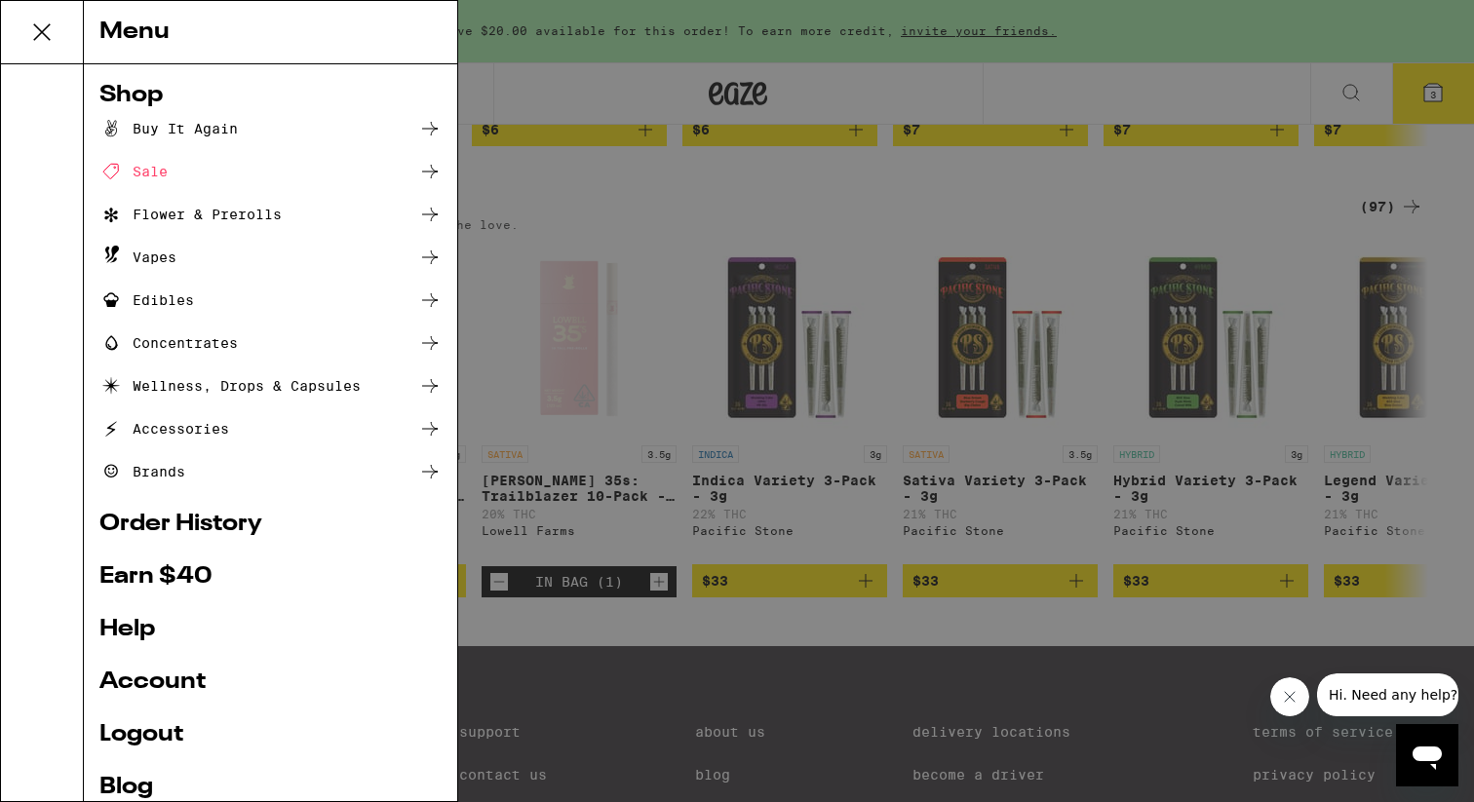
click at [179, 340] on div "Concentrates" at bounding box center [168, 342] width 138 height 23
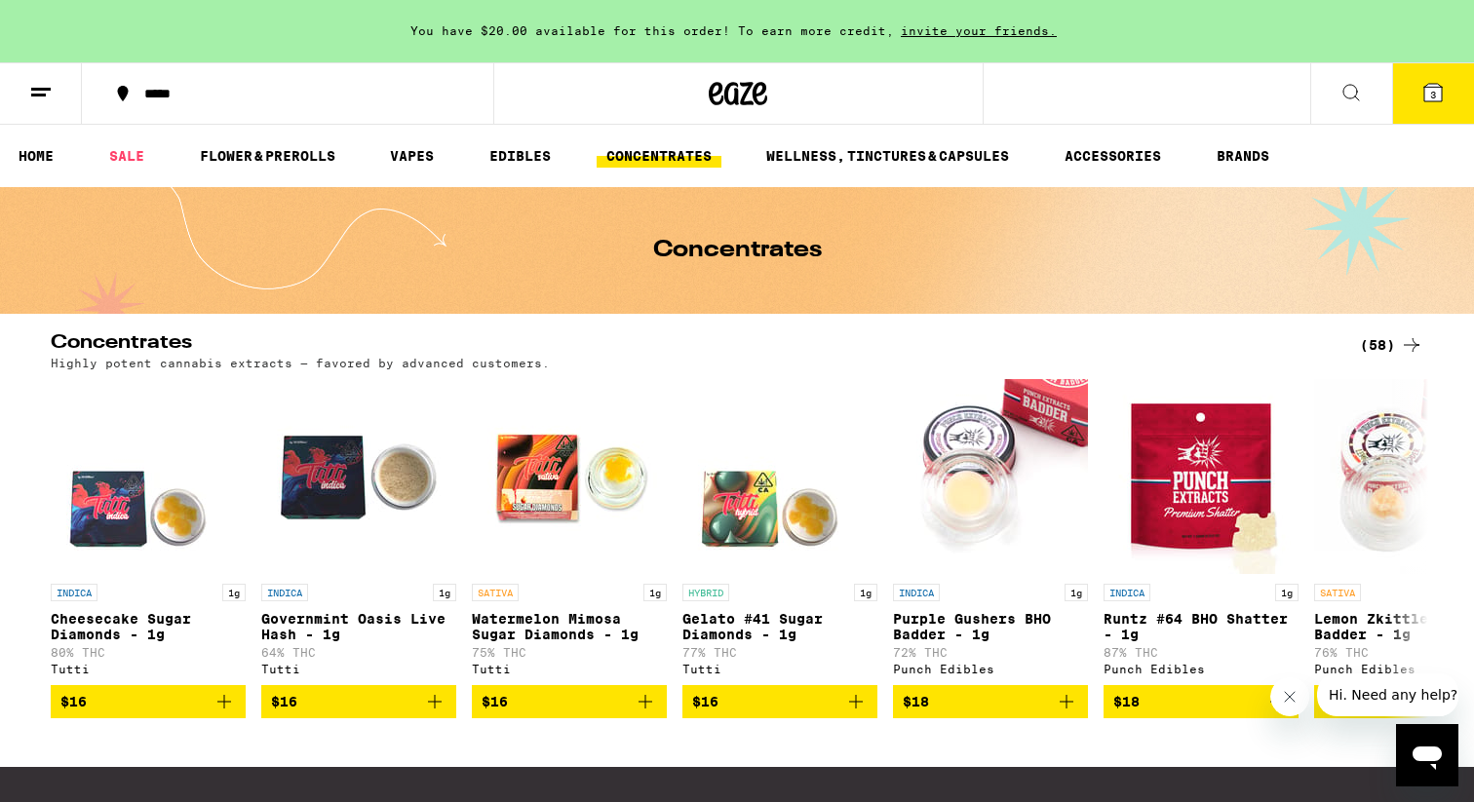
click at [30, 96] on icon at bounding box center [40, 92] width 23 height 23
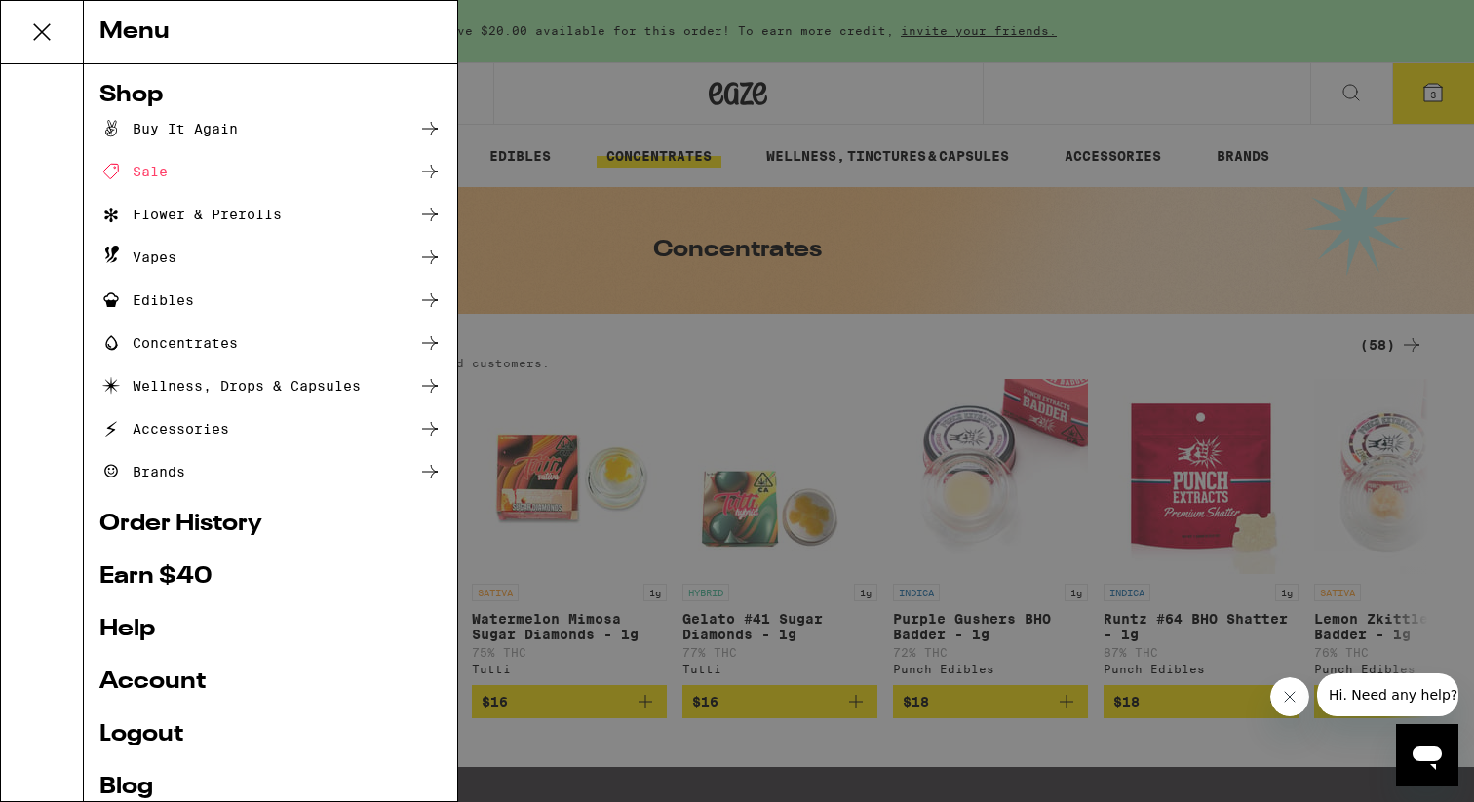
click at [136, 250] on div "Vapes" at bounding box center [137, 257] width 77 height 23
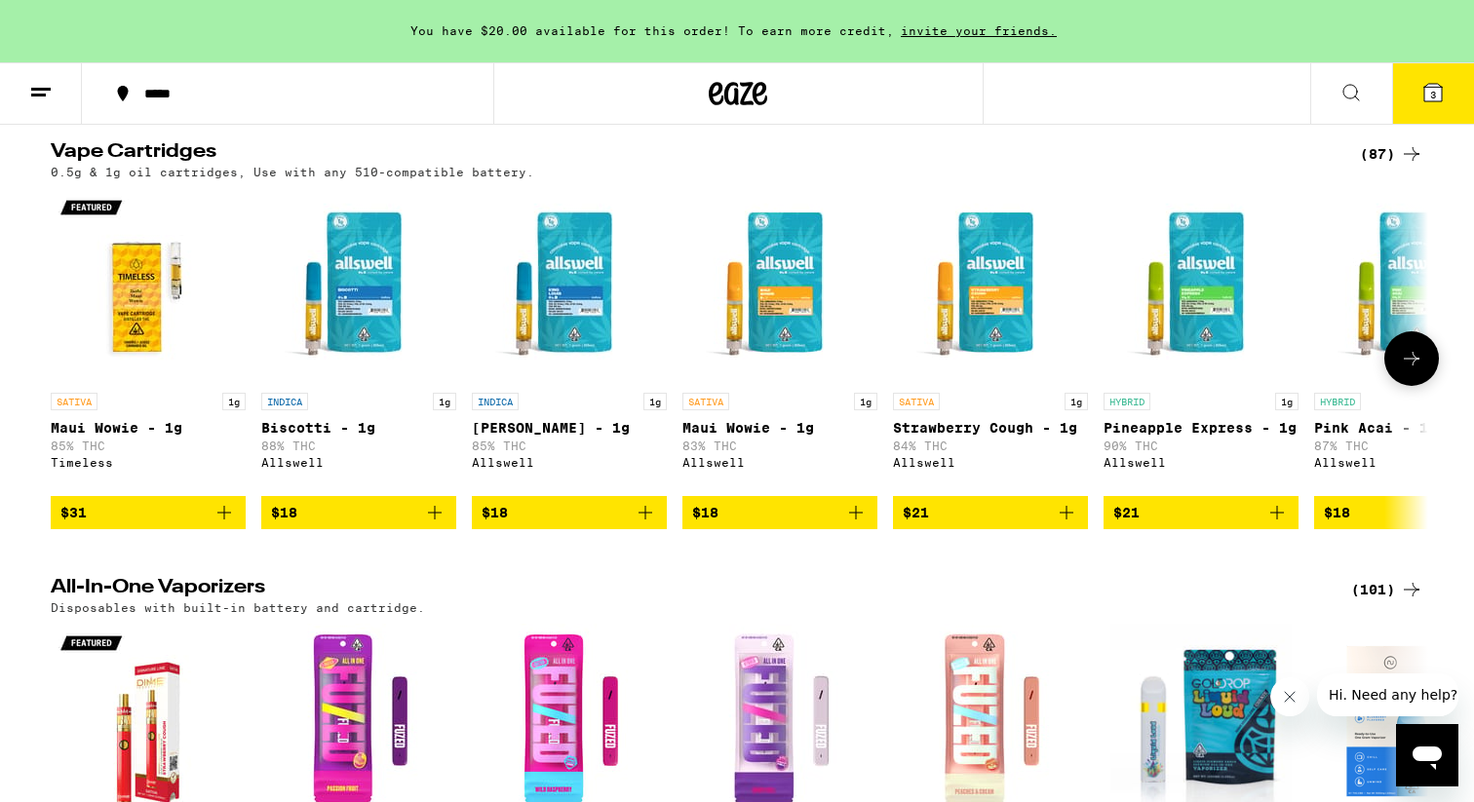
scroll to position [193, 0]
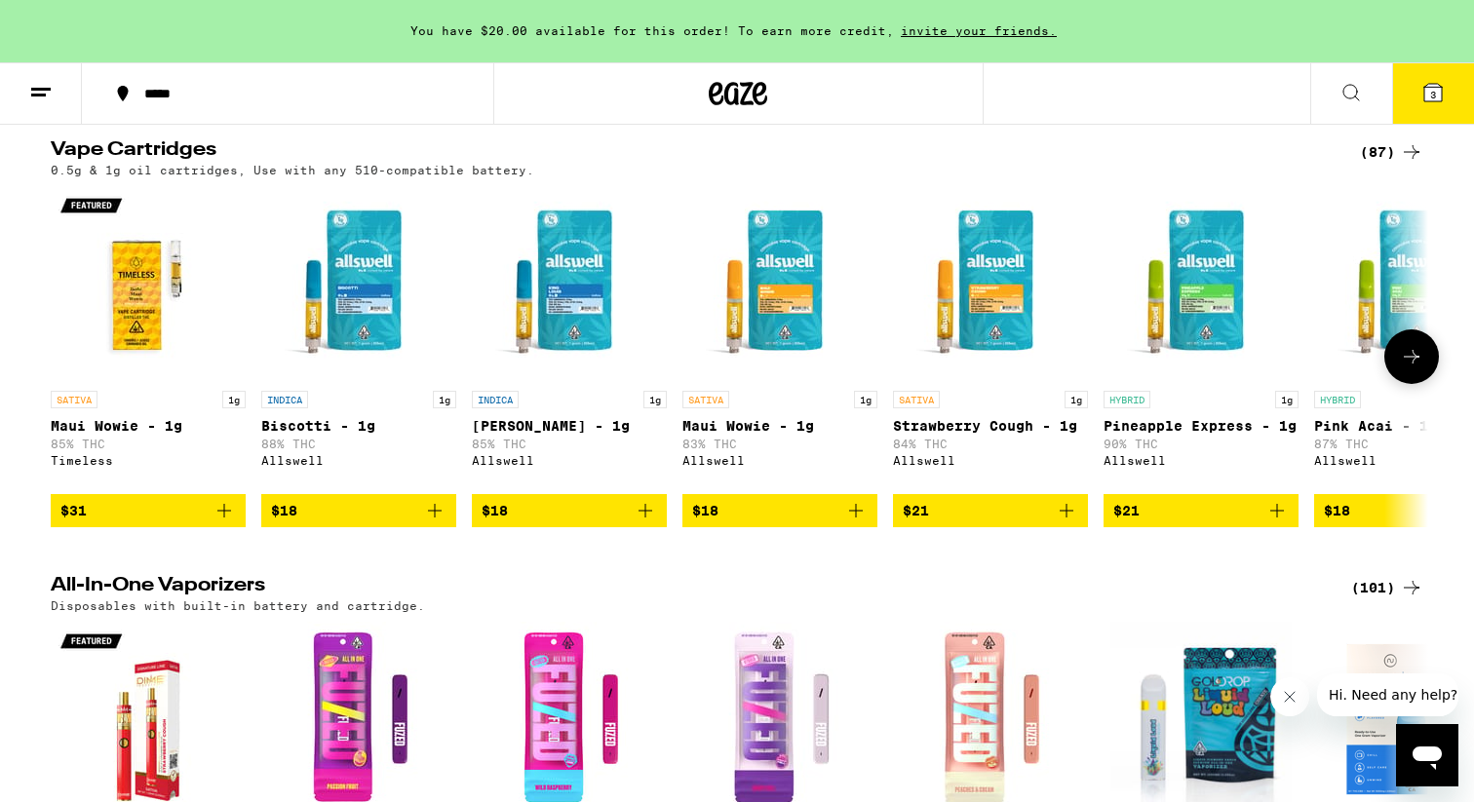
click at [1066, 518] on icon "Add to bag" at bounding box center [1066, 511] width 14 height 14
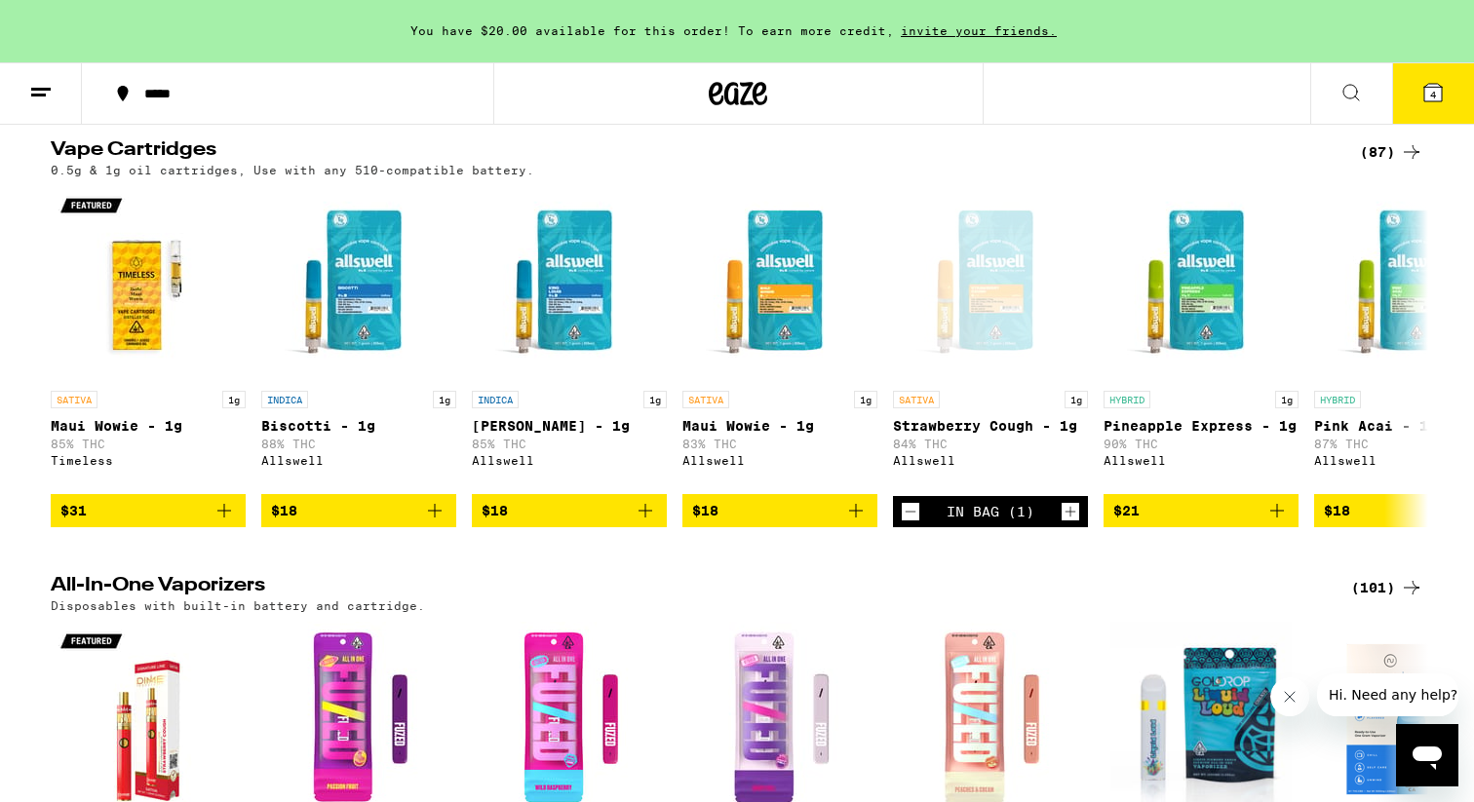
click at [1438, 87] on icon at bounding box center [1433, 93] width 18 height 18
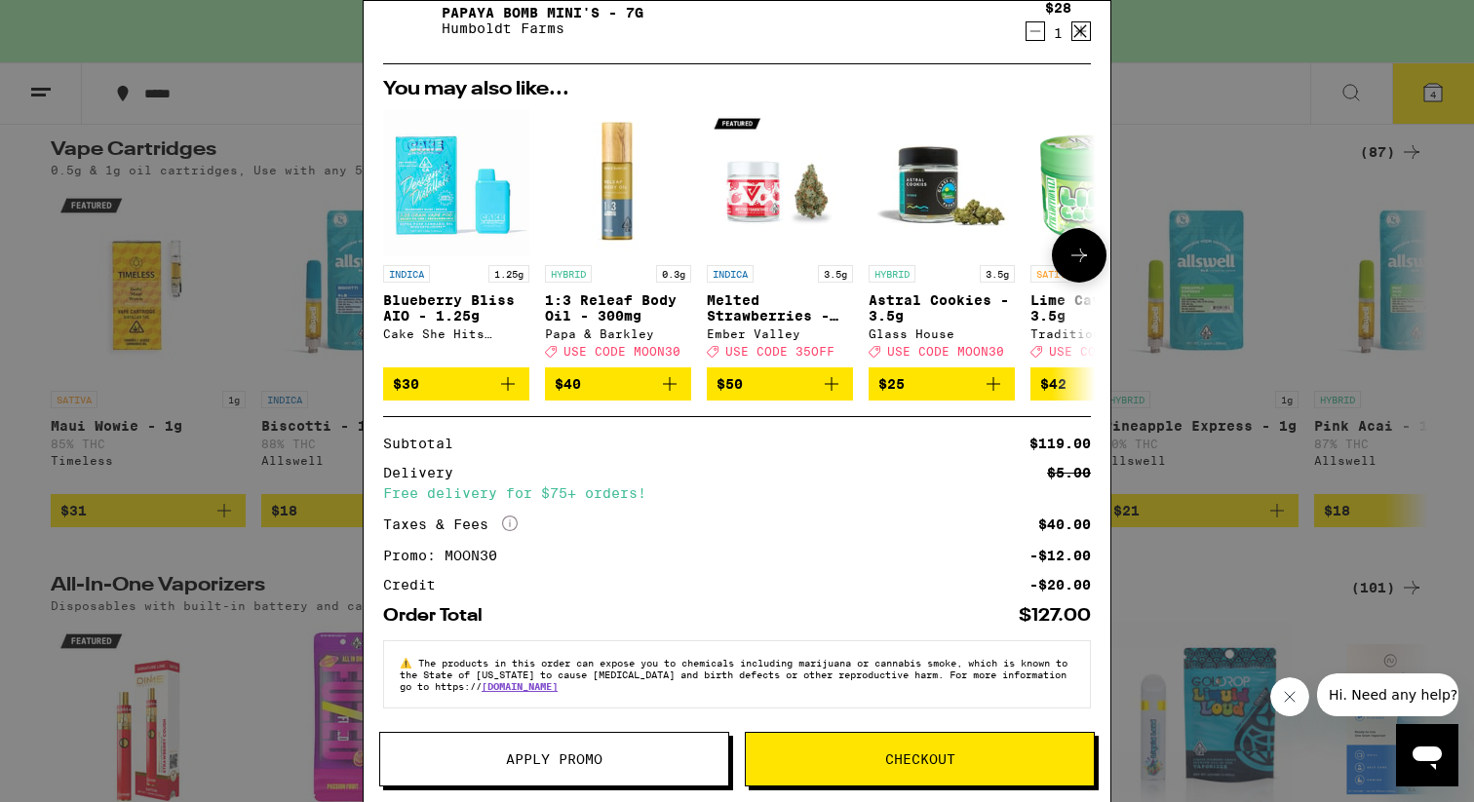
scroll to position [363, 0]
click at [511, 517] on icon "More Info" at bounding box center [510, 524] width 16 height 16
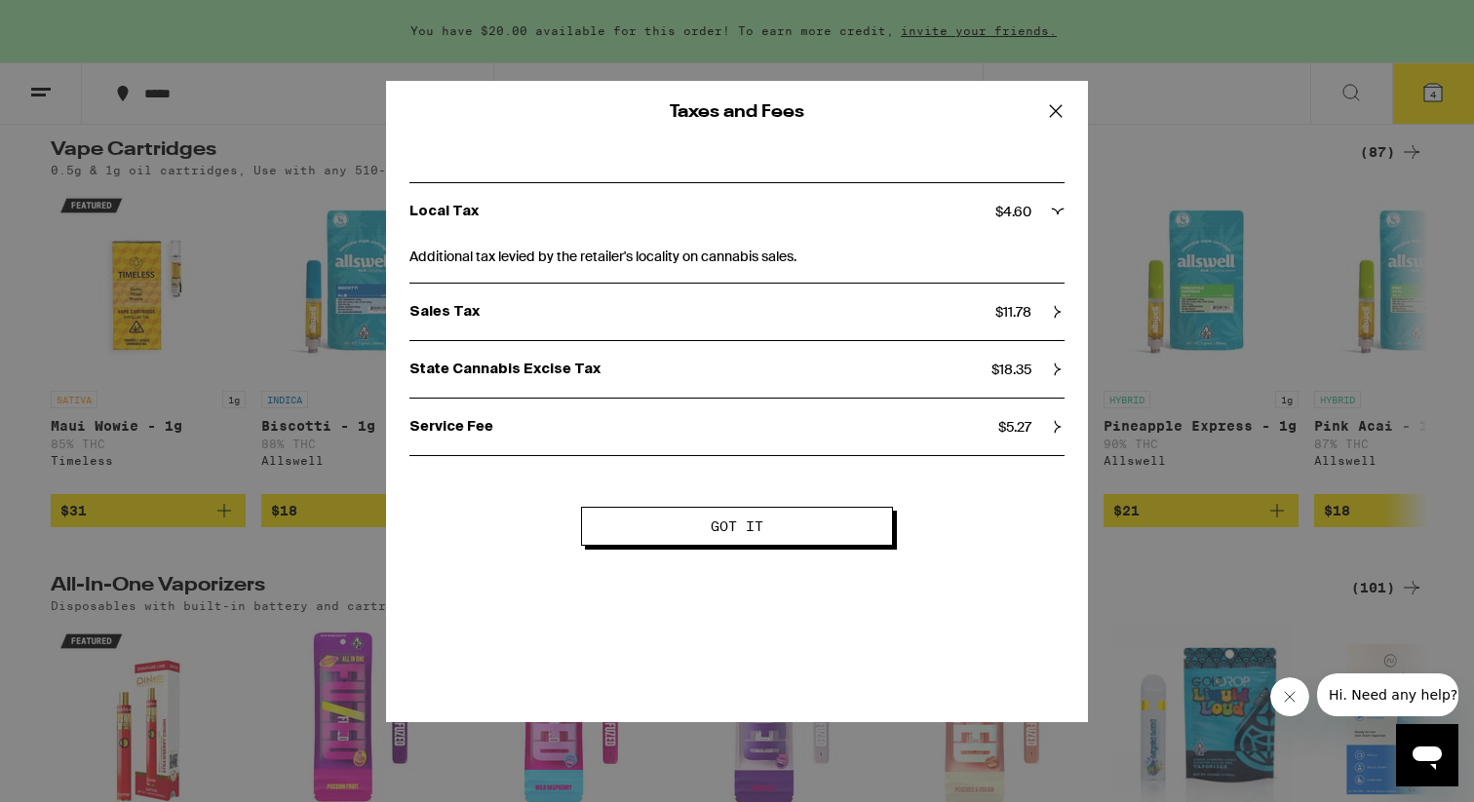
click at [1055, 107] on icon at bounding box center [1055, 110] width 29 height 29
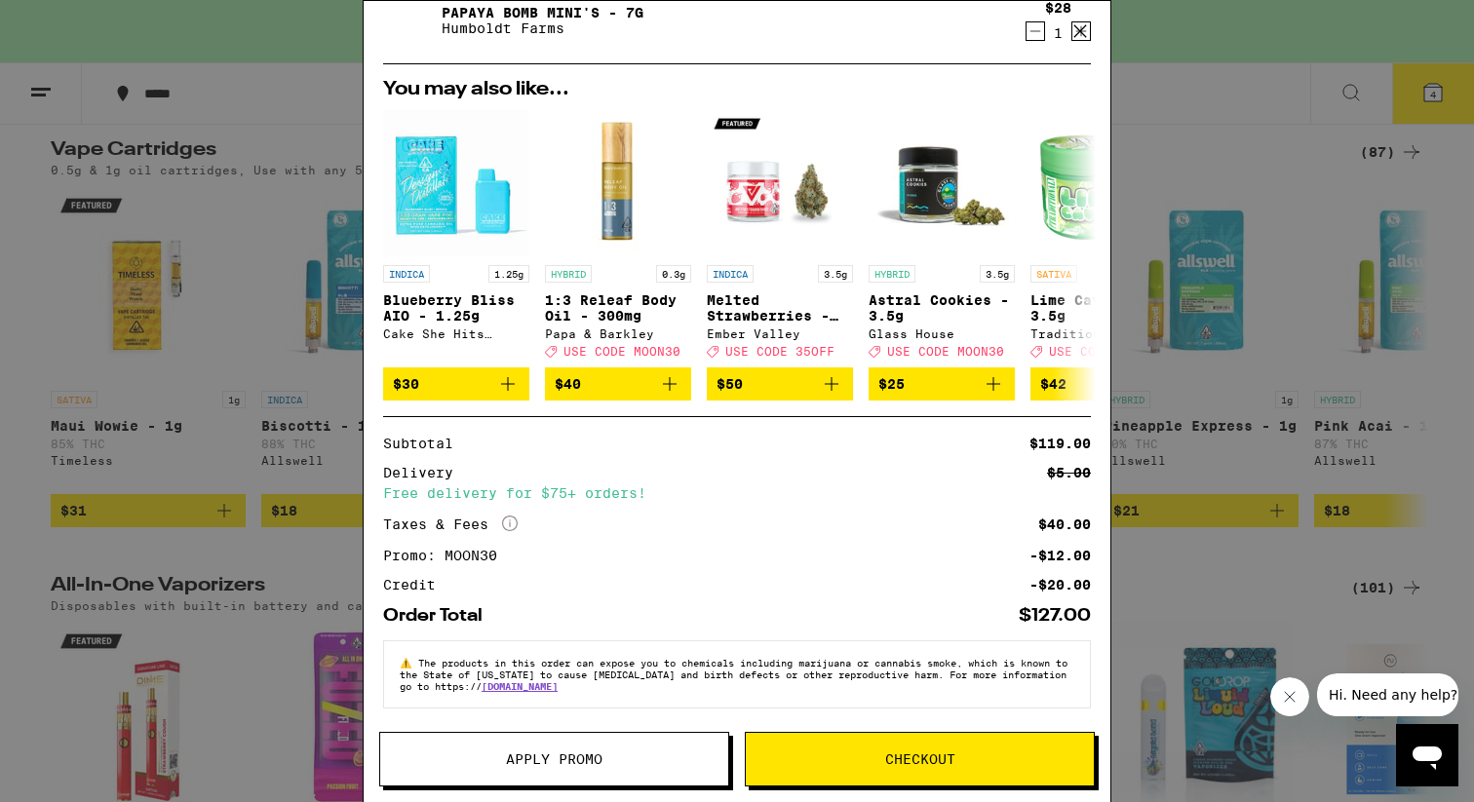
click at [870, 758] on span "Checkout" at bounding box center [920, 759] width 348 height 14
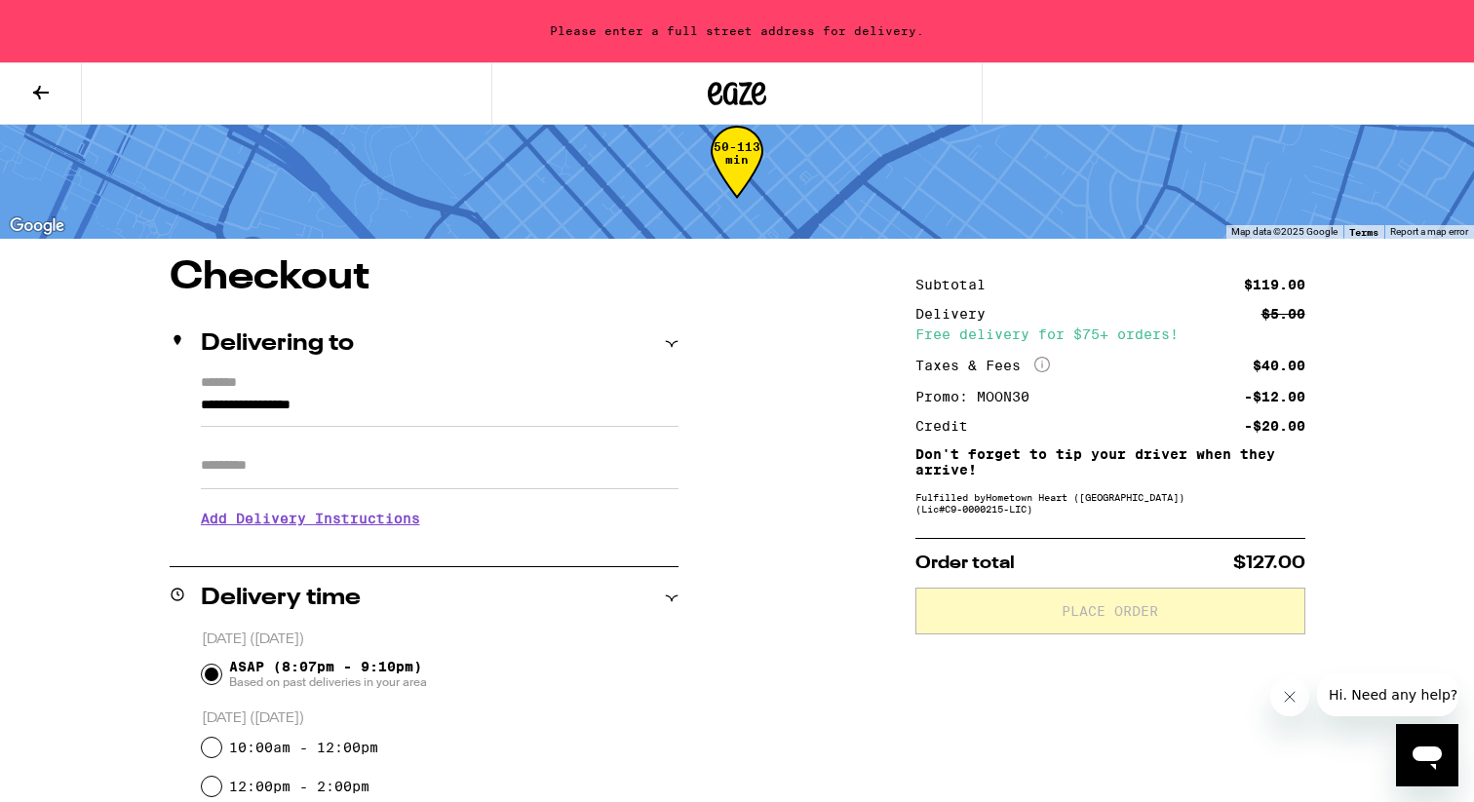
scroll to position [50, 0]
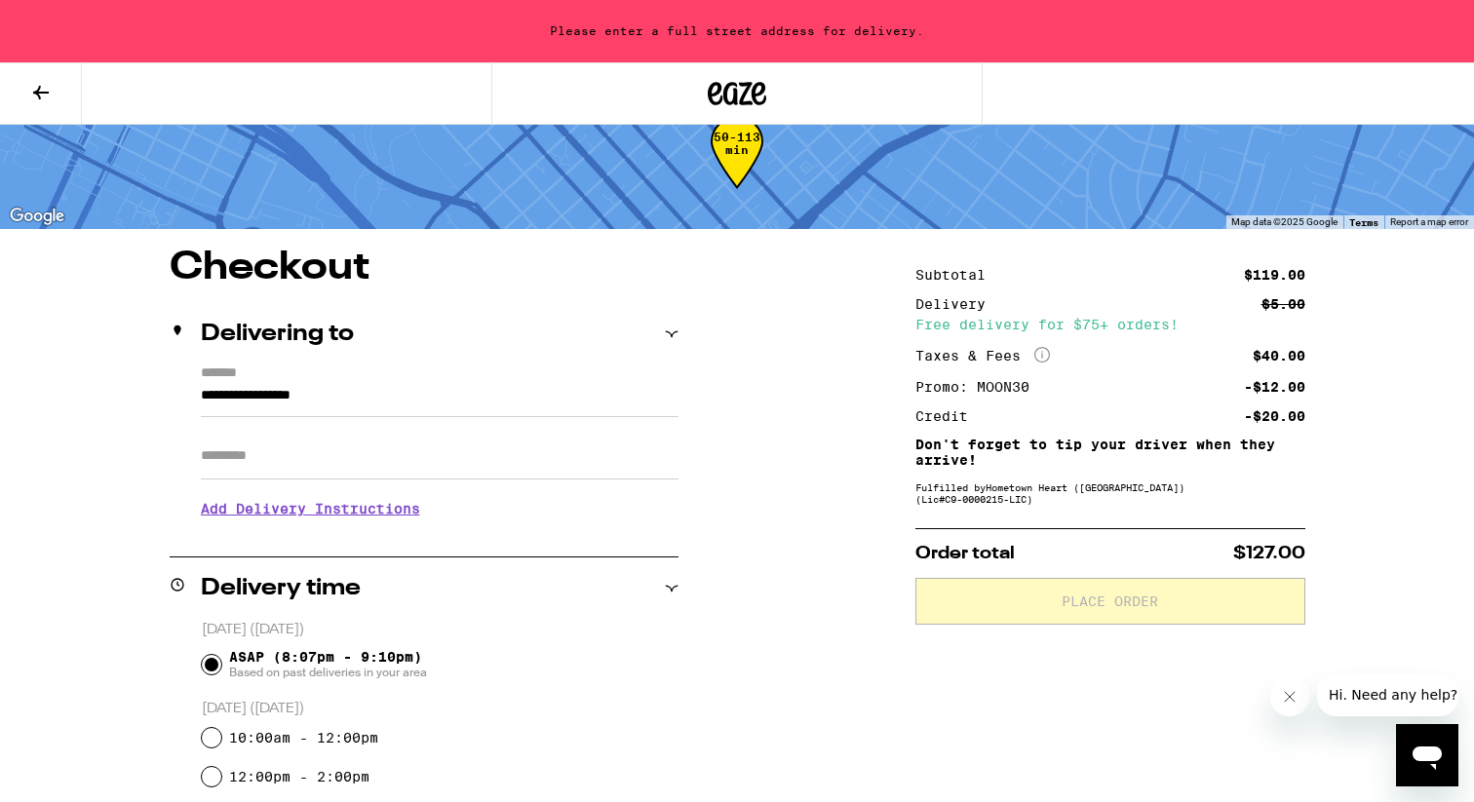
click at [416, 384] on input "**********" at bounding box center [440, 400] width 478 height 33
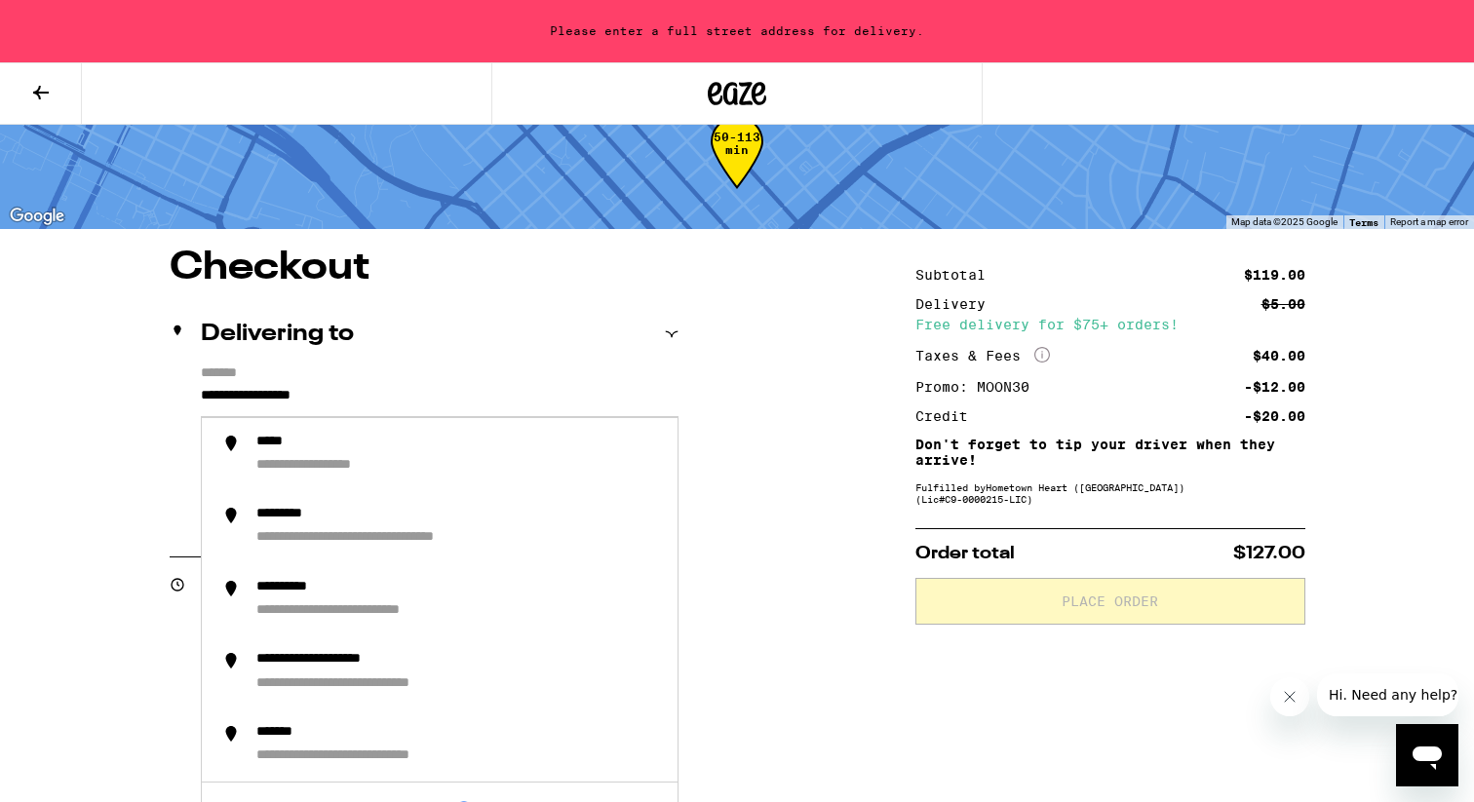
drag, startPoint x: 393, startPoint y: 383, endPoint x: 344, endPoint y: 384, distance: 48.7
click at [344, 384] on input "**********" at bounding box center [440, 400] width 478 height 33
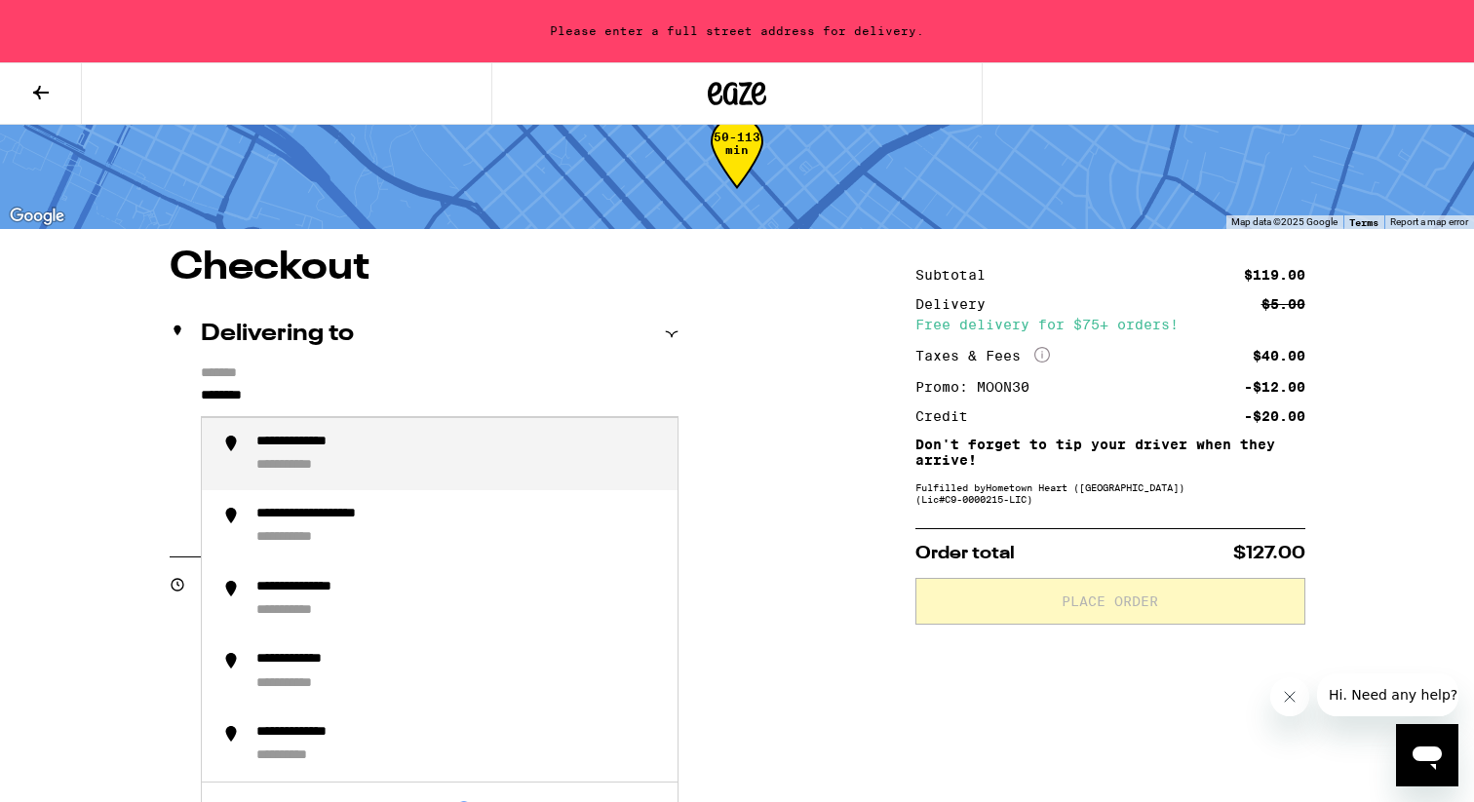
click at [327, 462] on div "**********" at bounding box center [304, 466] width 96 height 19
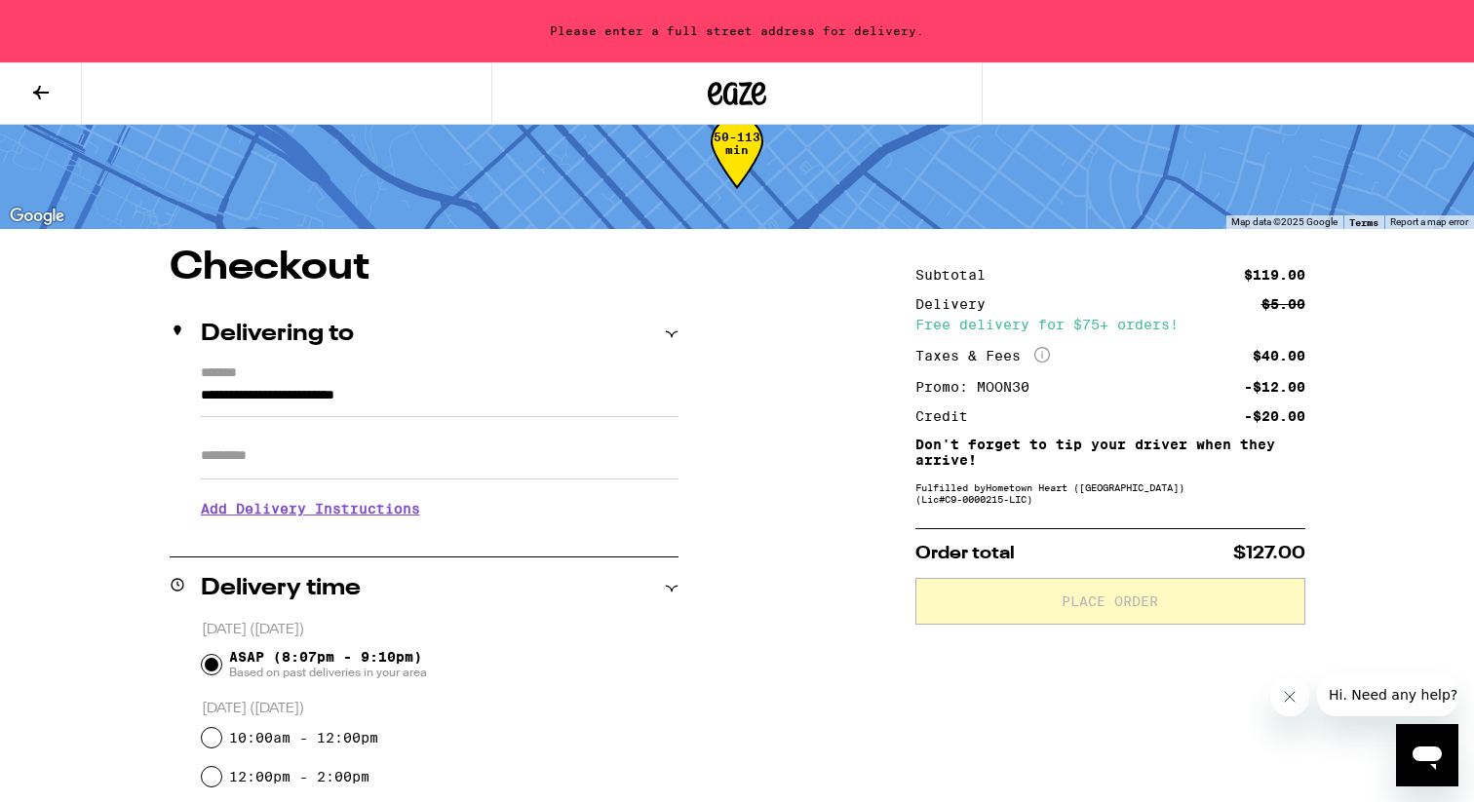
type input "**********"
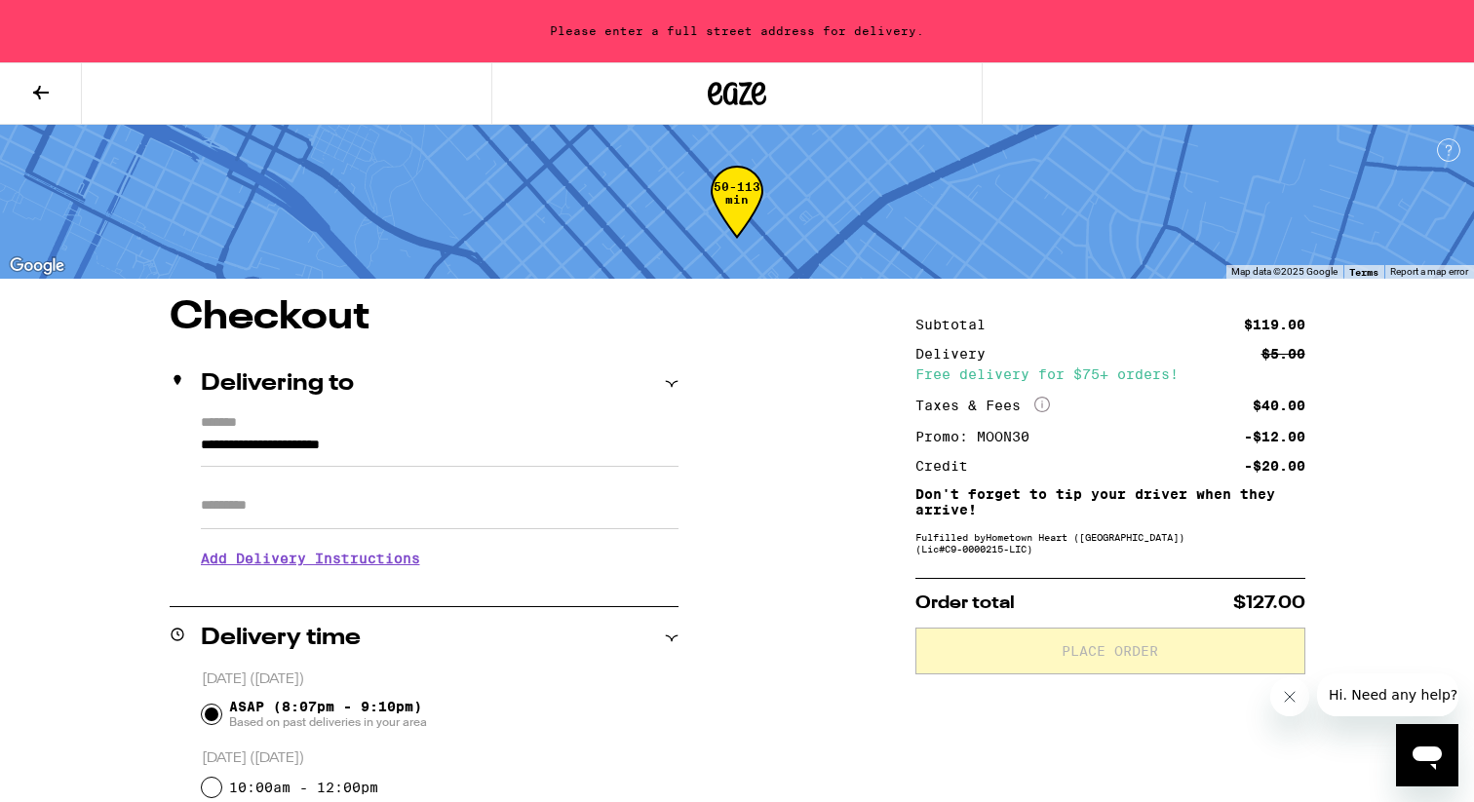
click at [271, 482] on input "Apt/Suite" at bounding box center [440, 505] width 478 height 47
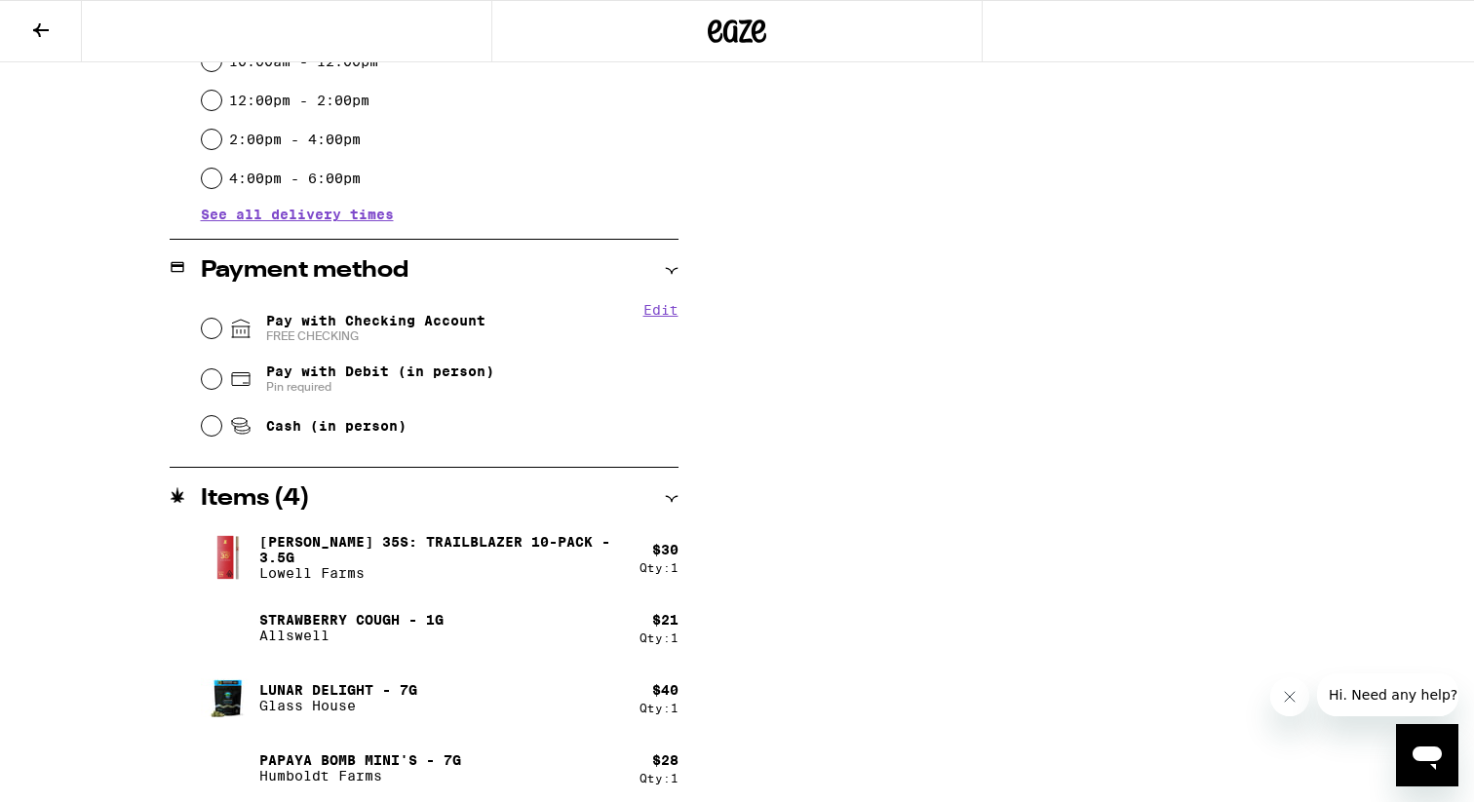
scroll to position [691, 0]
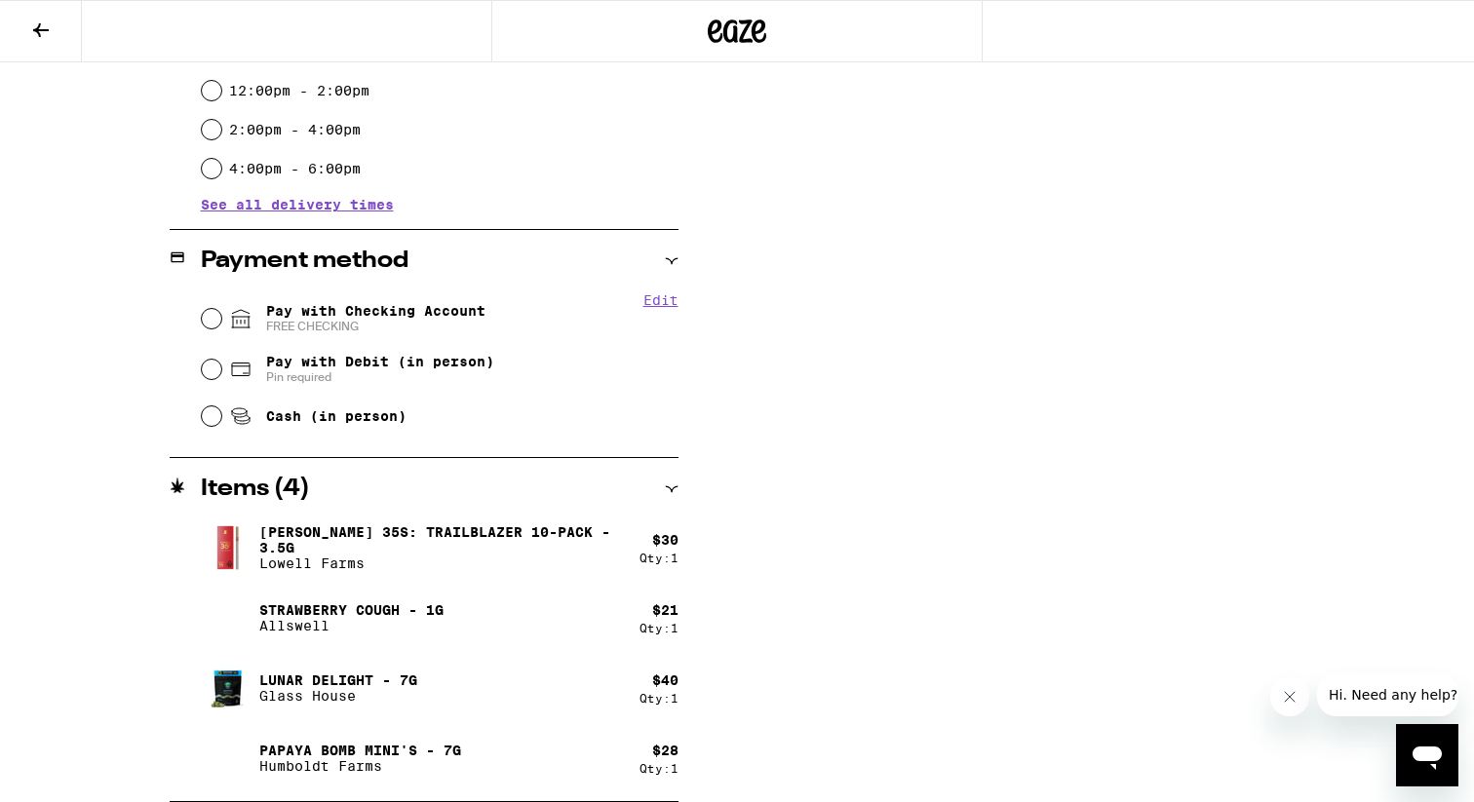
type input "*****"
click at [204, 315] on input "Pay with Checking Account FREE CHECKING" at bounding box center [211, 318] width 19 height 19
radio input "true"
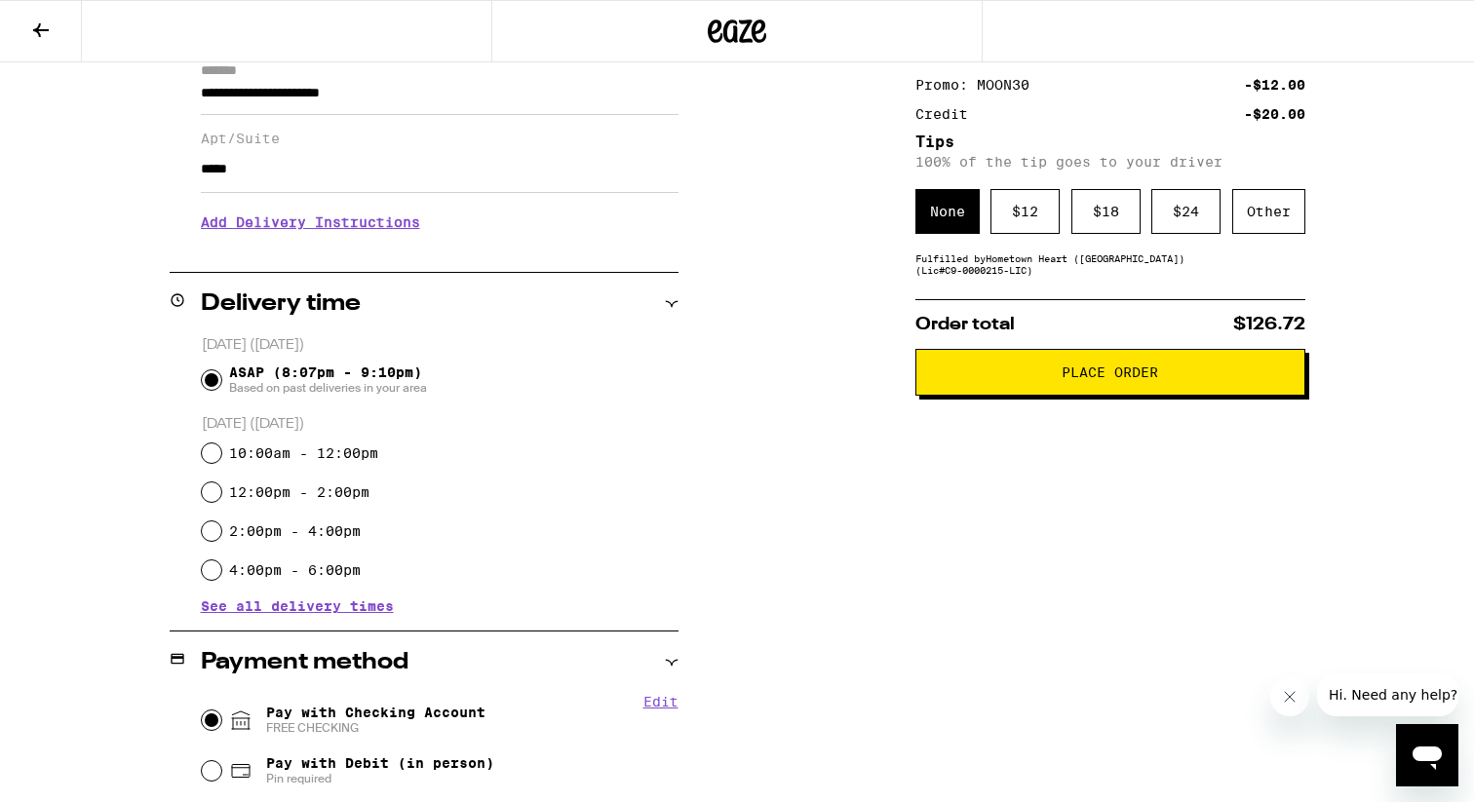
scroll to position [0, 0]
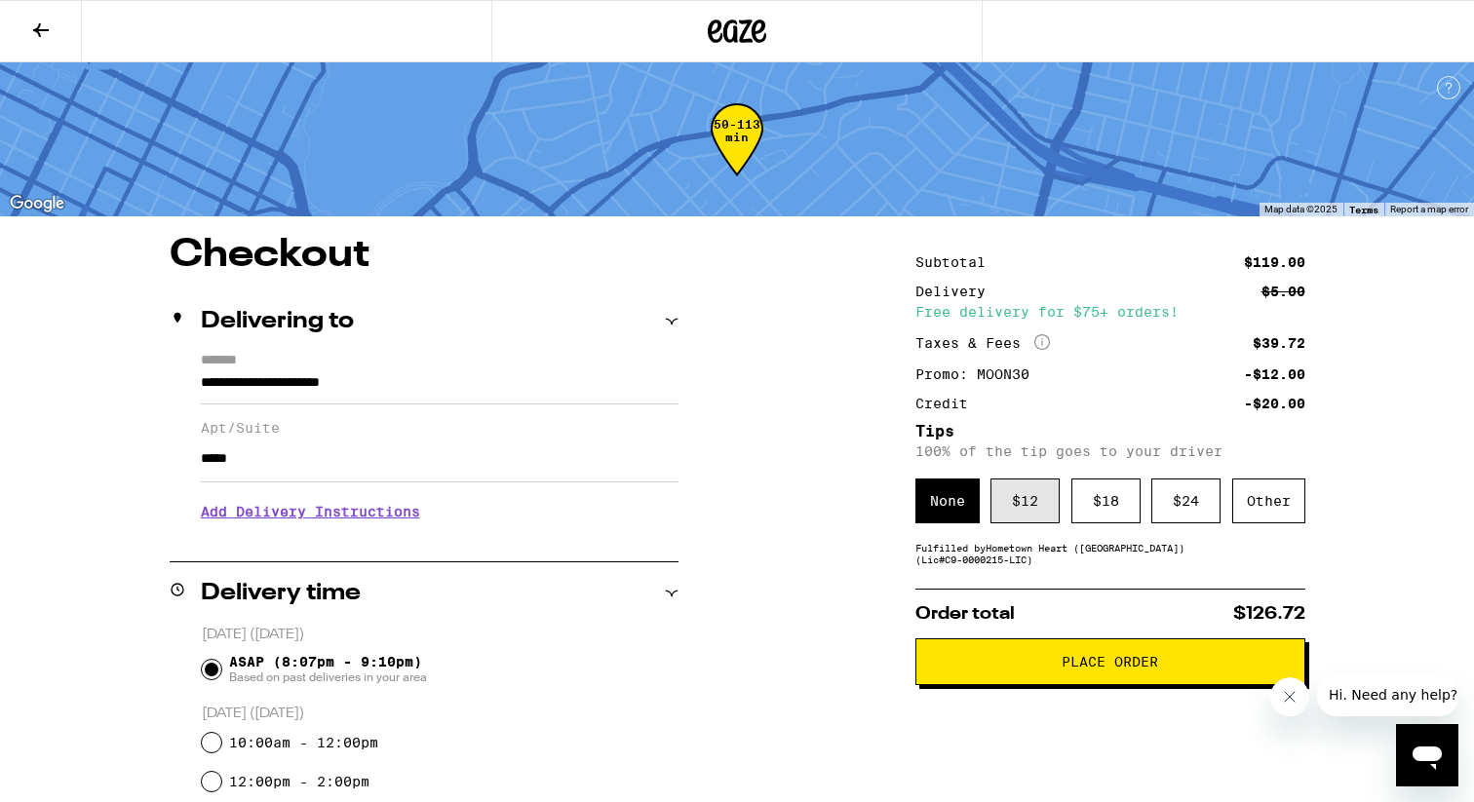
click at [1022, 506] on div "$ 12" at bounding box center [1024, 501] width 69 height 45
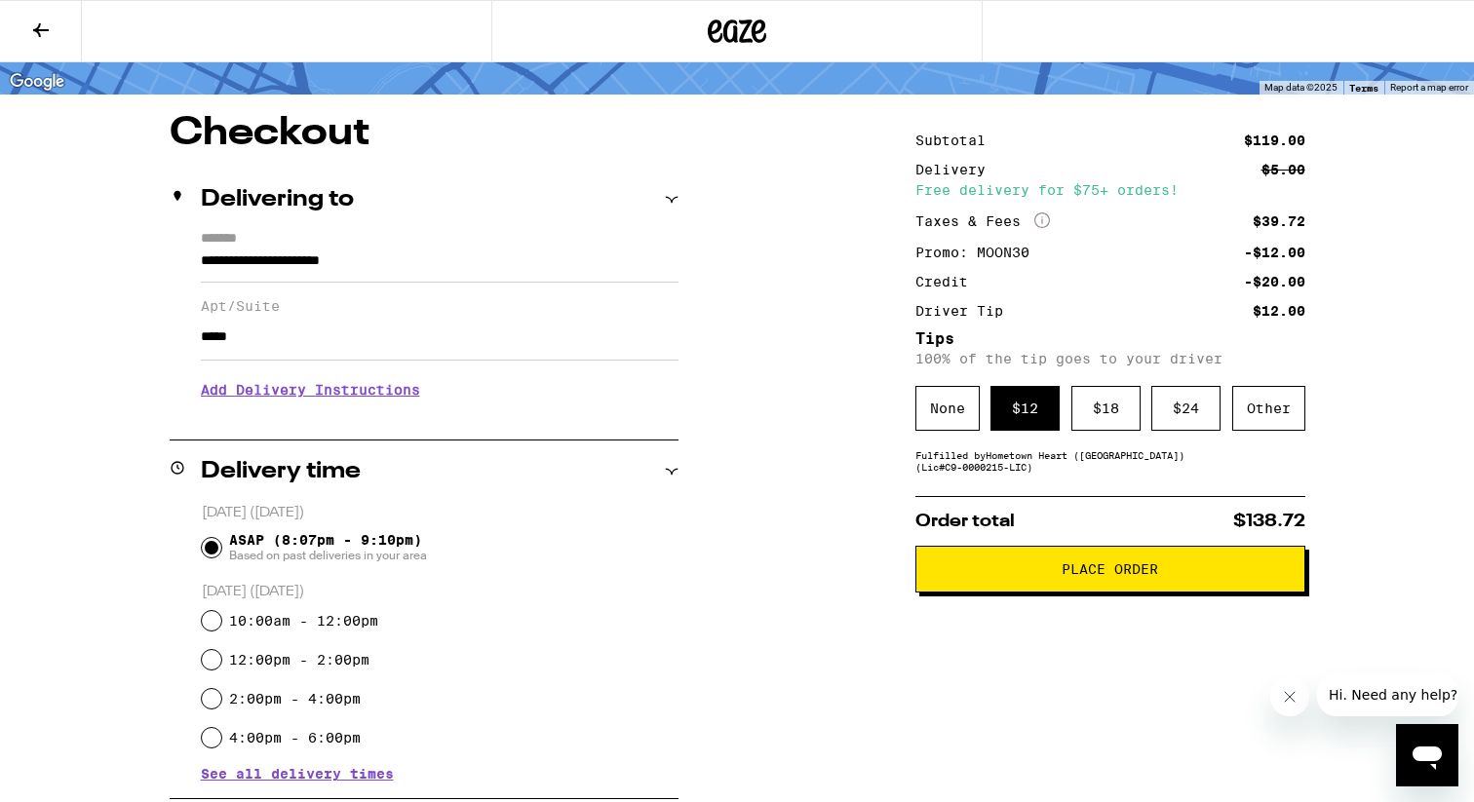
scroll to position [146, 0]
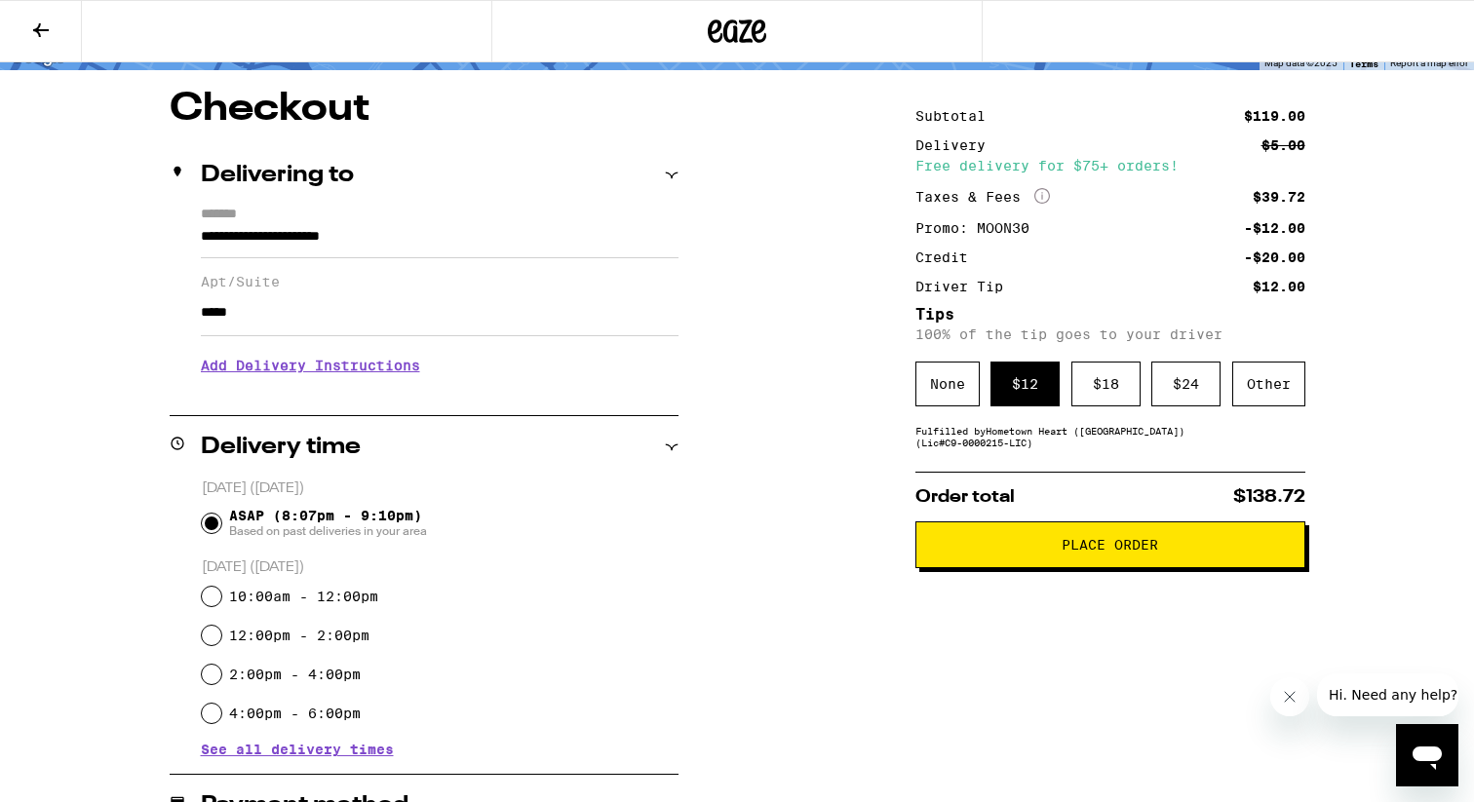
click at [1072, 552] on span "Place Order" at bounding box center [1109, 545] width 96 height 14
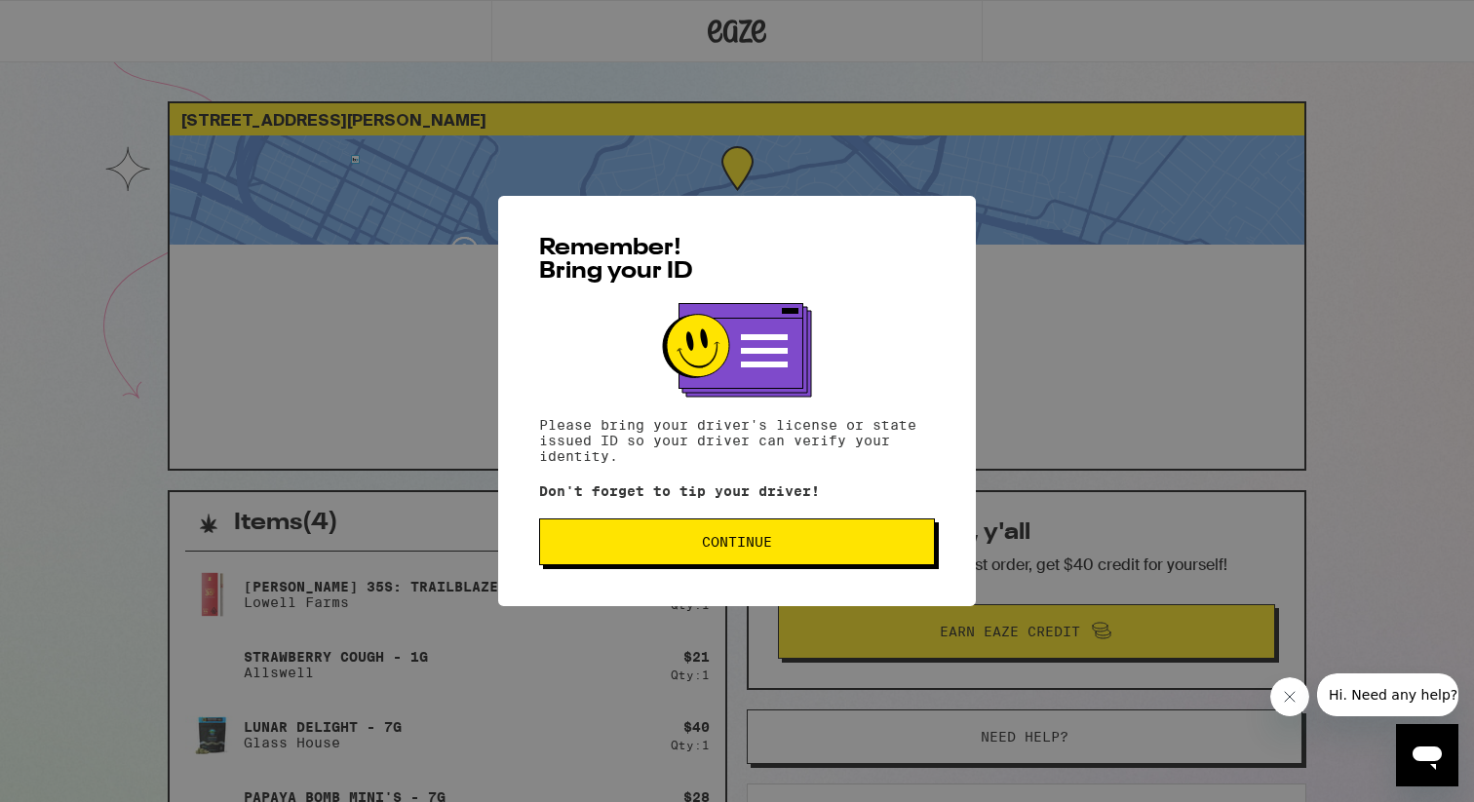
click at [700, 549] on span "Continue" at bounding box center [737, 542] width 363 height 14
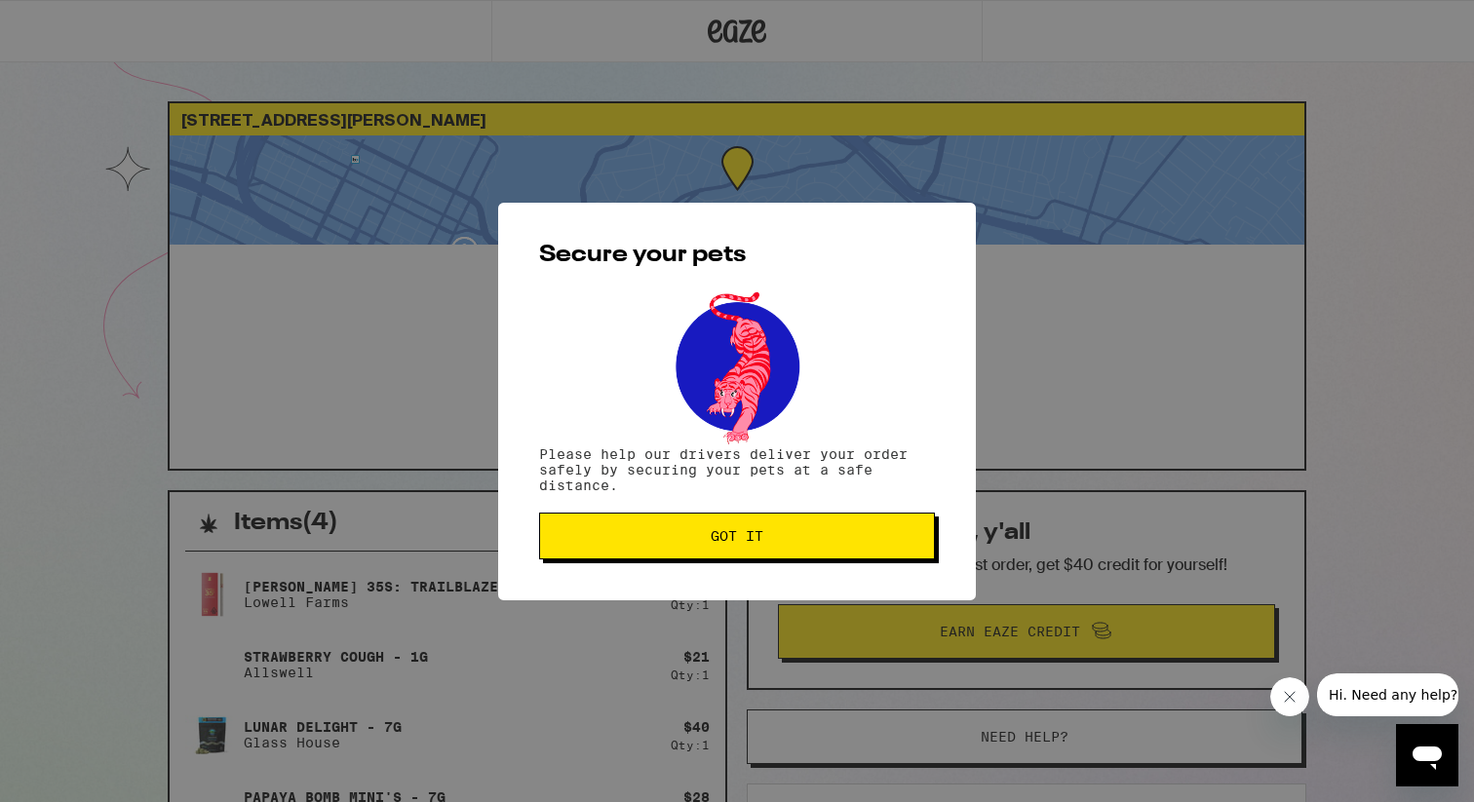
click at [704, 533] on span "Got it" at bounding box center [737, 536] width 363 height 14
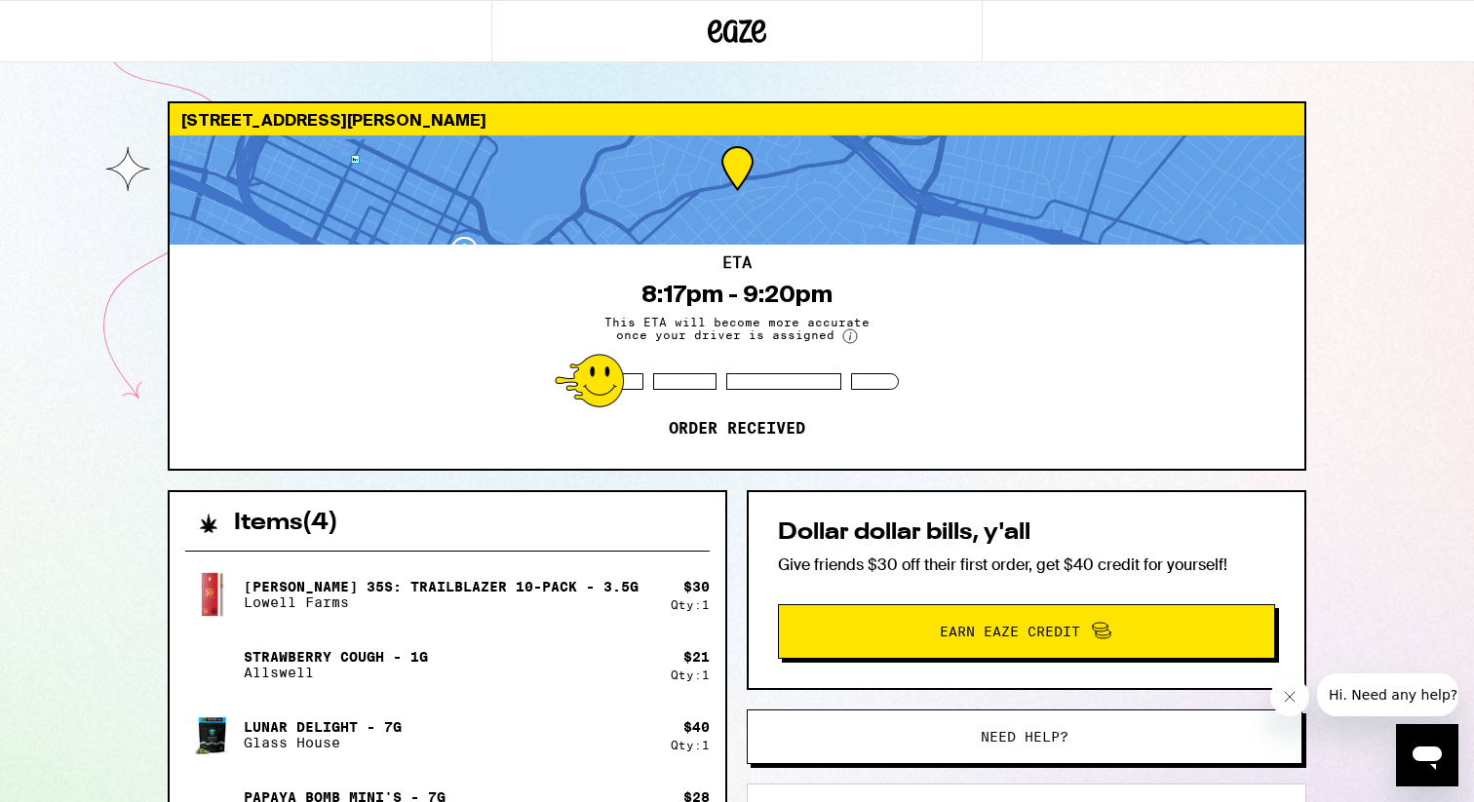
scroll to position [404, 0]
